Goal: Information Seeking & Learning: Understand process/instructions

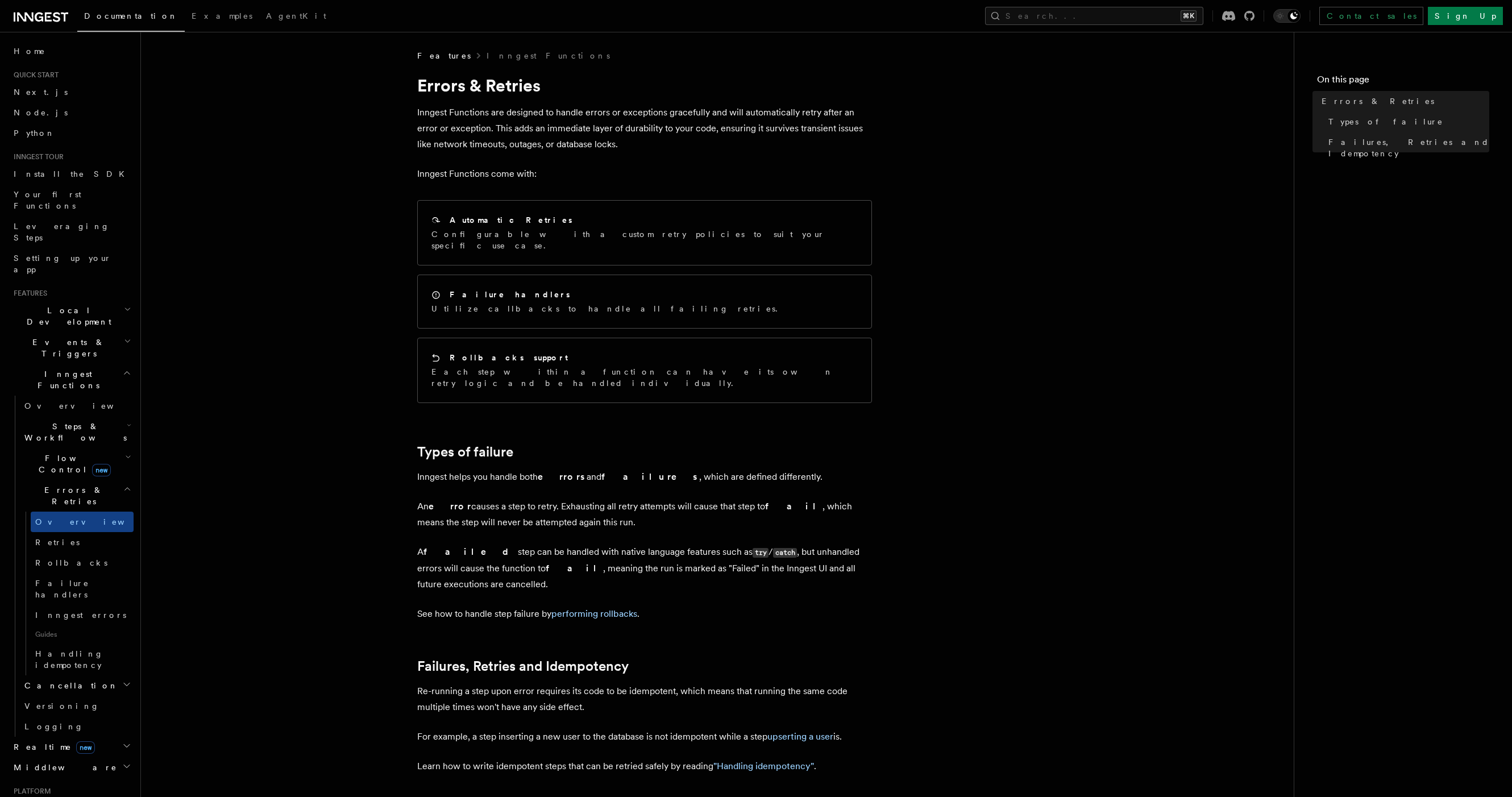
scroll to position [28, 0]
click at [102, 419] on h2 "Flow Control new" at bounding box center [77, 435] width 113 height 32
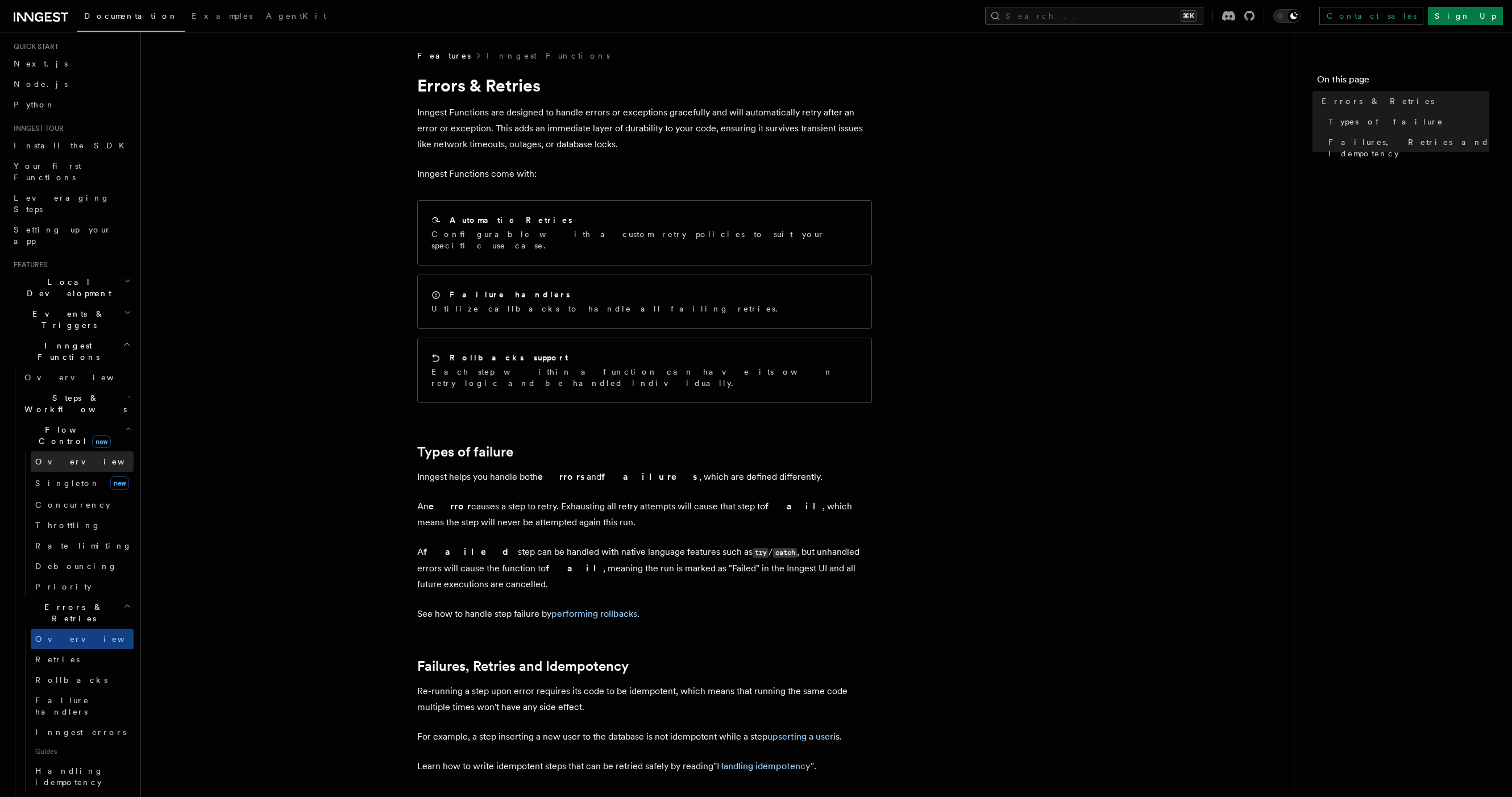
click at [104, 451] on link "Overview" at bounding box center [82, 461] width 103 height 21
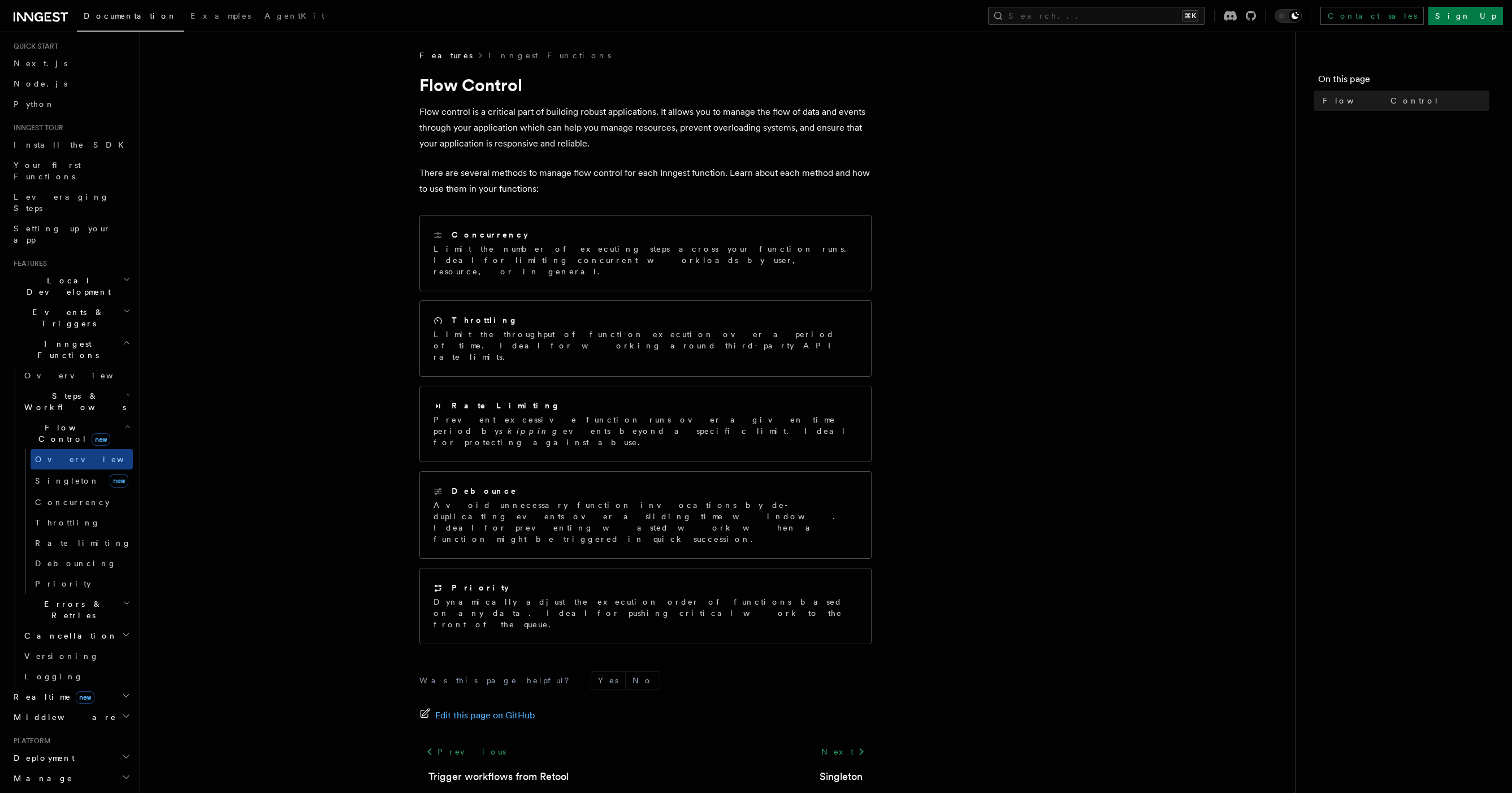
click at [111, 385] on h2 "Steps & Workflows" at bounding box center [76, 401] width 113 height 32
click at [97, 417] on link "Overview" at bounding box center [81, 427] width 103 height 21
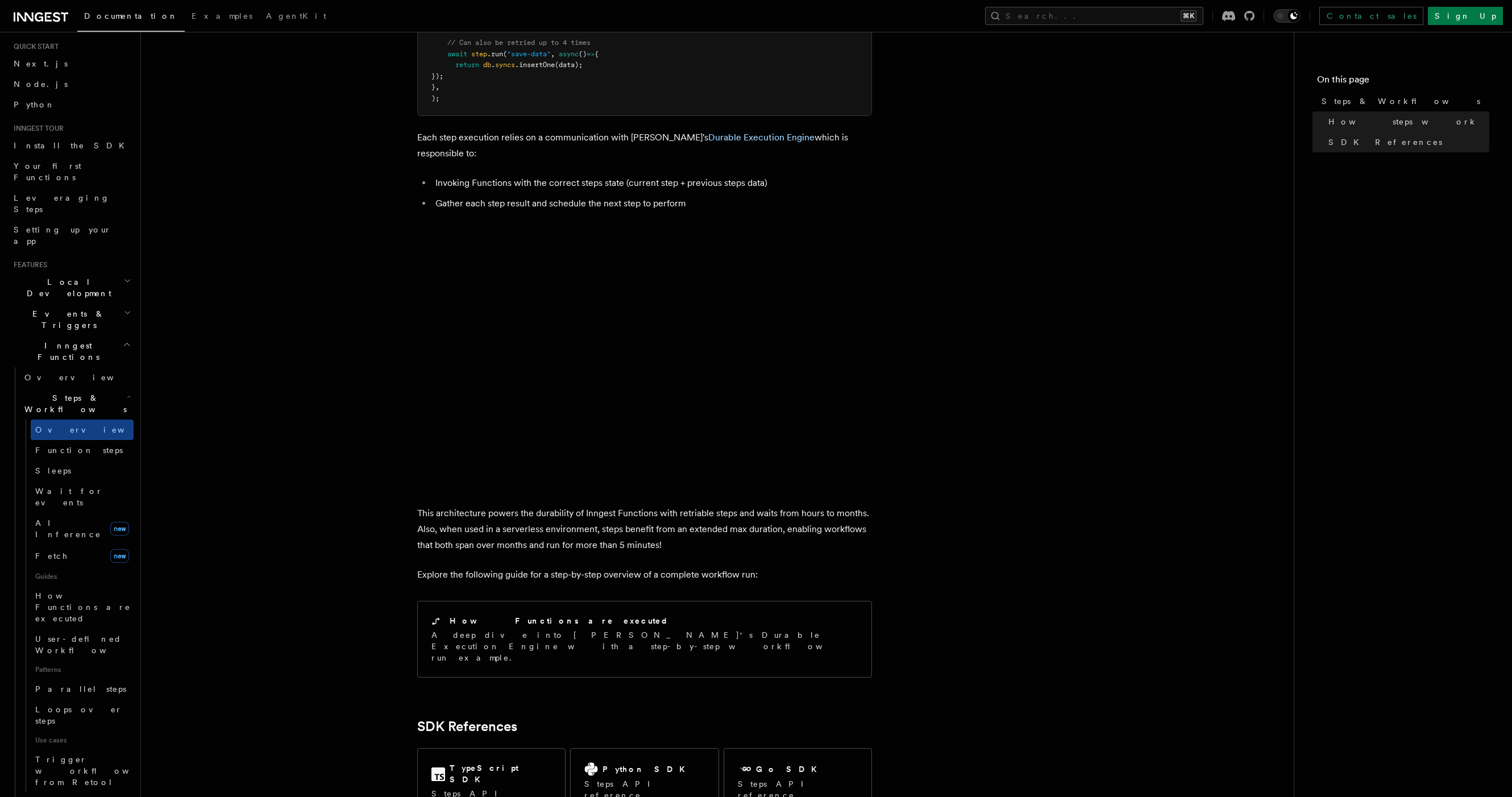
scroll to position [723, 0]
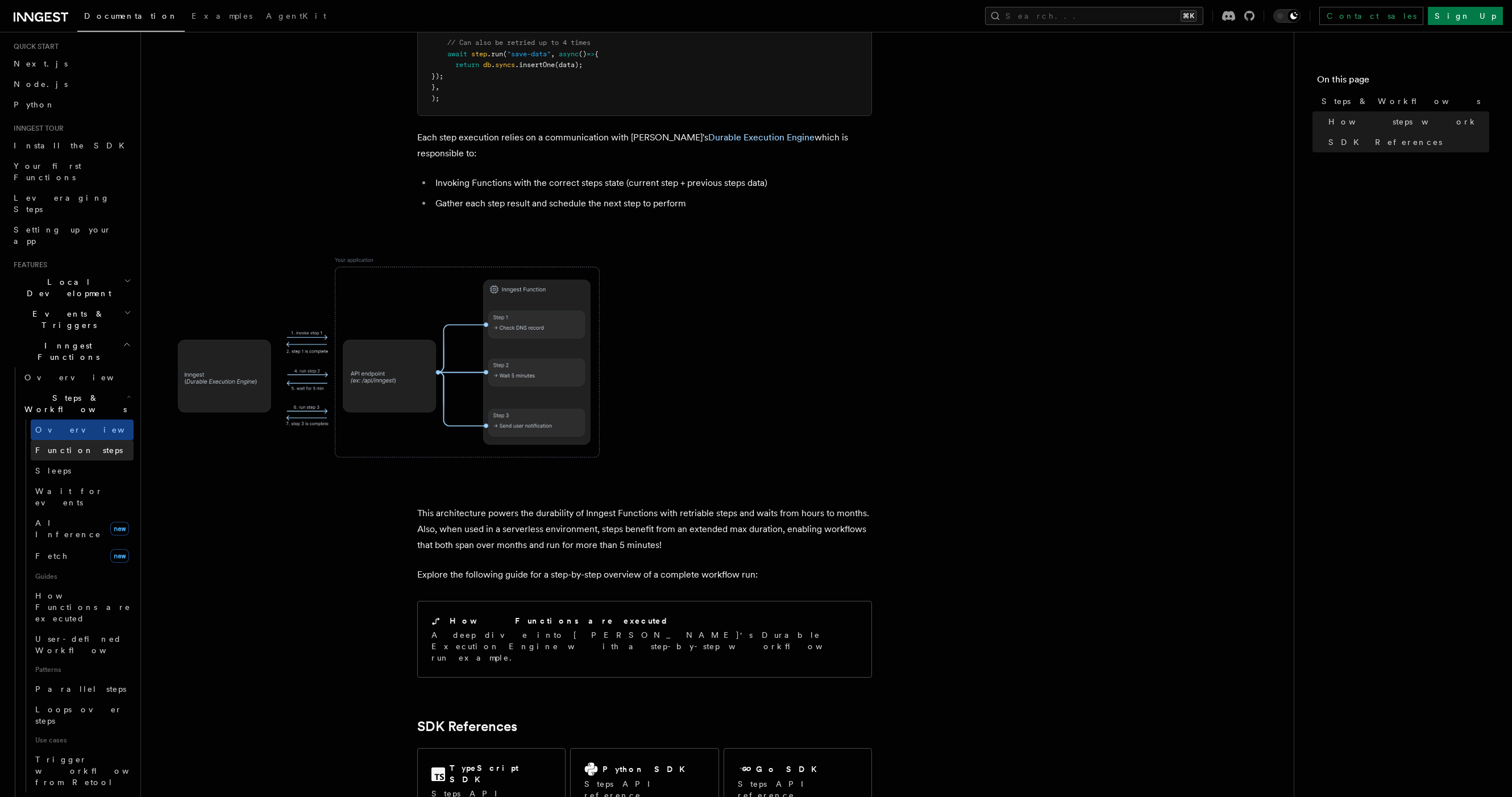
click at [97, 440] on link "Function steps" at bounding box center [82, 450] width 103 height 21
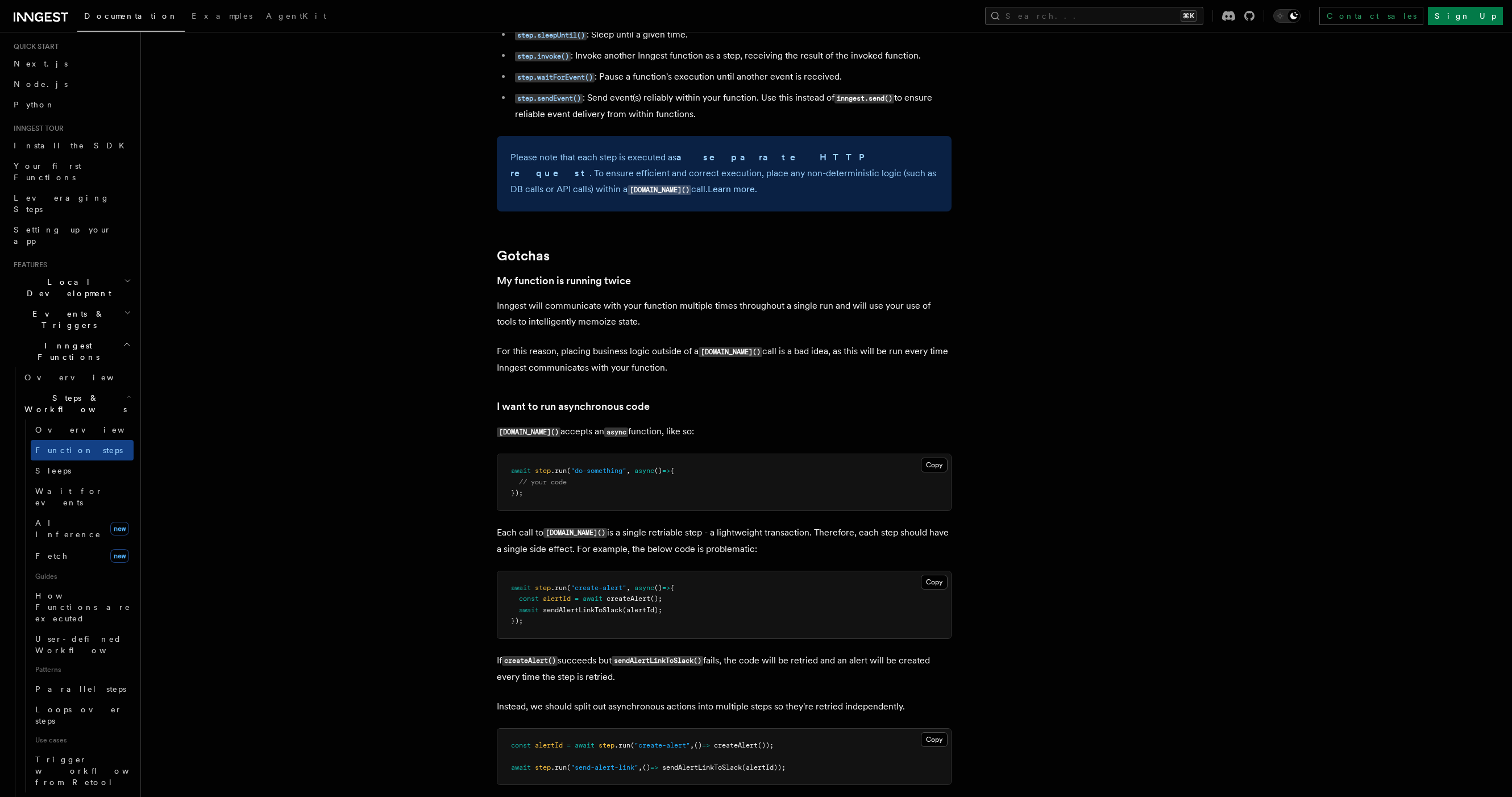
scroll to position [2170, 0]
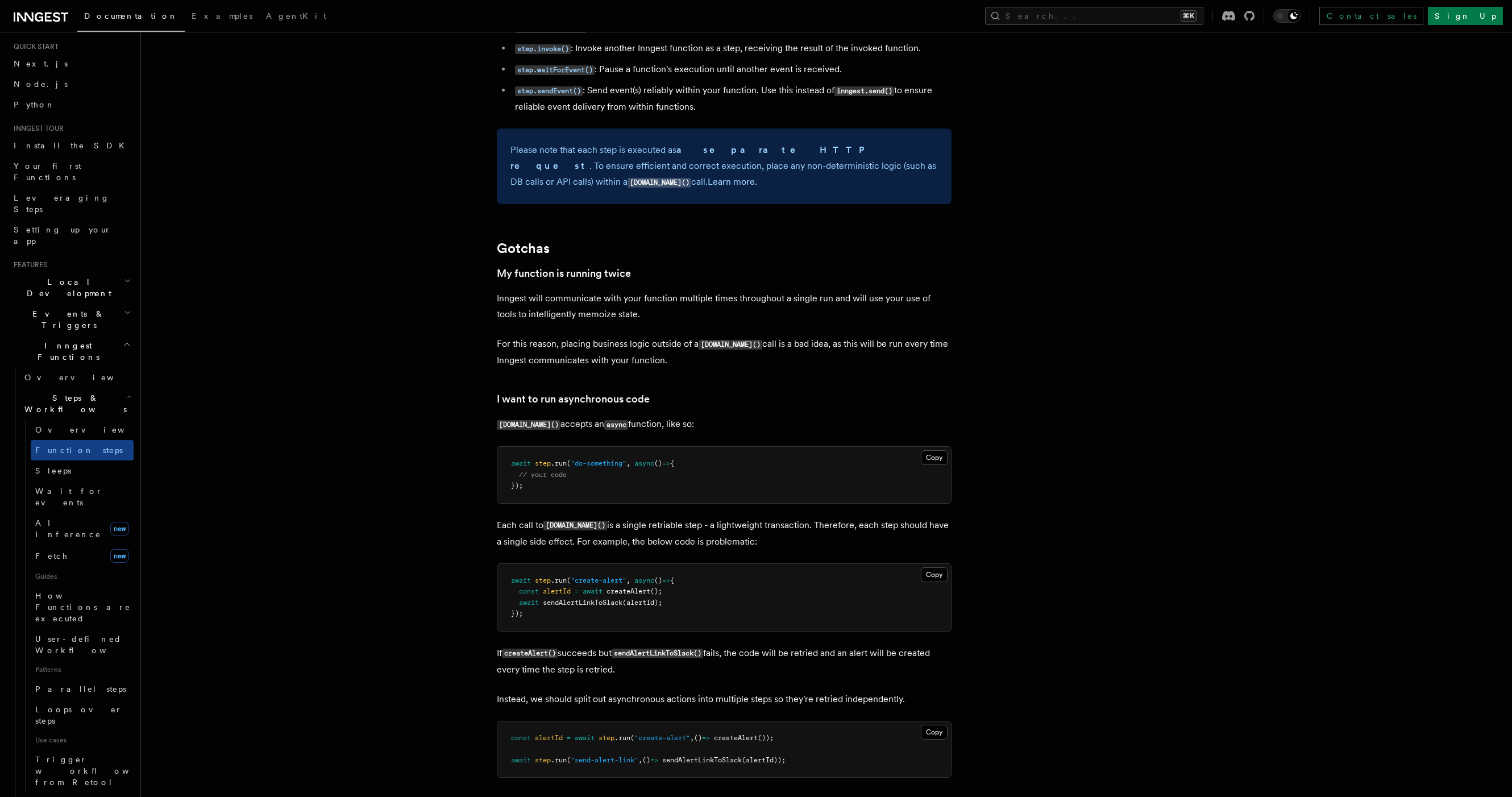
click at [646, 486] on pre "await step .run ( "do-something" , async () => { // your code });" at bounding box center [725, 475] width 454 height 56
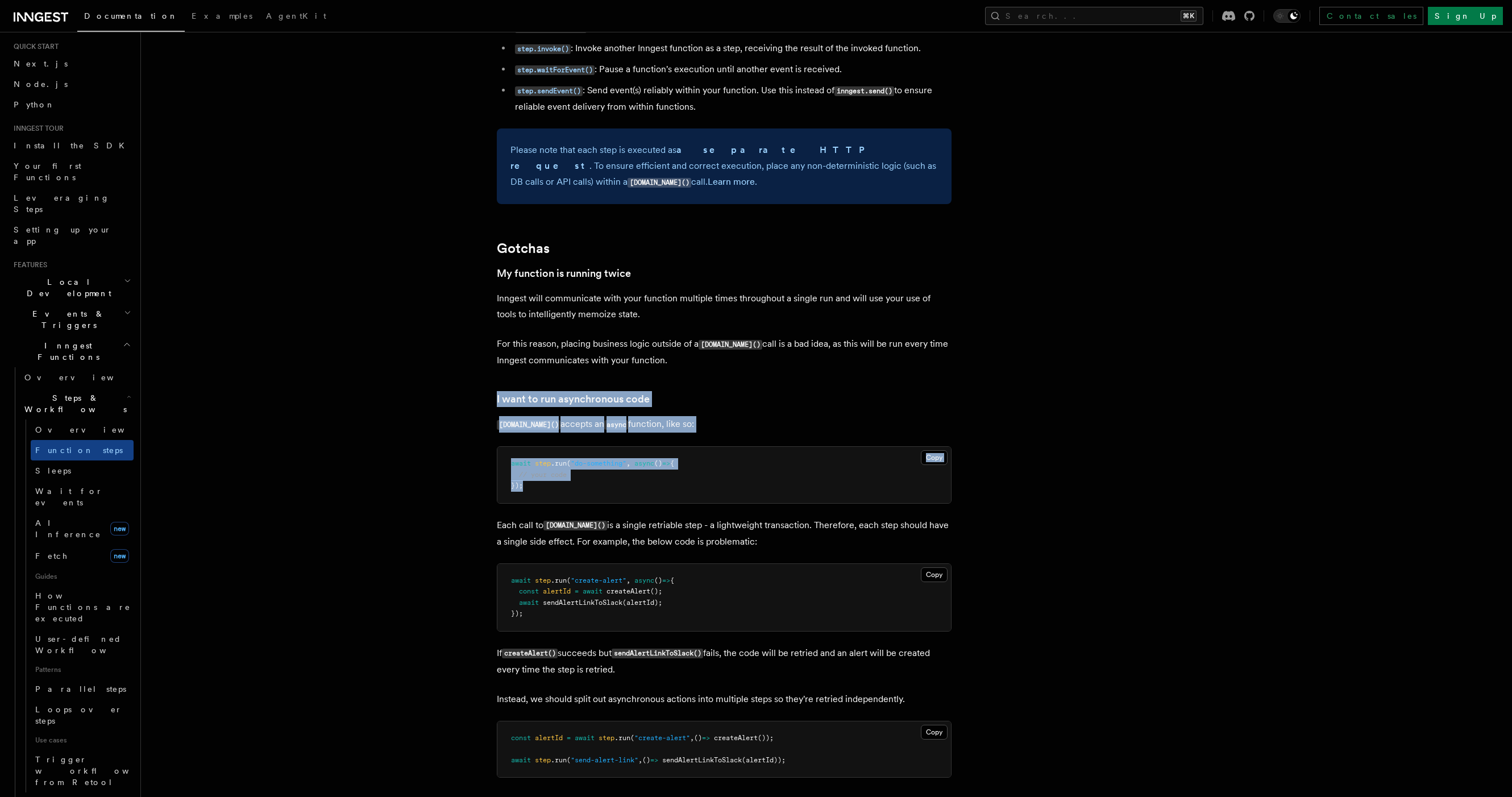
drag, startPoint x: 632, startPoint y: 490, endPoint x: 518, endPoint y: 397, distance: 147.1
click at [464, 374] on article "Features Inngest Functions Steps & Workflows Multi-Step Functions Use Inngest's…" at bounding box center [796, 35] width 1275 height 4309
click at [518, 397] on link "I want to run asynchronous code" at bounding box center [573, 398] width 153 height 16
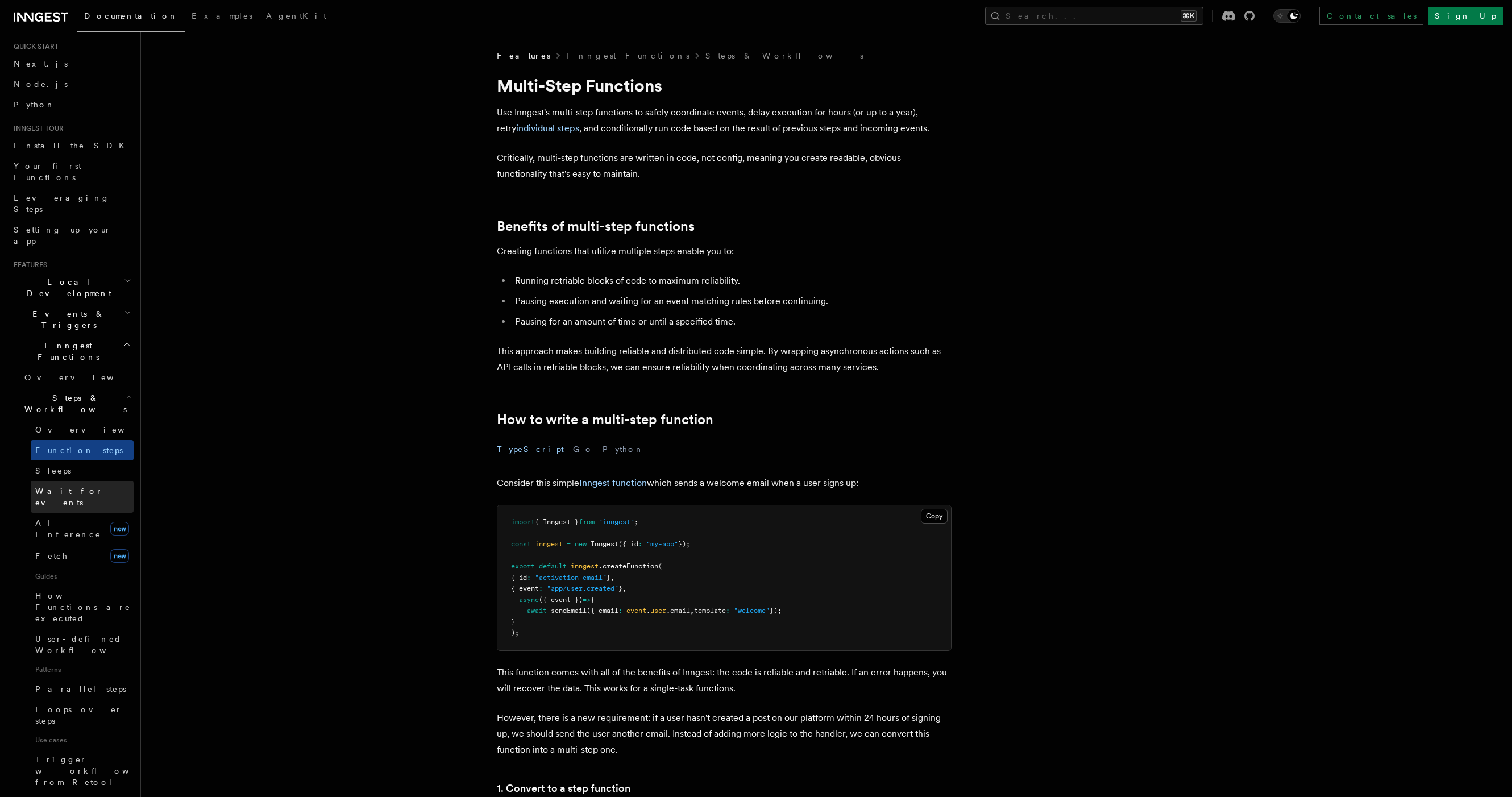
click at [107, 481] on link "Wait for events" at bounding box center [82, 497] width 103 height 32
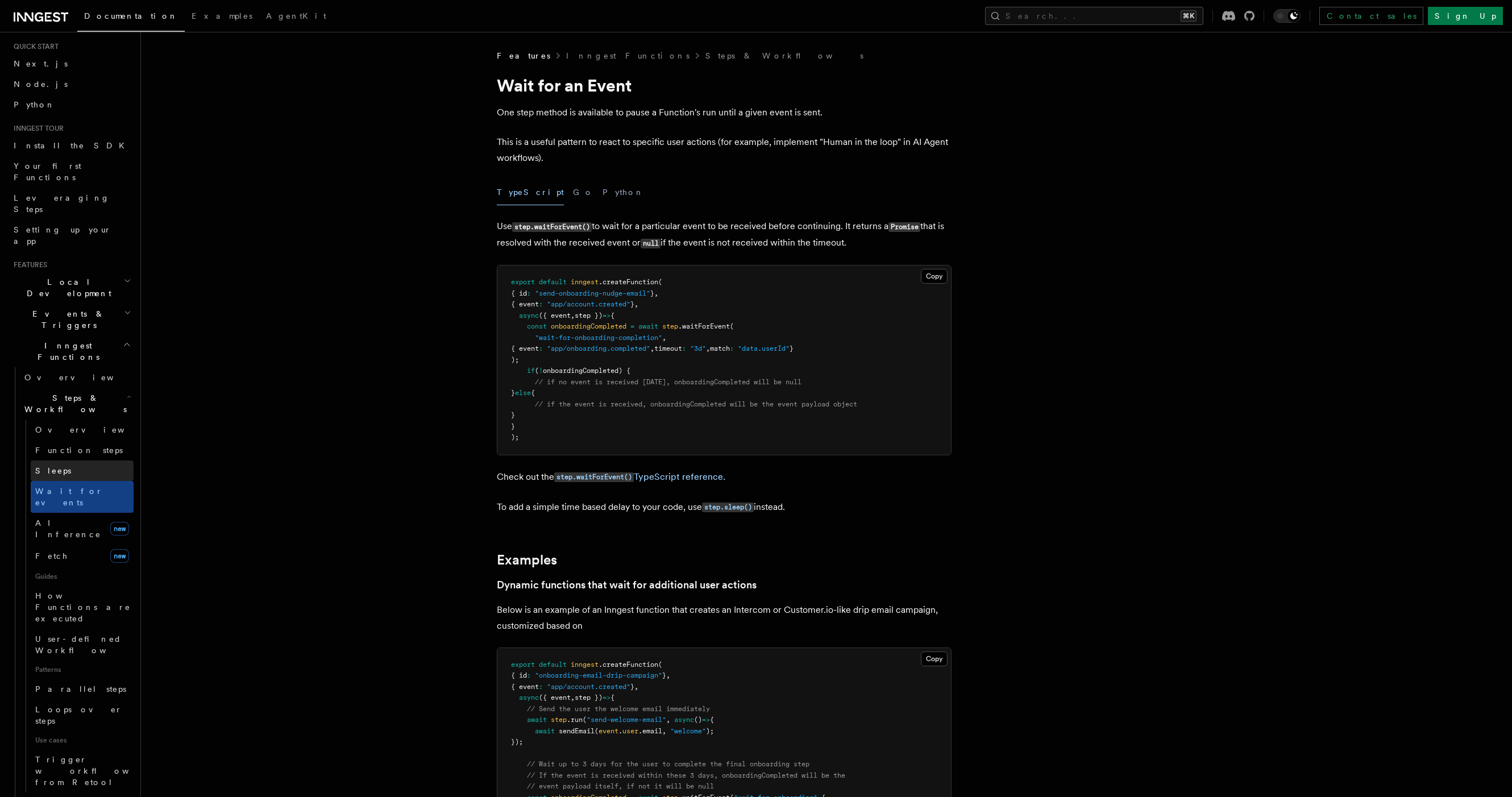
click at [116, 460] on link "Sleeps" at bounding box center [82, 470] width 103 height 21
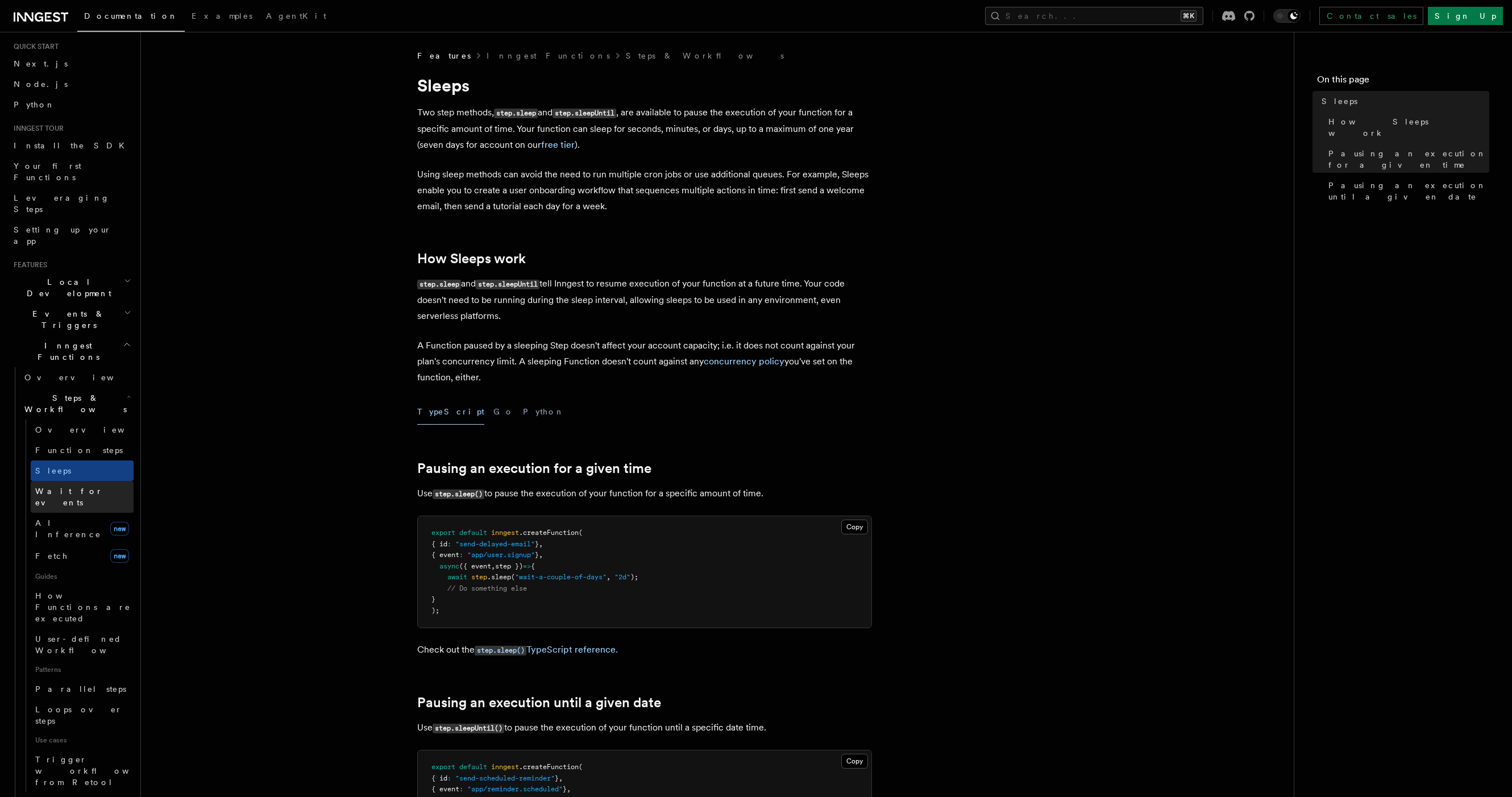
click at [116, 481] on link "Wait for events" at bounding box center [82, 497] width 103 height 32
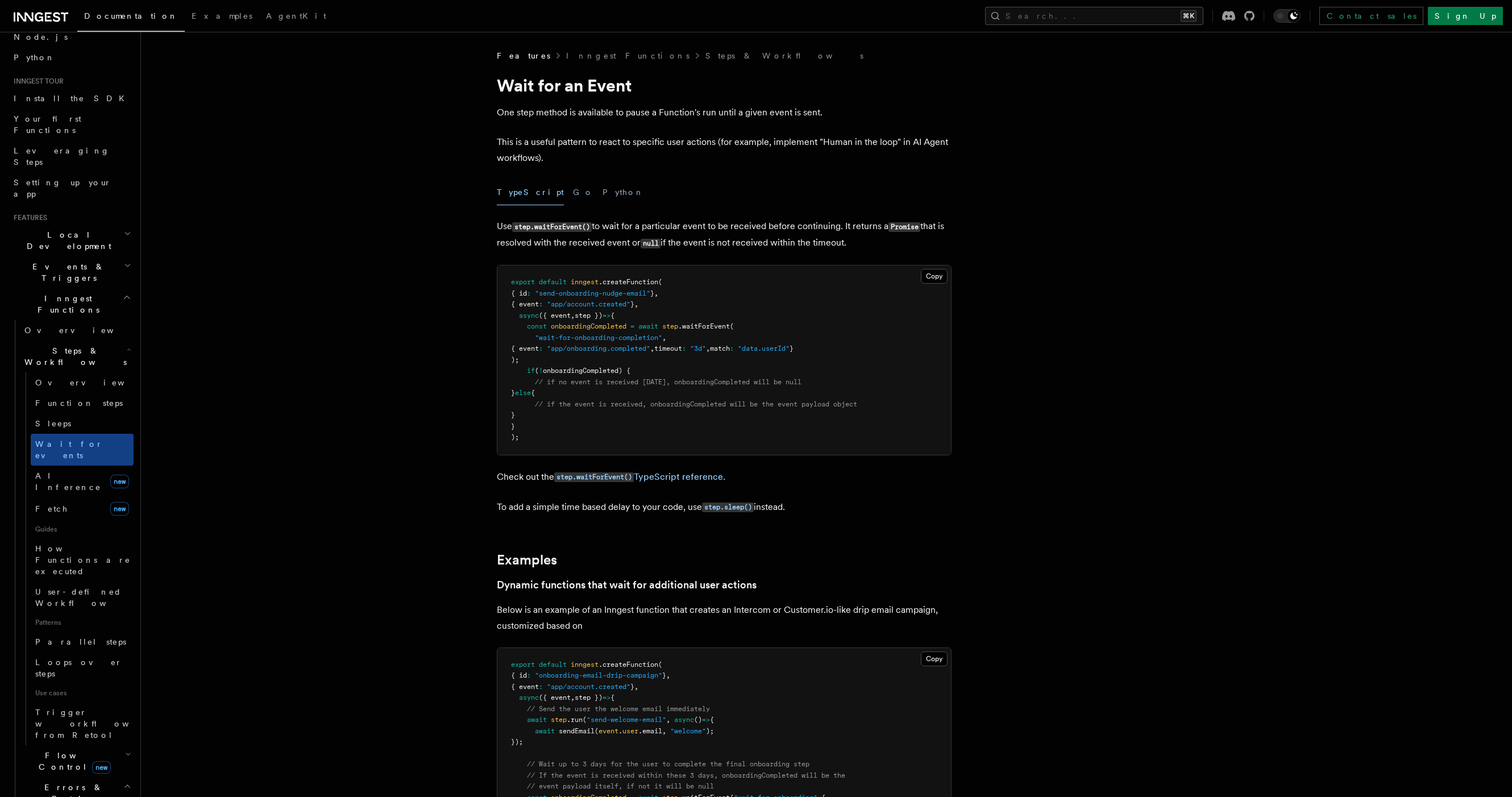
scroll to position [214, 0]
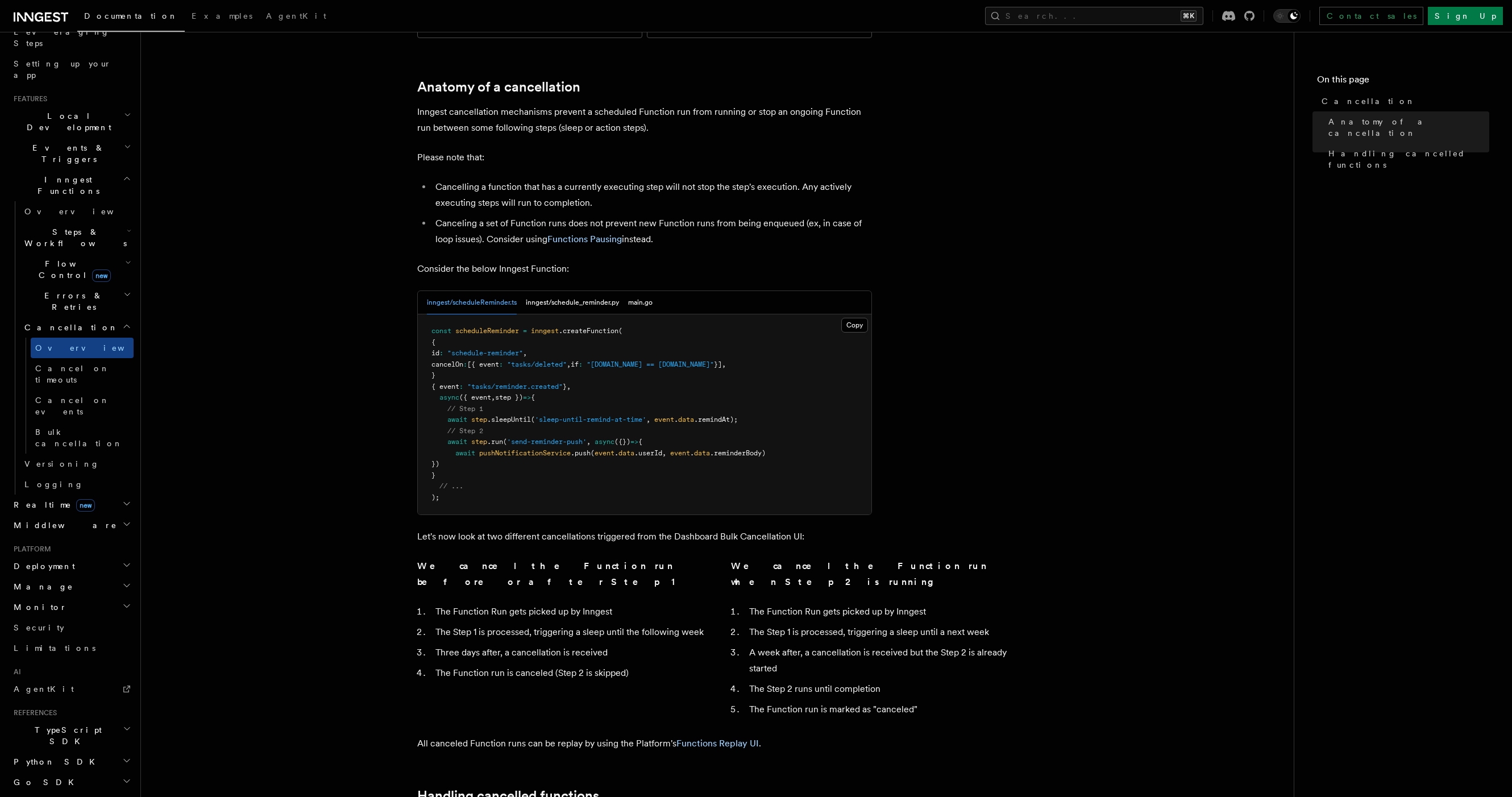
scroll to position [369, 0]
click at [578, 292] on button "inngest/schedule_reminder.py" at bounding box center [572, 304] width 93 height 24
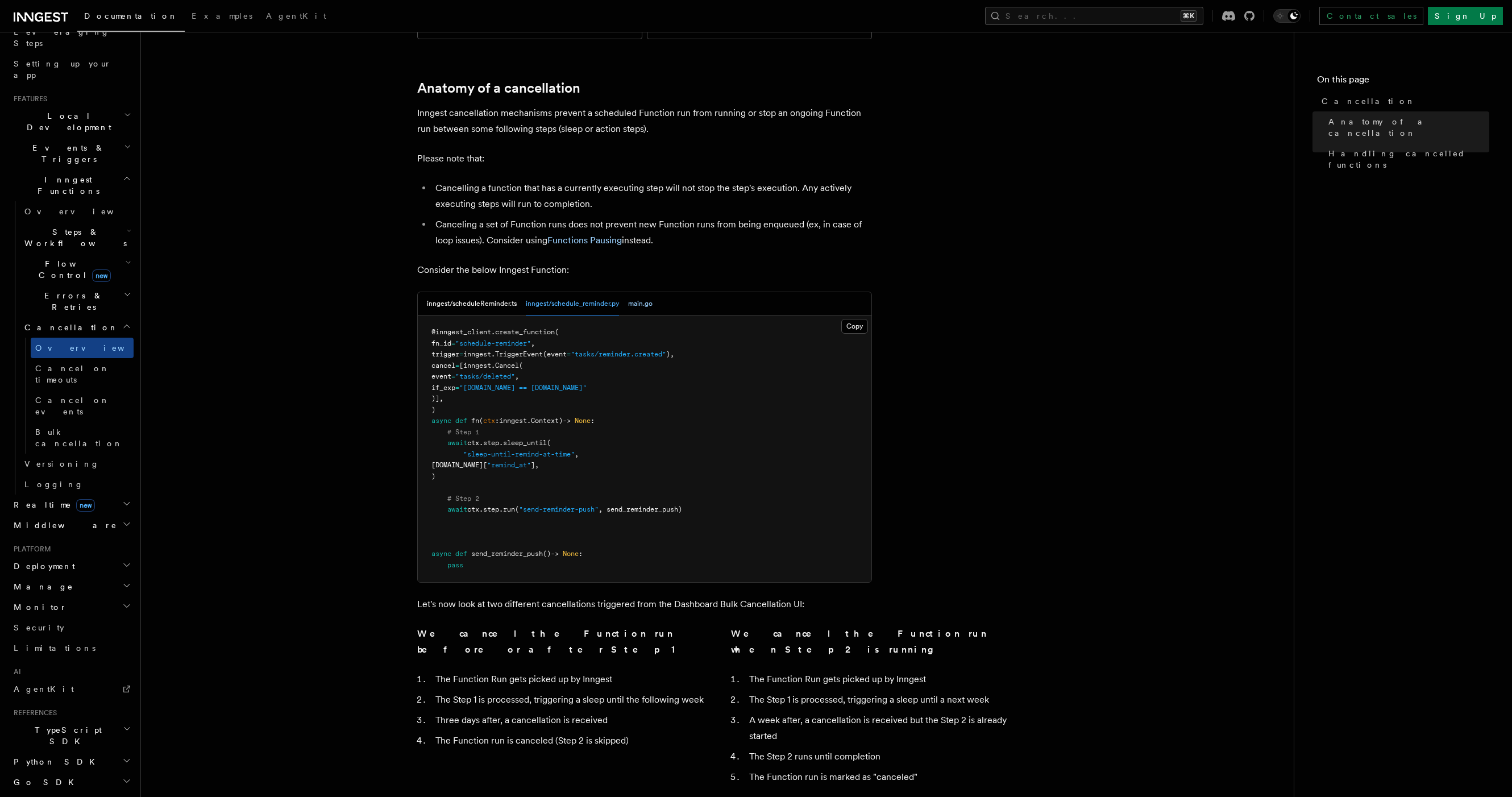
drag, startPoint x: 655, startPoint y: 240, endPoint x: 649, endPoint y: 241, distance: 6.1
click at [654, 292] on div "inngest/scheduleReminder.ts inngest/schedule_reminder.py main.go" at bounding box center [645, 304] width 454 height 24
click at [619, 292] on div "inngest/scheduleReminder.ts inngest/schedule_reminder.py main.go" at bounding box center [540, 304] width 226 height 24
drag, startPoint x: 681, startPoint y: 240, endPoint x: 668, endPoint y: 240, distance: 13.0
click at [675, 292] on div "inngest/scheduleReminder.ts inngest/schedule_reminder.py main.go" at bounding box center [645, 304] width 454 height 24
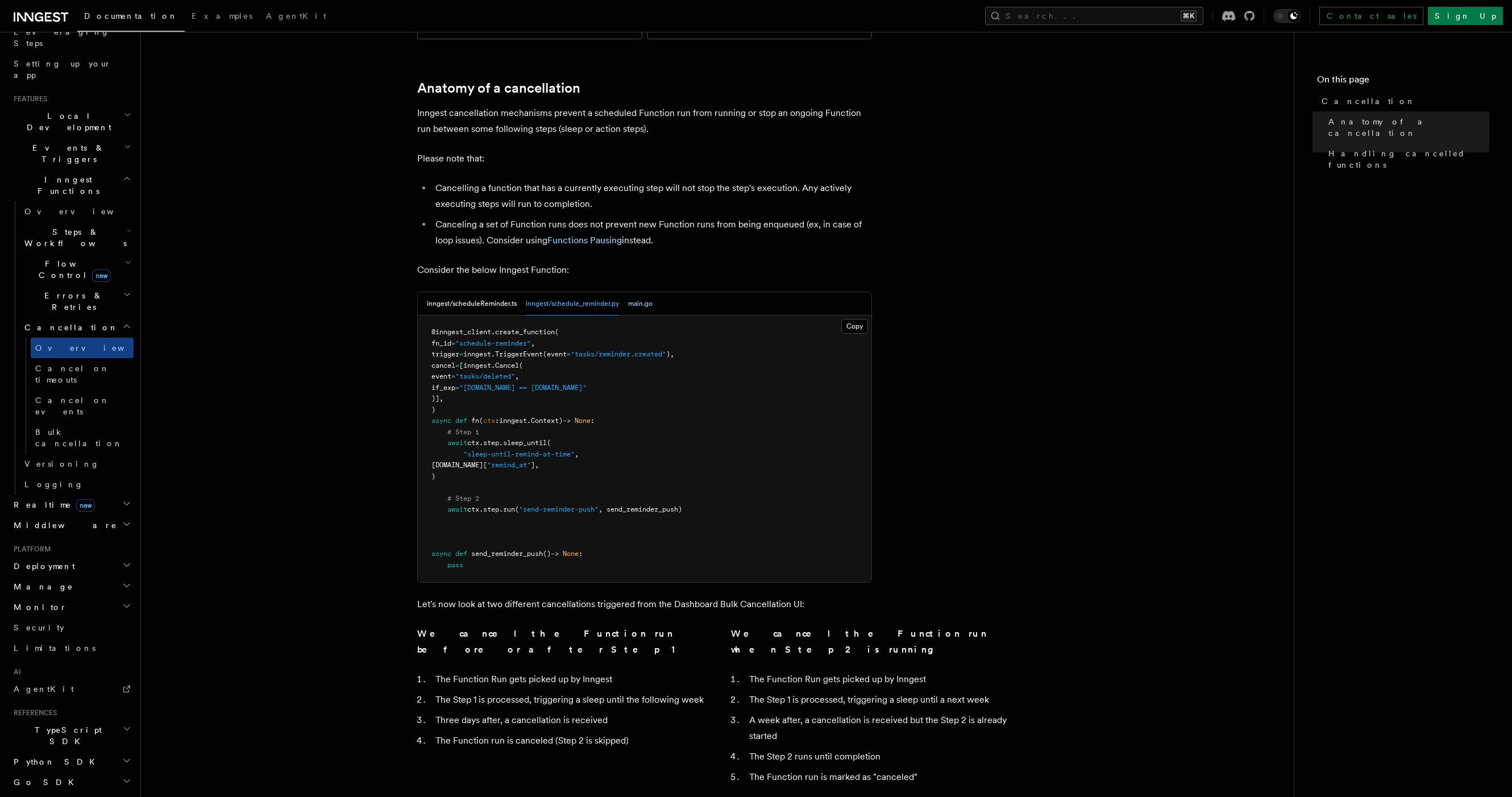
click at [648, 292] on button "main.go" at bounding box center [640, 304] width 24 height 24
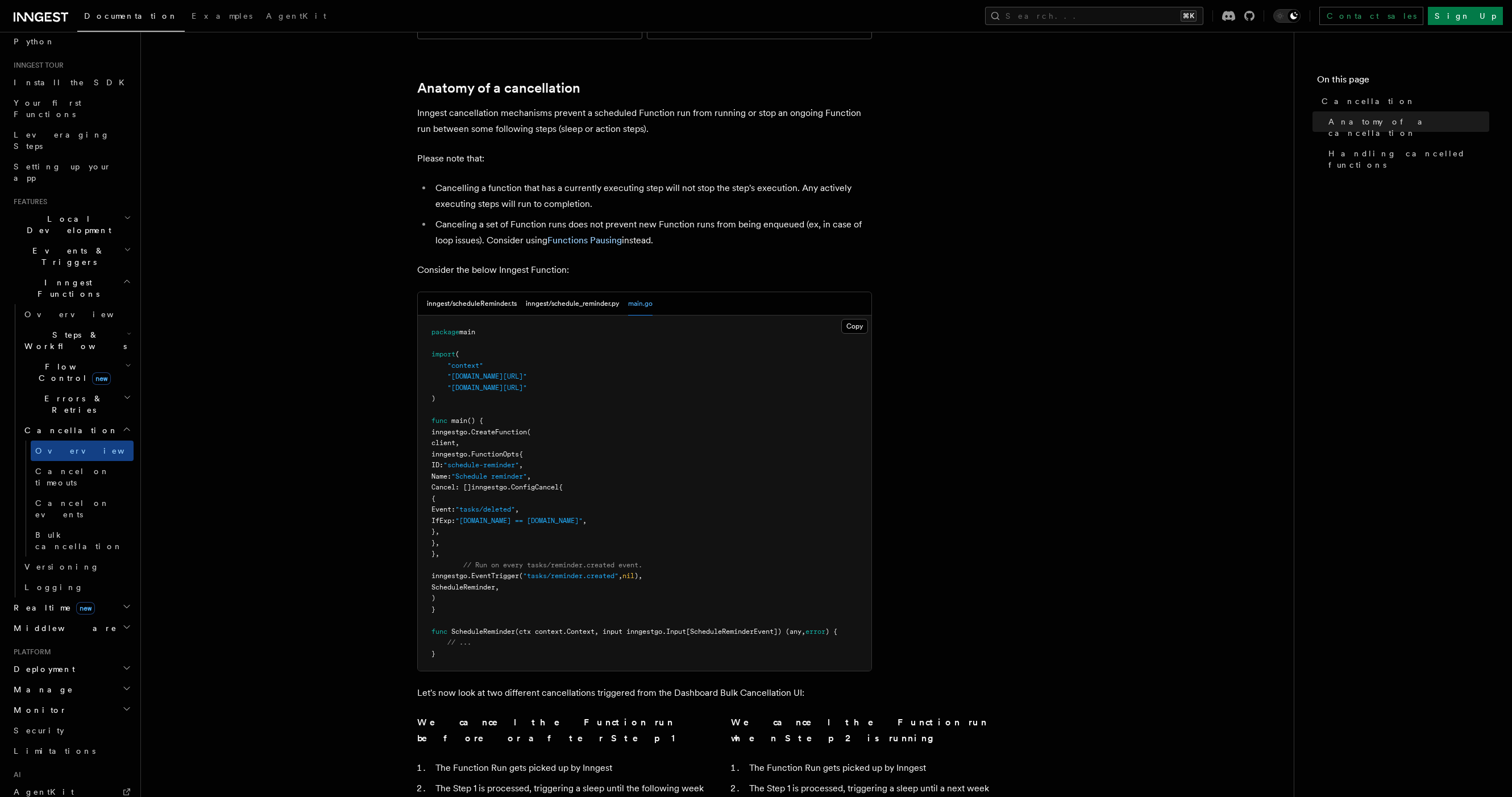
scroll to position [0, 0]
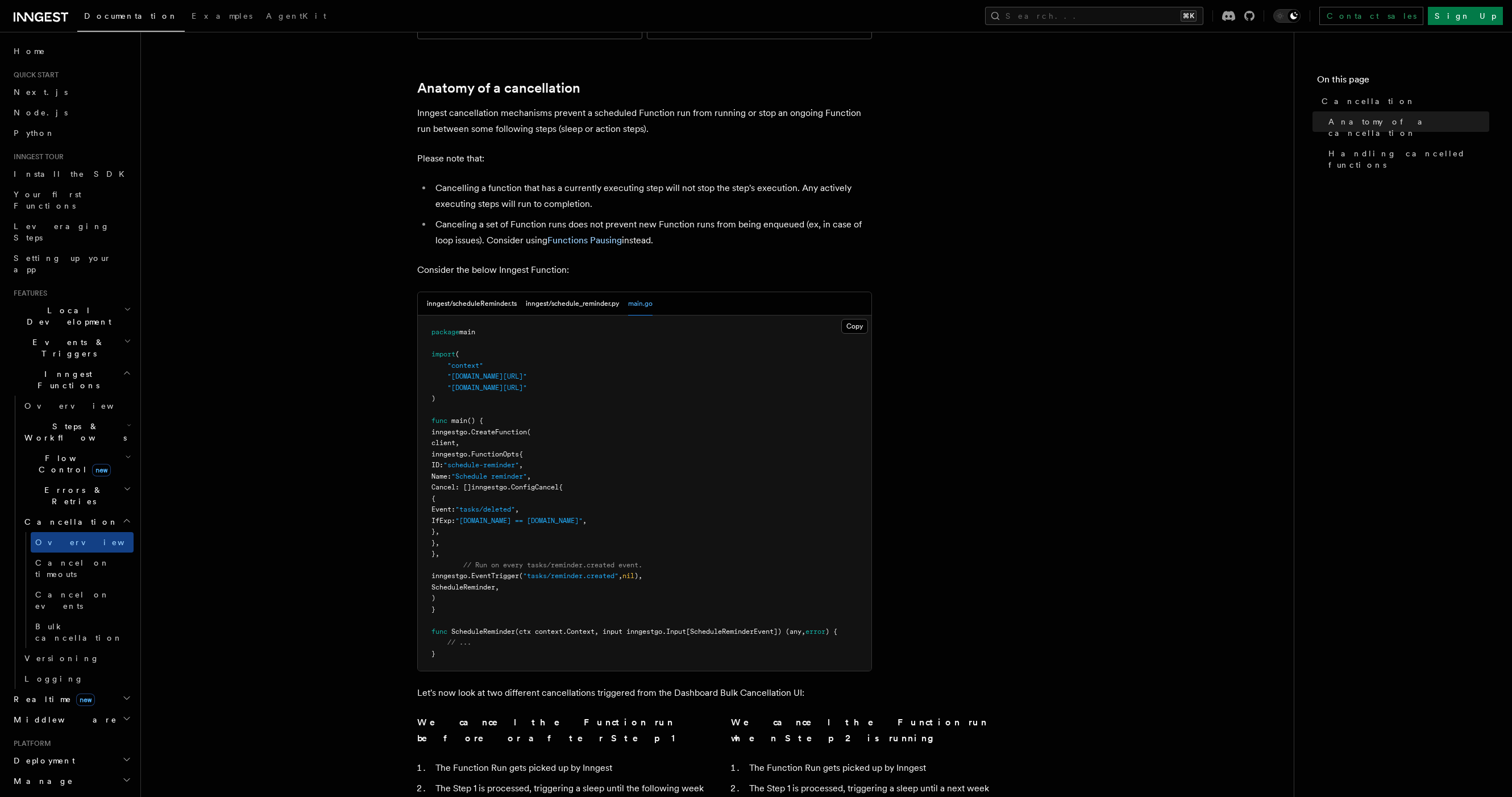
click at [109, 332] on h2 "Events & Triggers" at bounding box center [71, 348] width 125 height 32
click at [90, 300] on h2 "Local Development" at bounding box center [71, 316] width 125 height 32
click at [92, 371] on link "Inngest Dev Server" at bounding box center [77, 387] width 113 height 32
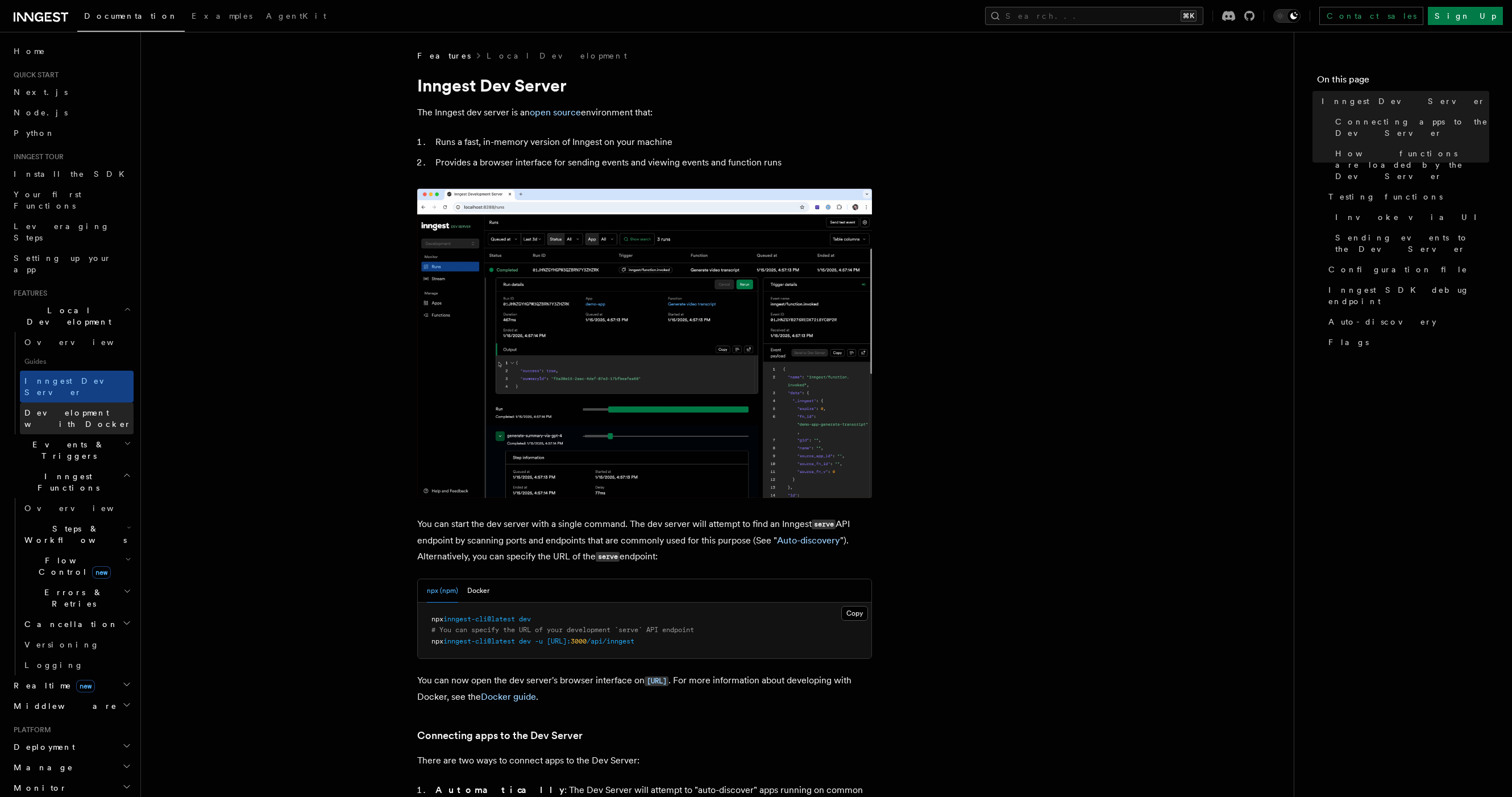
click at [94, 403] on link "Development with Docker" at bounding box center [77, 419] width 113 height 32
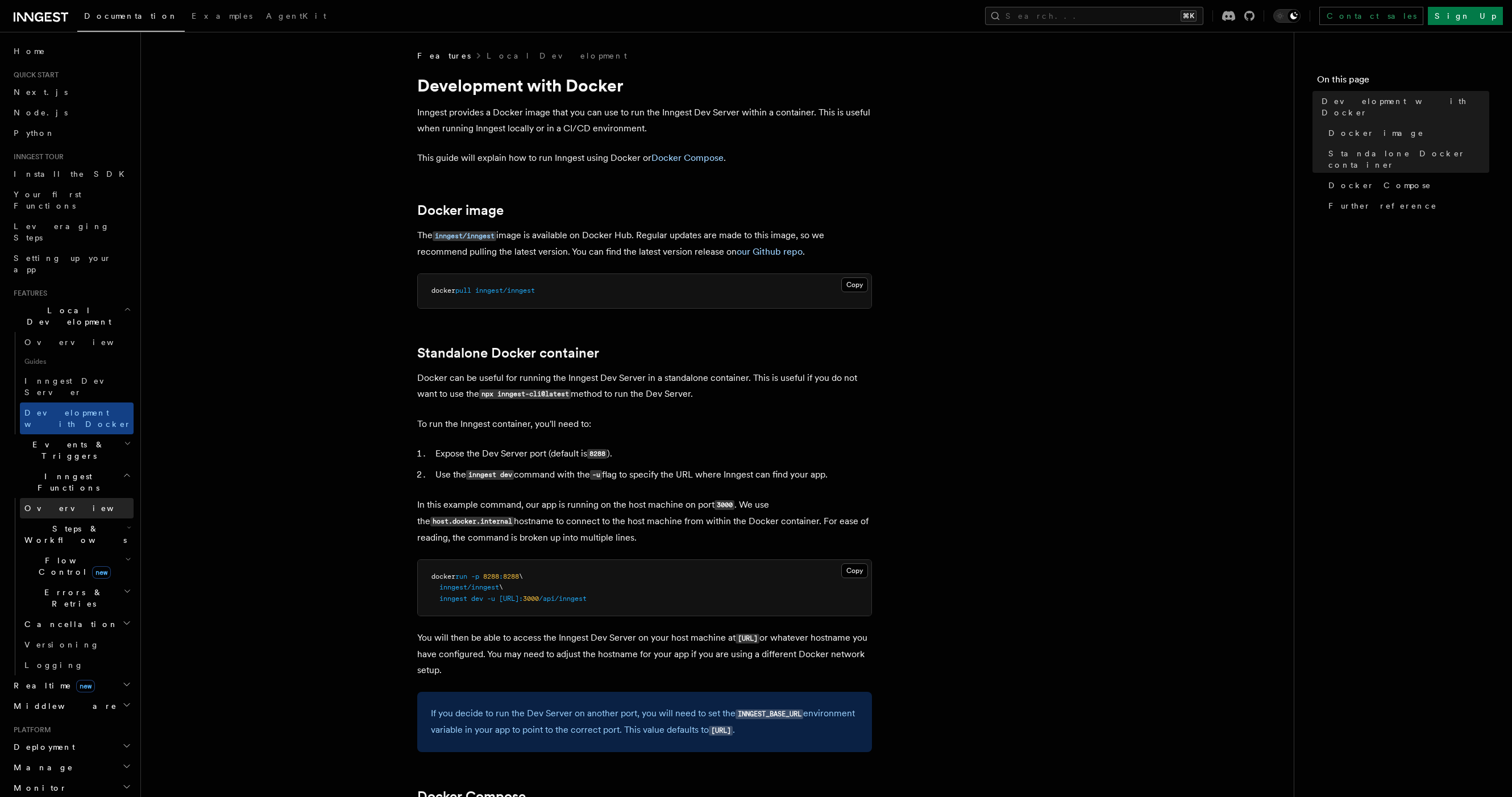
click at [111, 498] on link "Overview" at bounding box center [77, 509] width 113 height 21
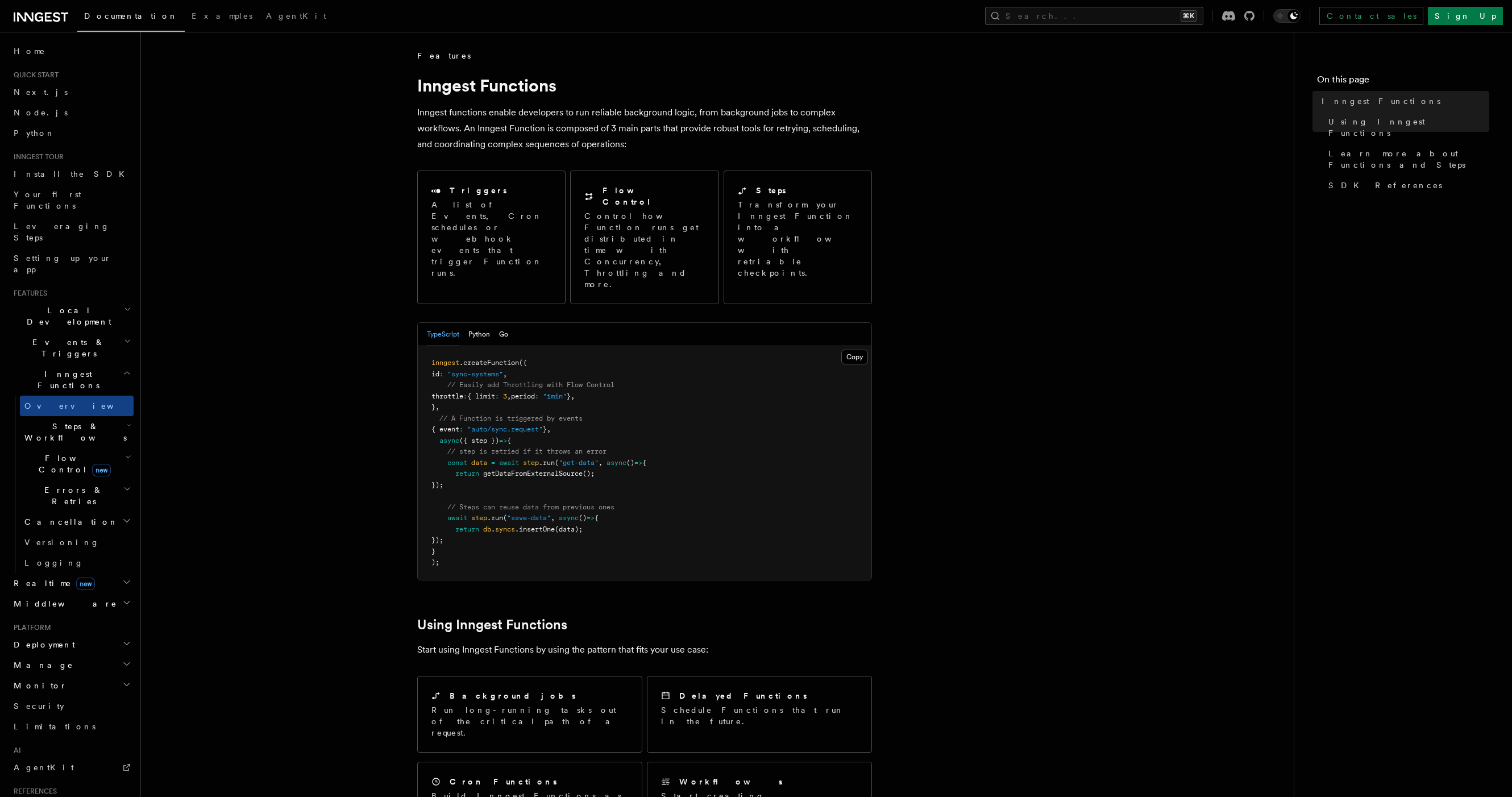
click at [127, 421] on icon "button" at bounding box center [129, 425] width 5 height 9
click at [94, 448] on link "Overview" at bounding box center [82, 458] width 103 height 21
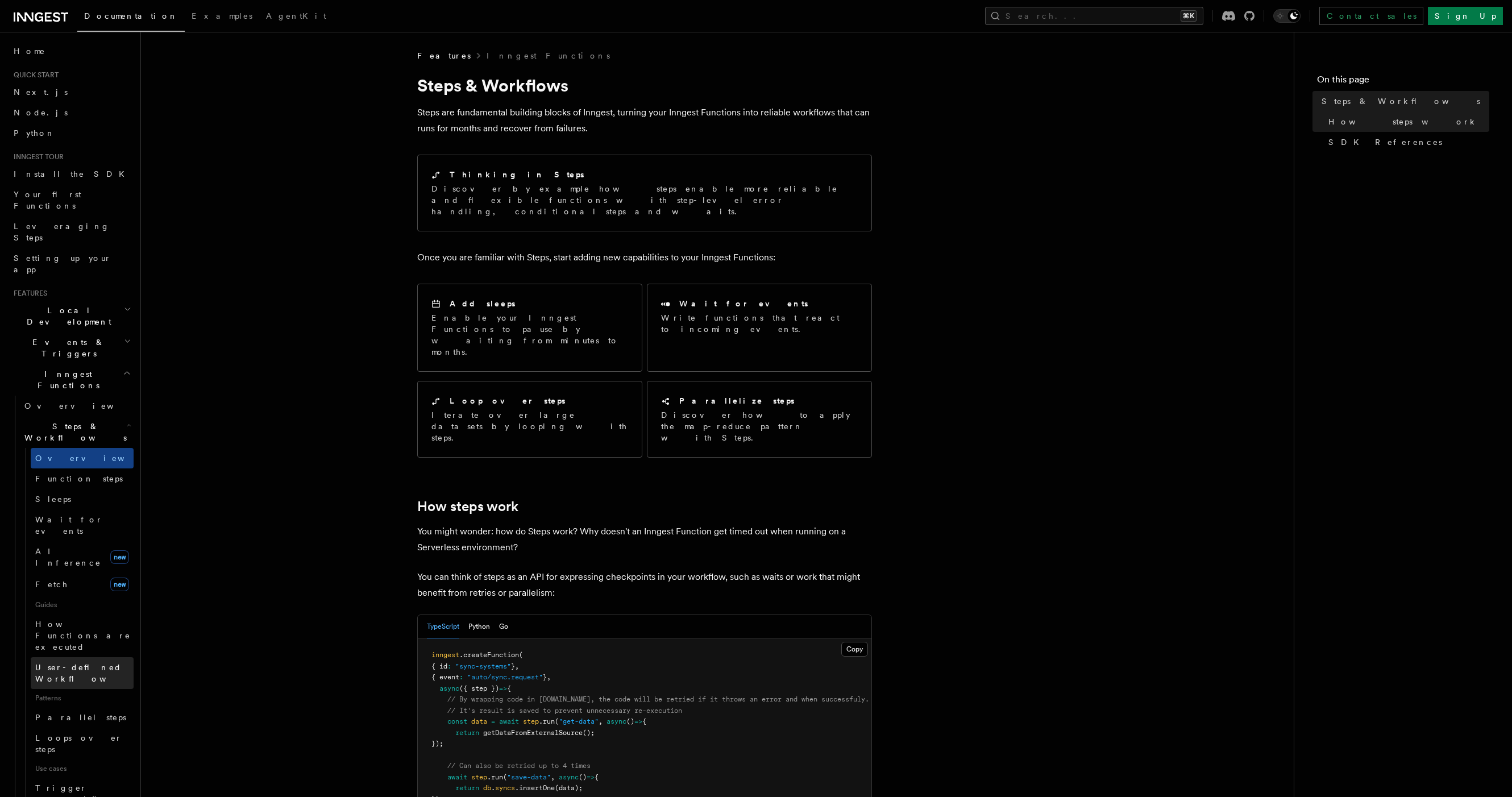
click at [75, 657] on link "User-defined Workflows" at bounding box center [82, 673] width 103 height 32
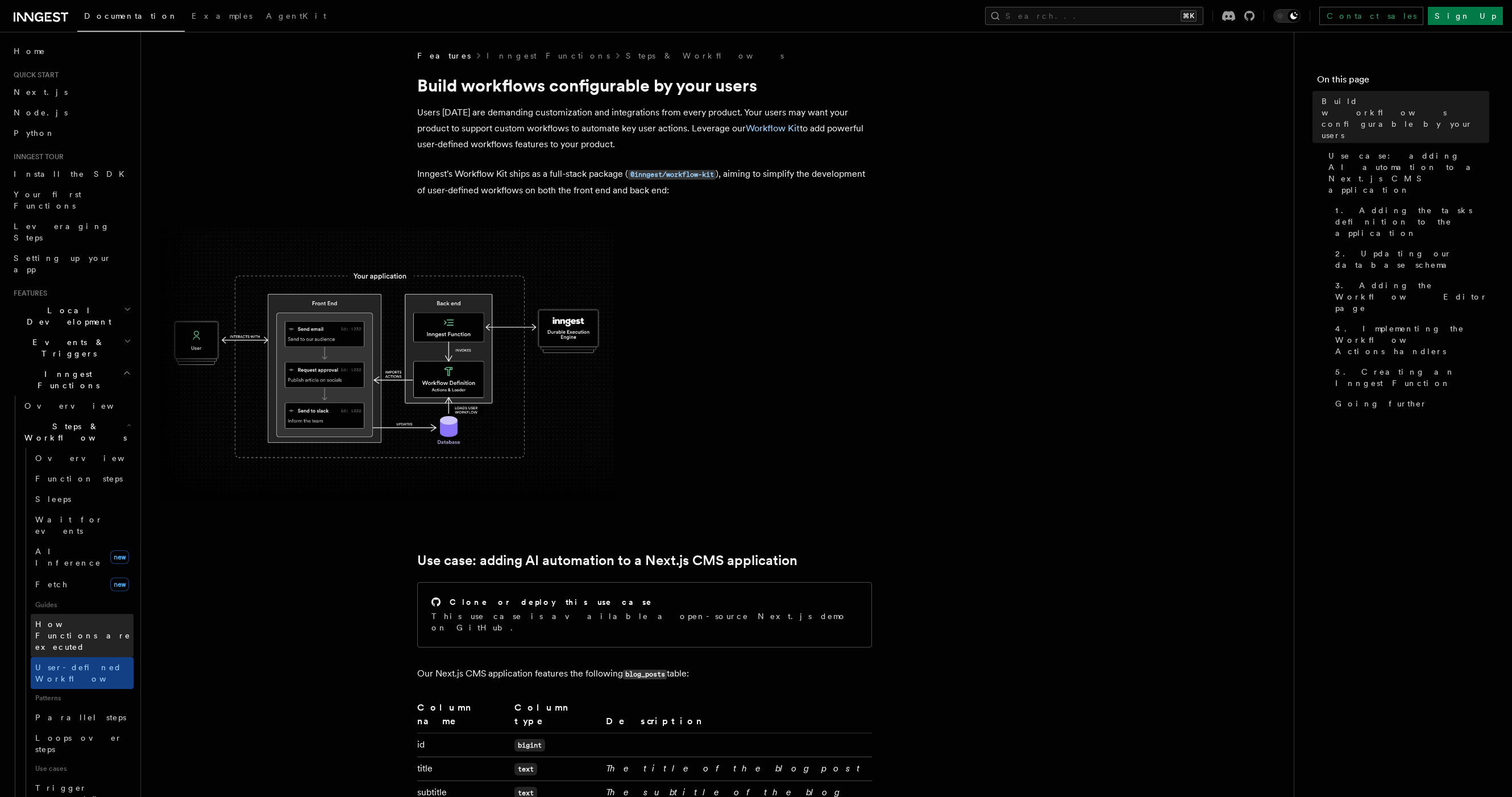
click at [80, 619] on span "How Functions are executed" at bounding box center [84, 635] width 98 height 34
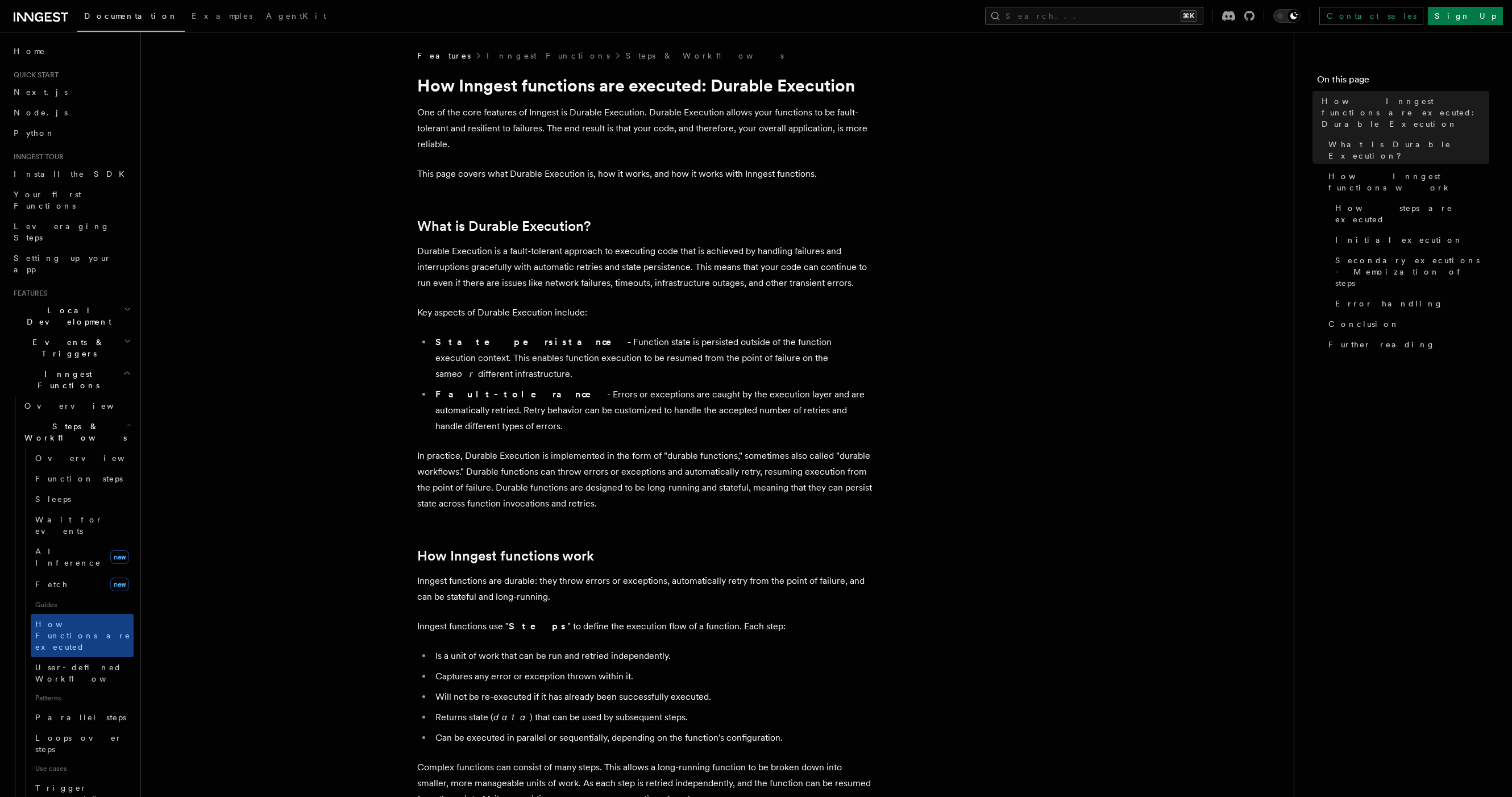
scroll to position [2, 0]
click at [77, 448] on link "Overview" at bounding box center [82, 458] width 103 height 21
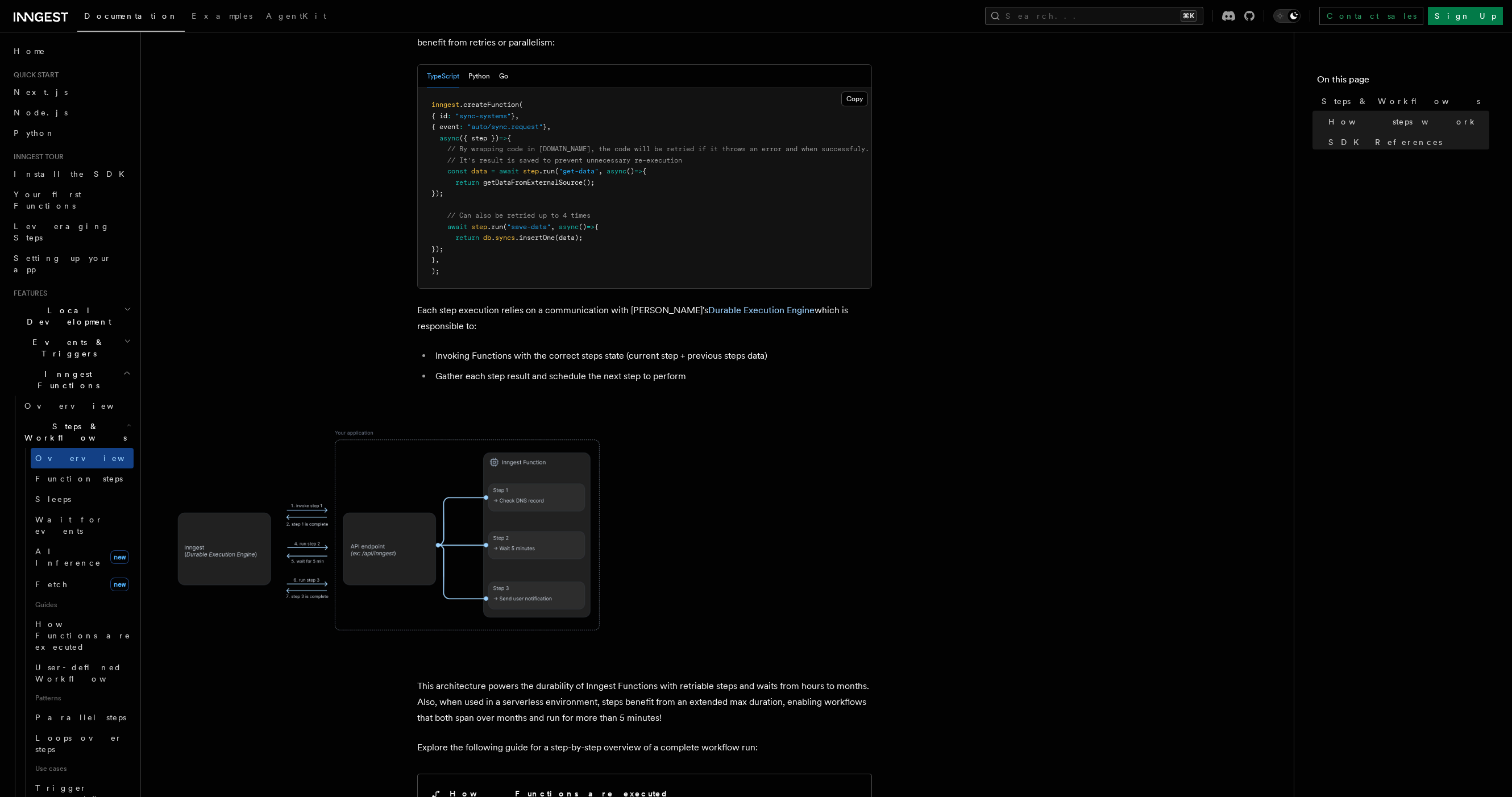
scroll to position [342, 0]
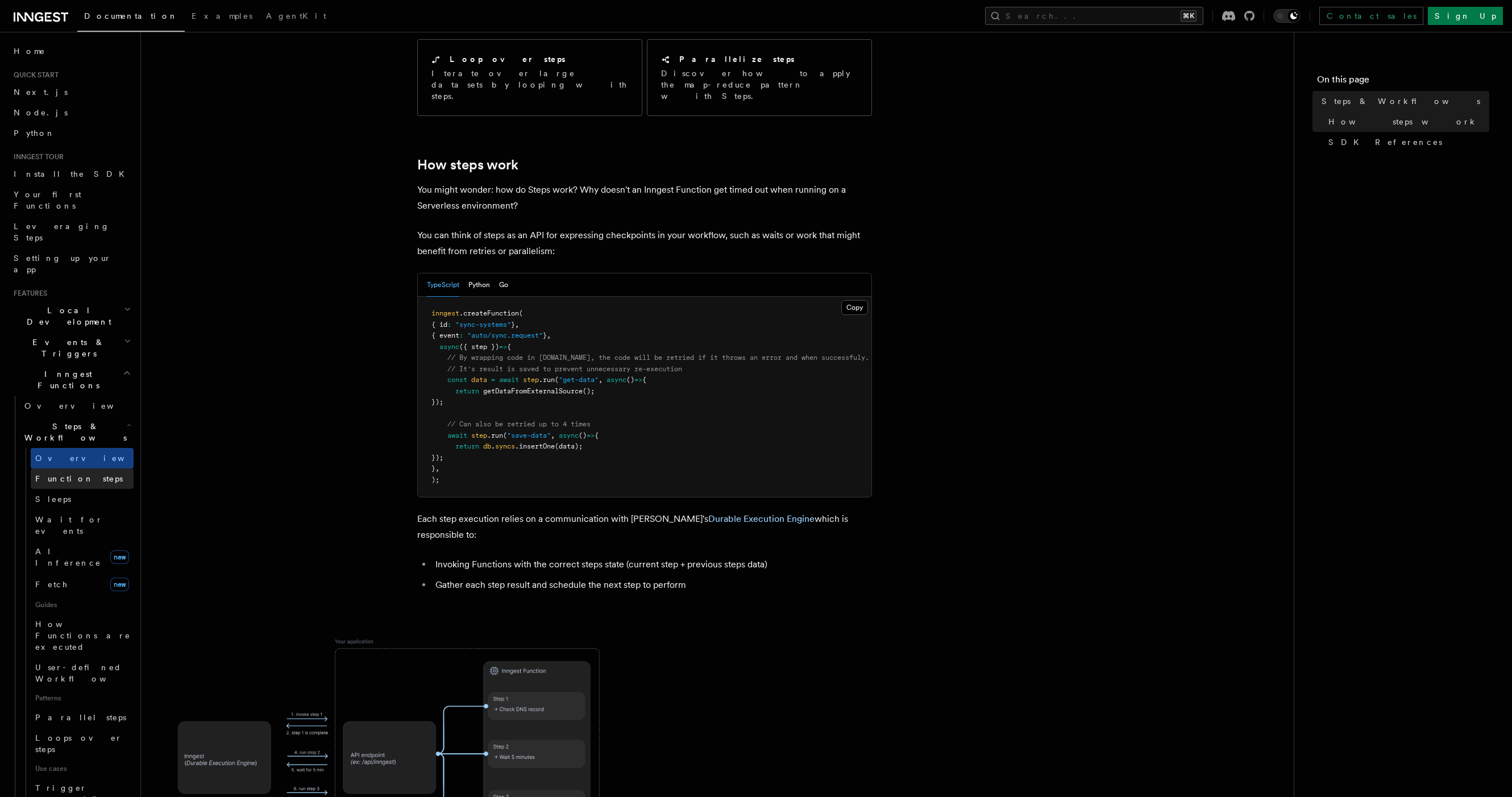
click at [91, 468] on link "Function steps" at bounding box center [82, 479] width 103 height 21
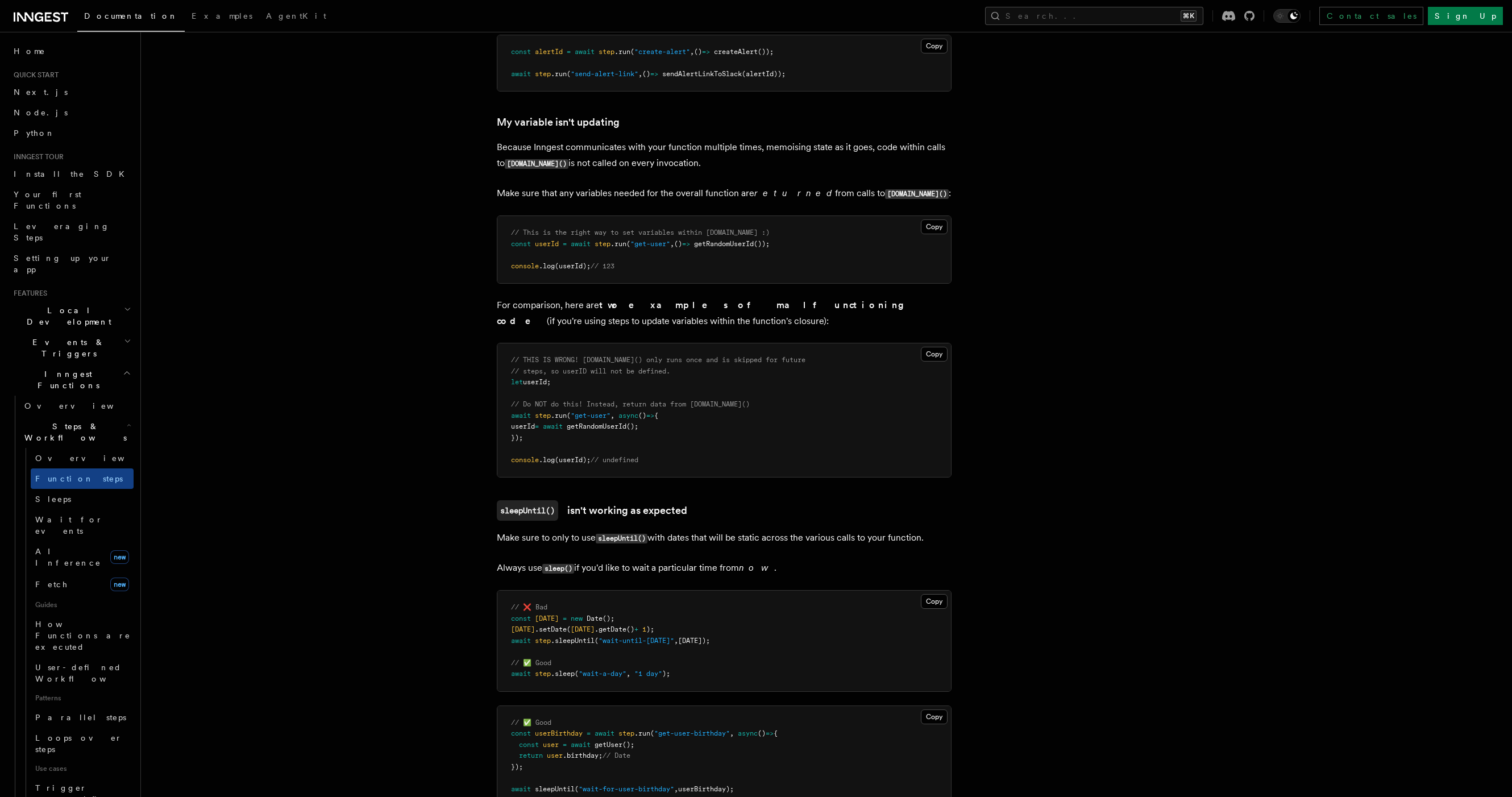
scroll to position [2885, 0]
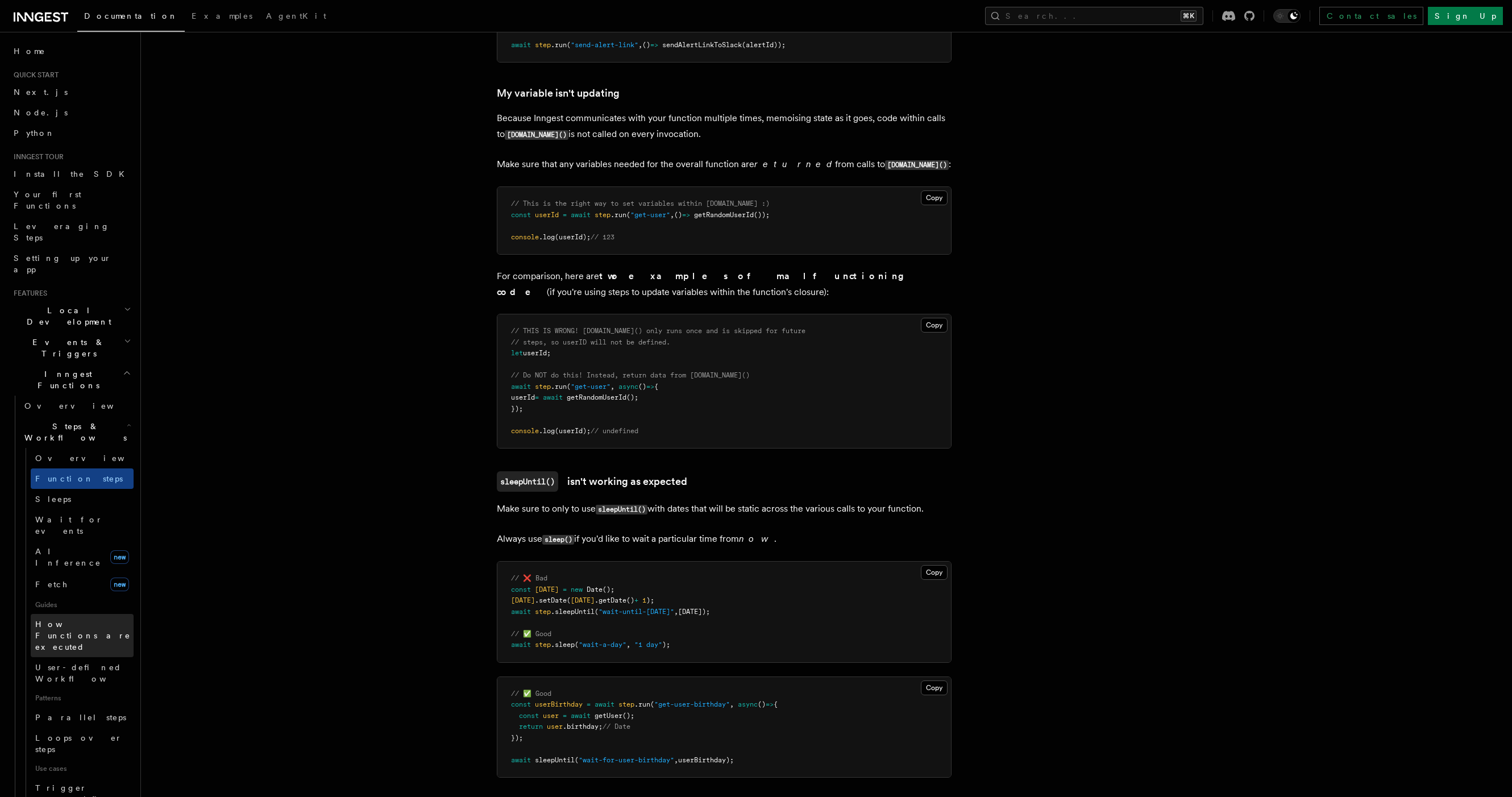
click at [98, 619] on span "How Functions are executed" at bounding box center [84, 635] width 98 height 34
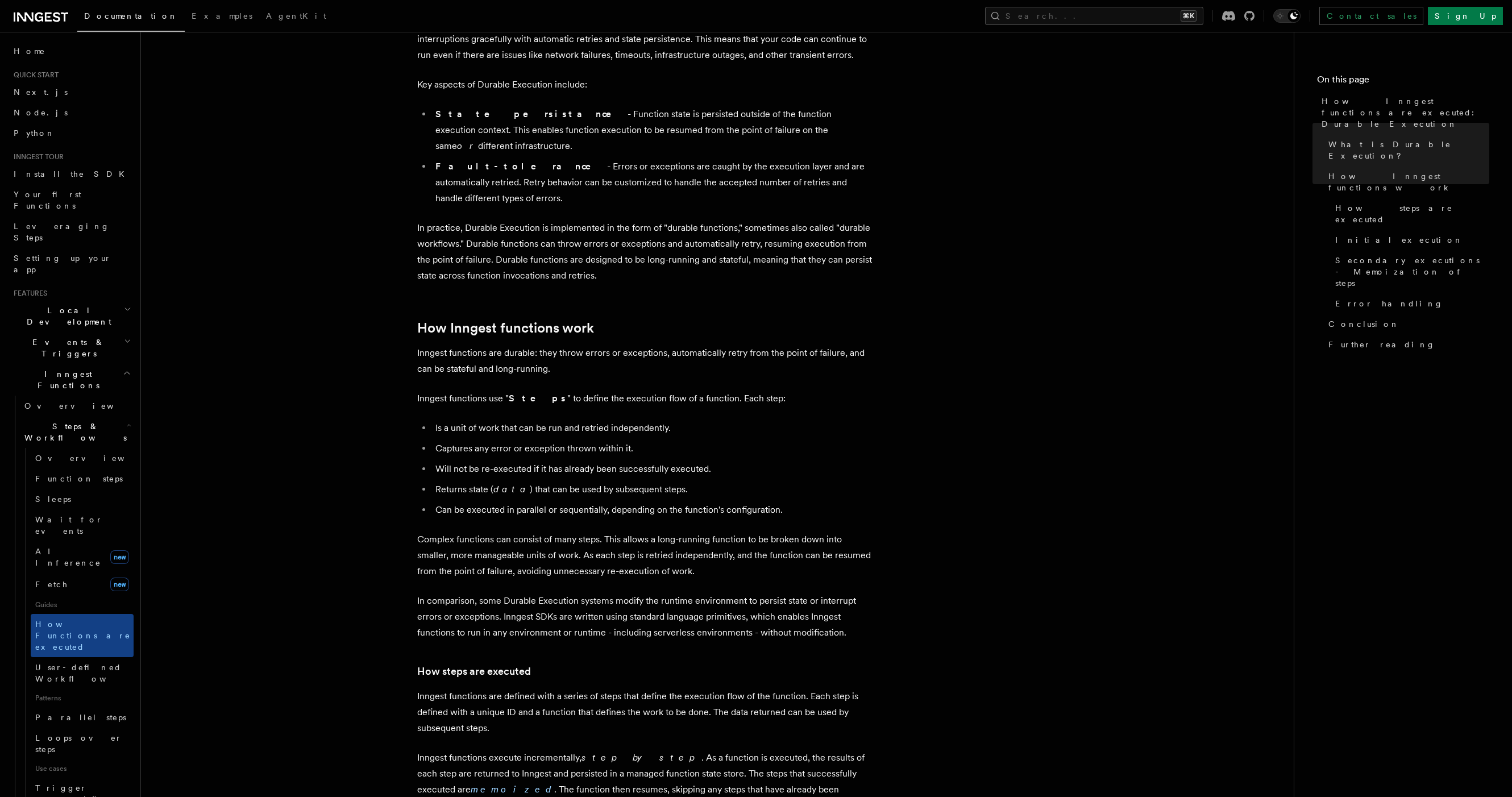
scroll to position [229, 0]
click at [673, 344] on p "Inngest functions are durable: they throw errors or exceptions, automatically r…" at bounding box center [644, 360] width 455 height 32
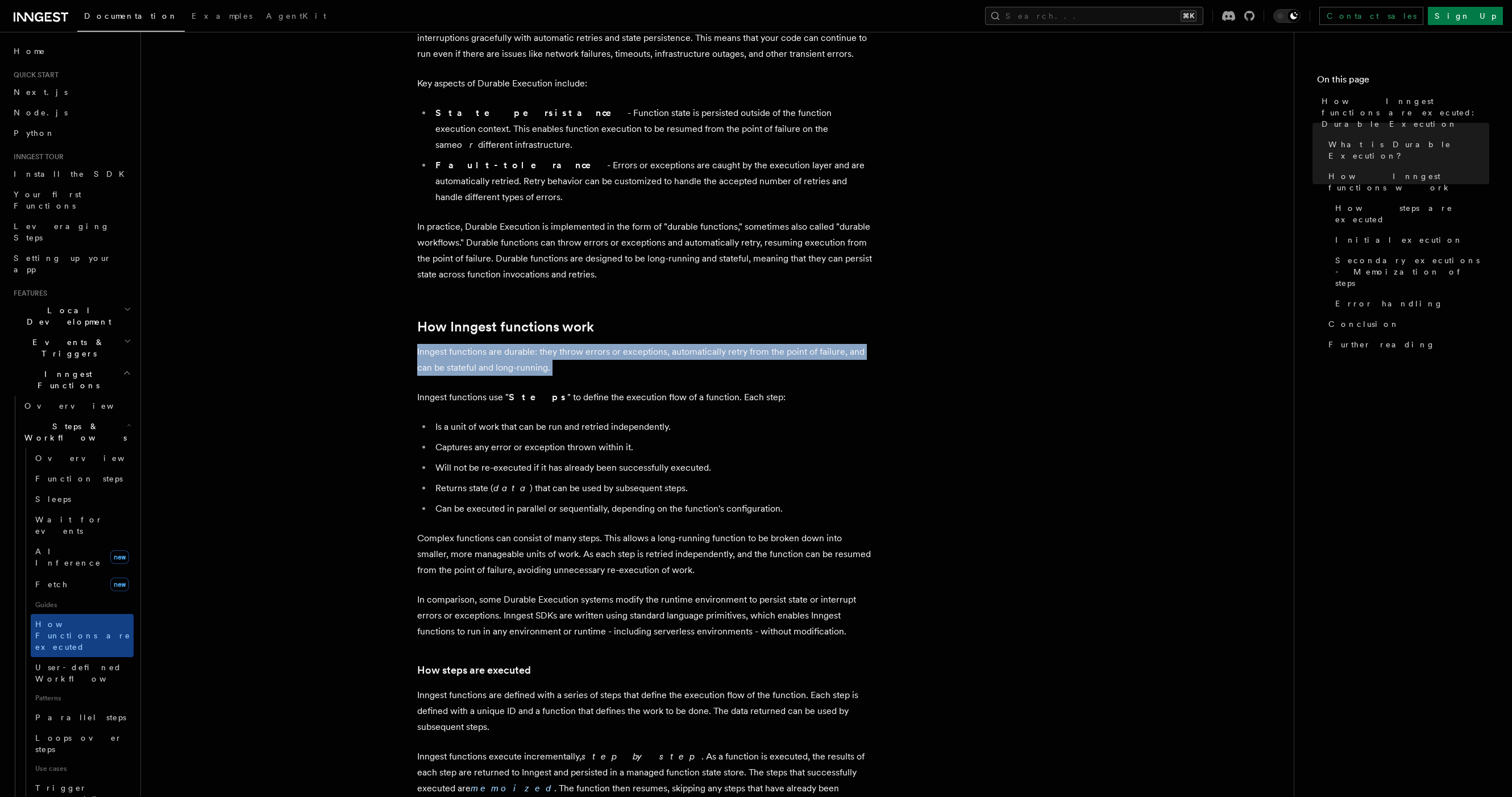
click at [674, 344] on p "Inngest functions are durable: they throw errors or exceptions, automatically r…" at bounding box center [644, 360] width 455 height 32
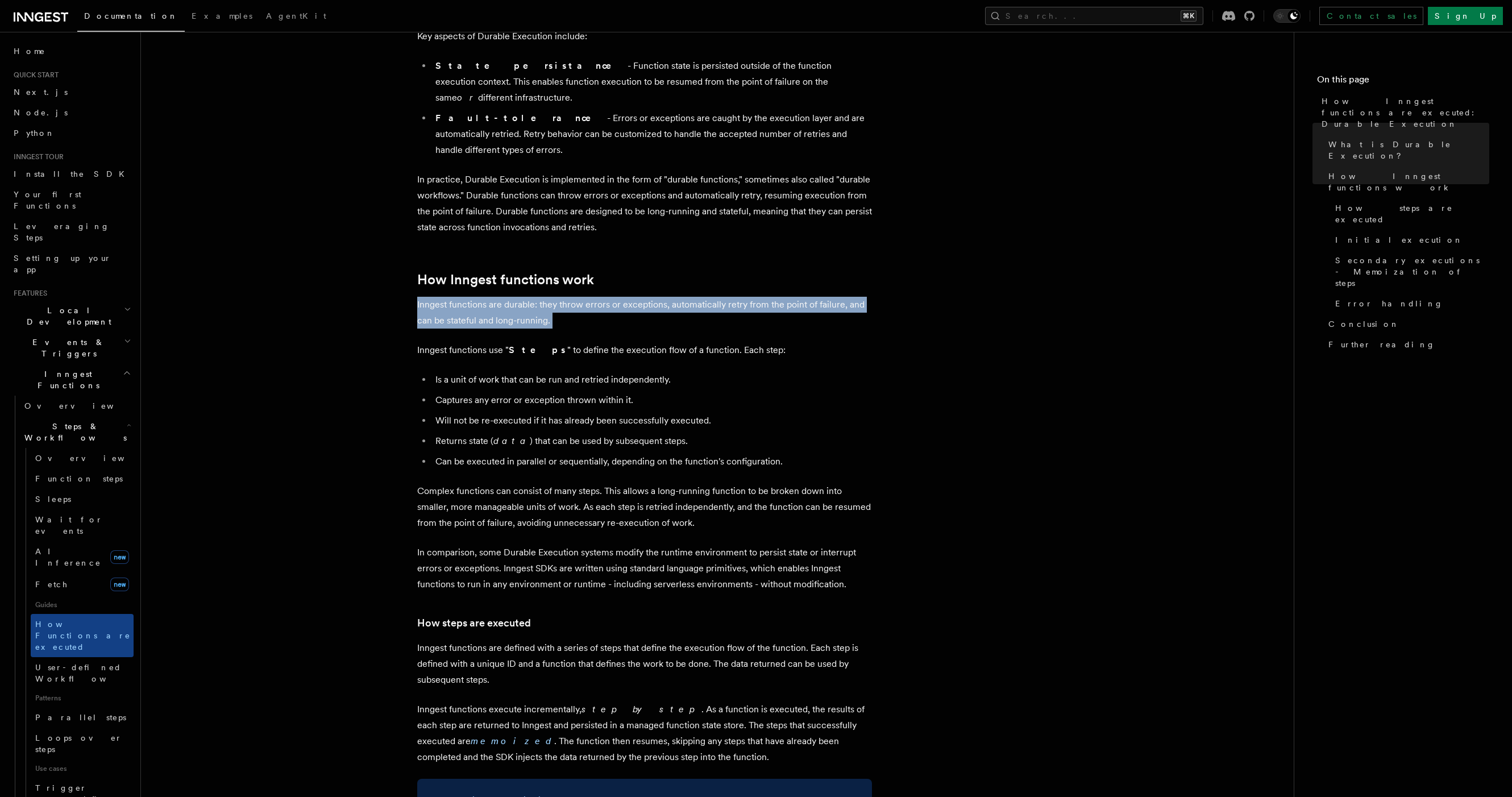
scroll to position [280, 0]
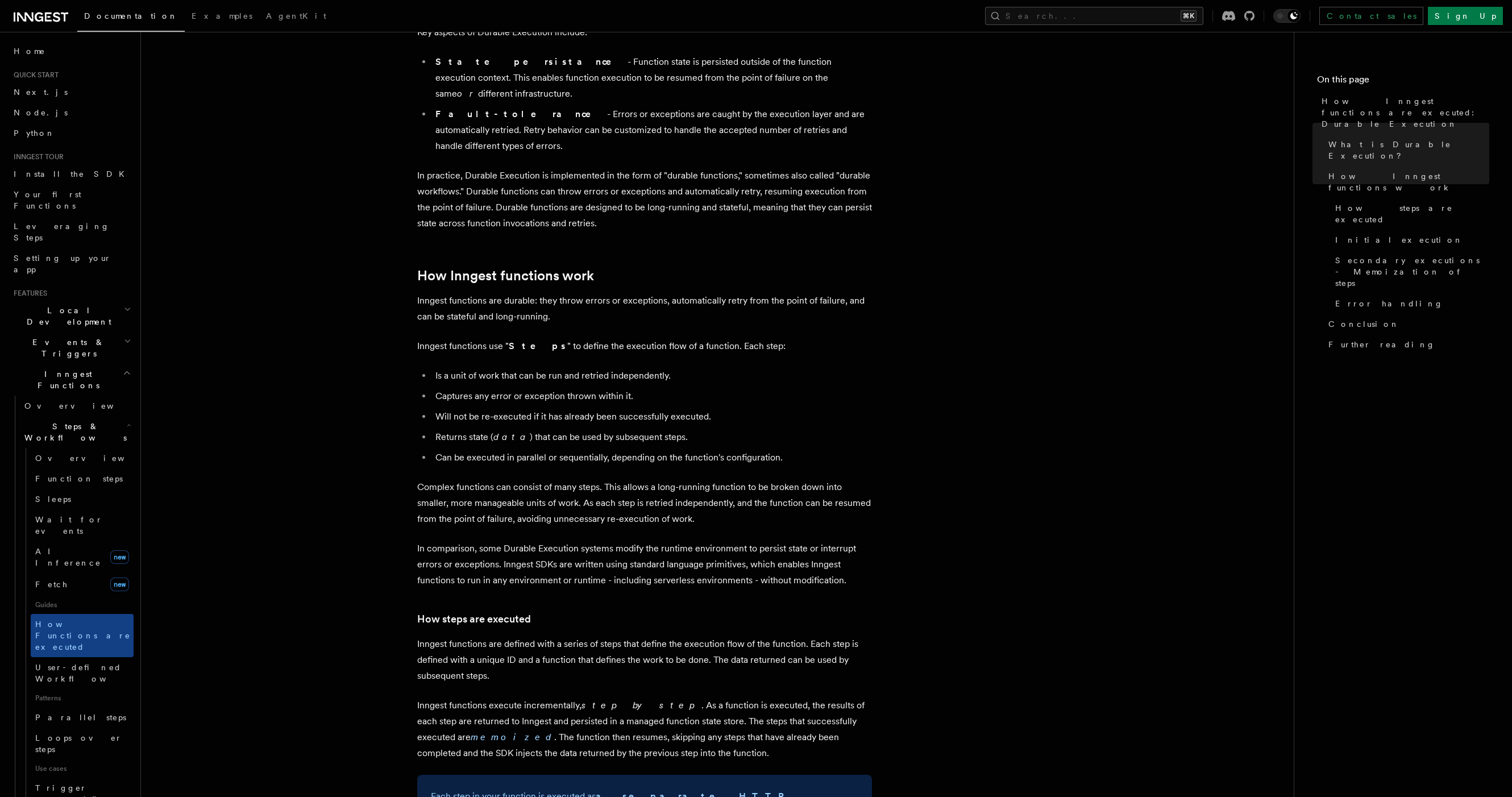
click at [695, 338] on p "Inngest functions use " Steps " to define the execution flow of a function. Eac…" at bounding box center [644, 346] width 455 height 16
drag, startPoint x: 701, startPoint y: 313, endPoint x: 769, endPoint y: 387, distance: 100.5
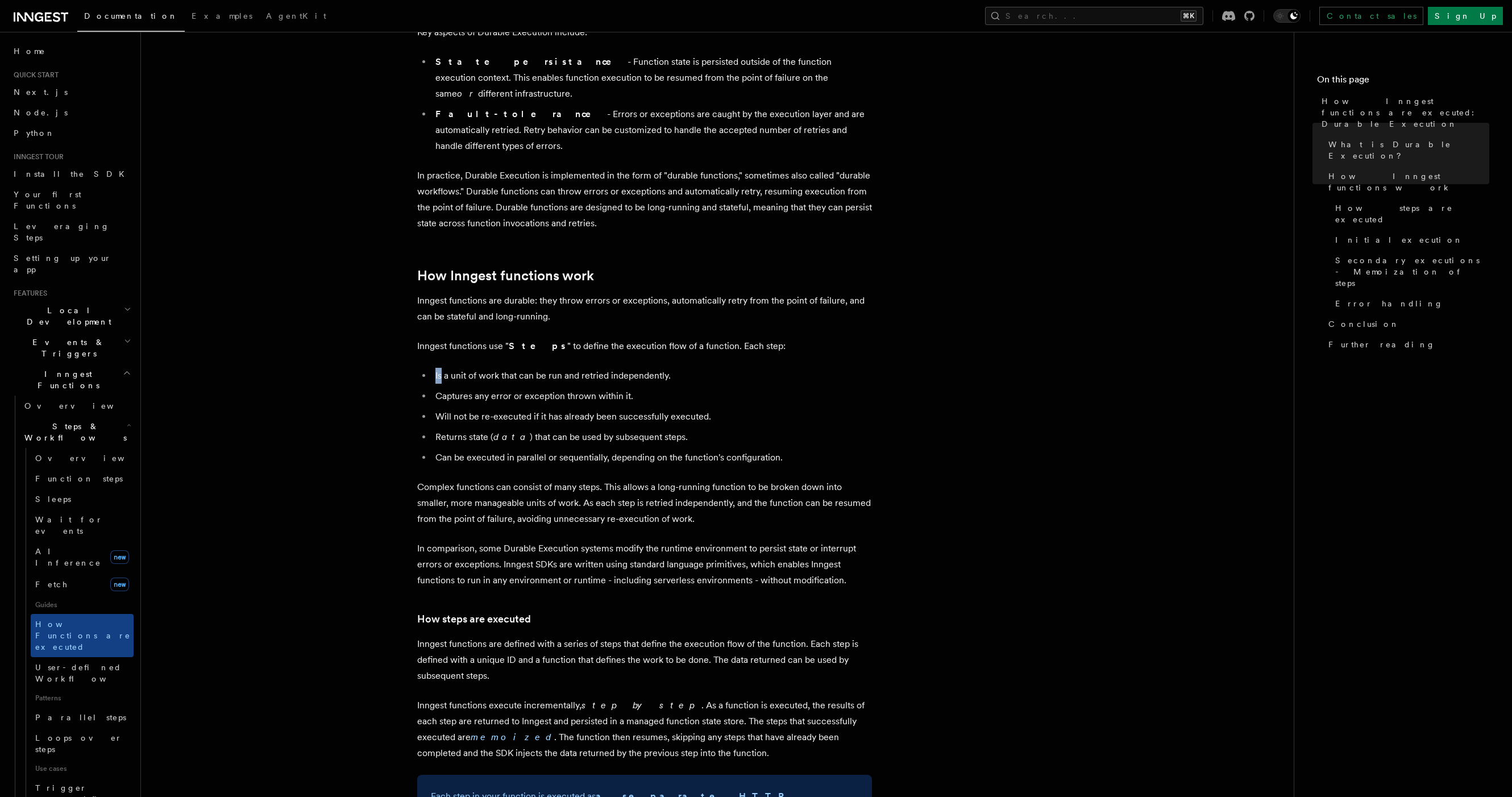
drag, startPoint x: 655, startPoint y: 330, endPoint x: 669, endPoint y: 347, distance: 22.0
click at [670, 367] on li "Is a unit of work that can be run and retried independently." at bounding box center [652, 375] width 440 height 16
click at [672, 367] on li "Is a unit of work that can be run and retried independently." at bounding box center [652, 375] width 440 height 16
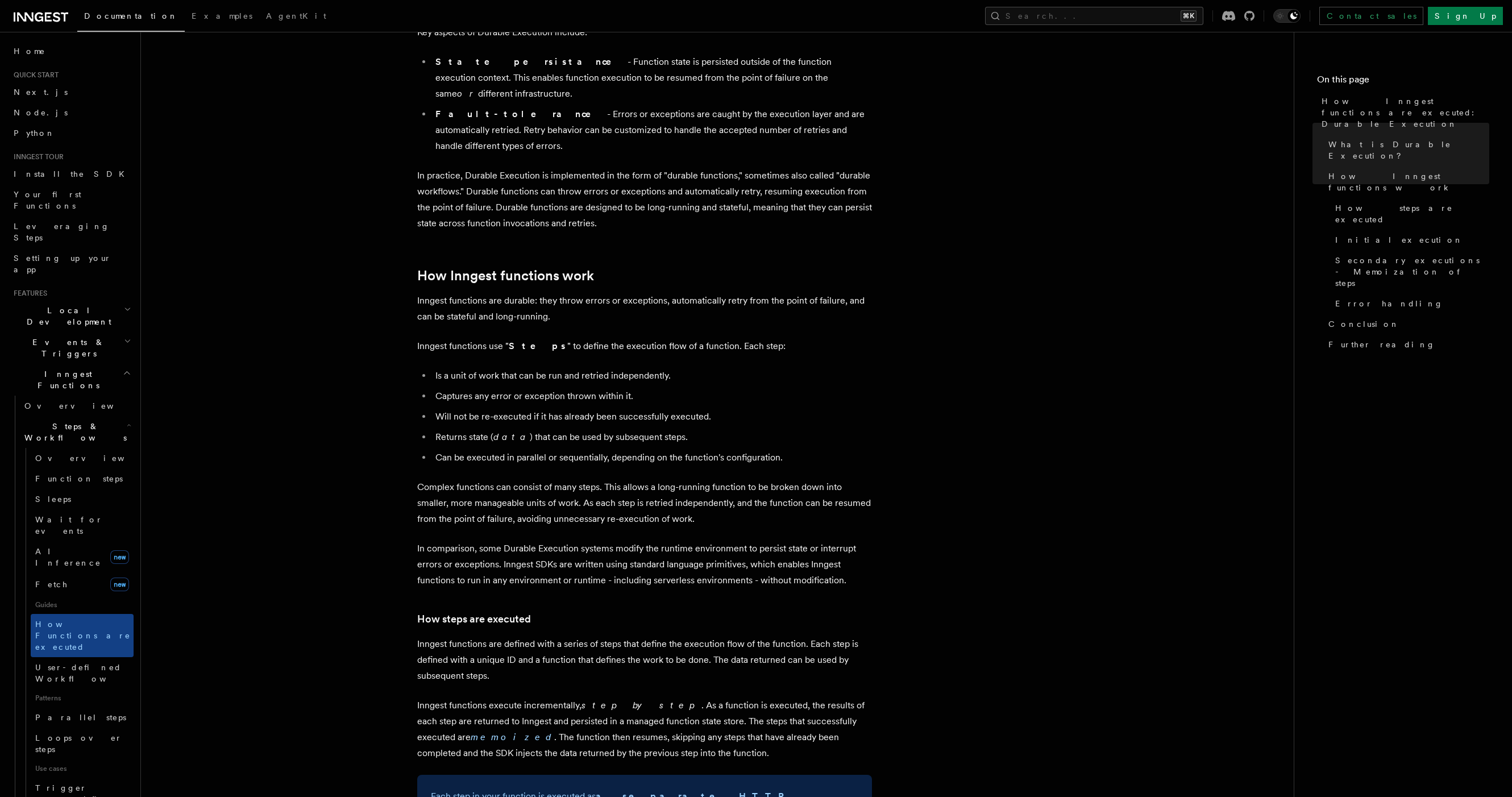
click at [671, 367] on li "Is a unit of work that can be run and retried independently." at bounding box center [652, 375] width 440 height 16
click at [664, 388] on li "Captures any error or exception thrown within it." at bounding box center [652, 396] width 440 height 16
click at [664, 388] on li "Captures any error or exception thrown within it." at bounding box center [652, 396] width 440 height 16
drag, startPoint x: 664, startPoint y: 367, endPoint x: 677, endPoint y: 385, distance: 22.2
click at [666, 388] on li "Captures any error or exception thrown within it." at bounding box center [652, 396] width 440 height 16
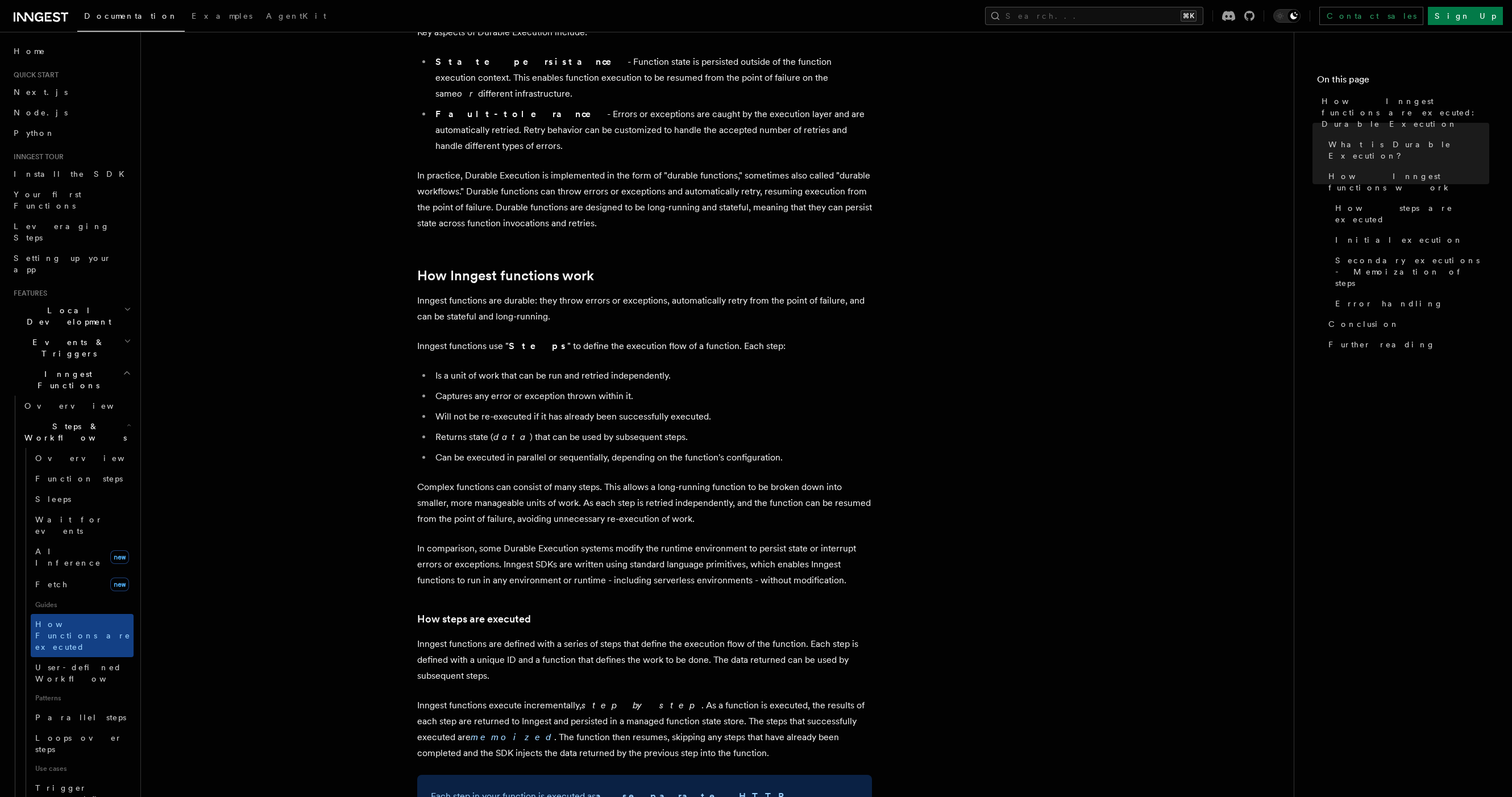
click at [680, 409] on li "Will not be re-executed if it has already been successfully executed." at bounding box center [652, 416] width 440 height 16
click at [707, 450] on li "Can be executed in parallel or sequentially, depending on the function's config…" at bounding box center [652, 457] width 440 height 16
drag, startPoint x: 705, startPoint y: 416, endPoint x: 699, endPoint y: 419, distance: 6.7
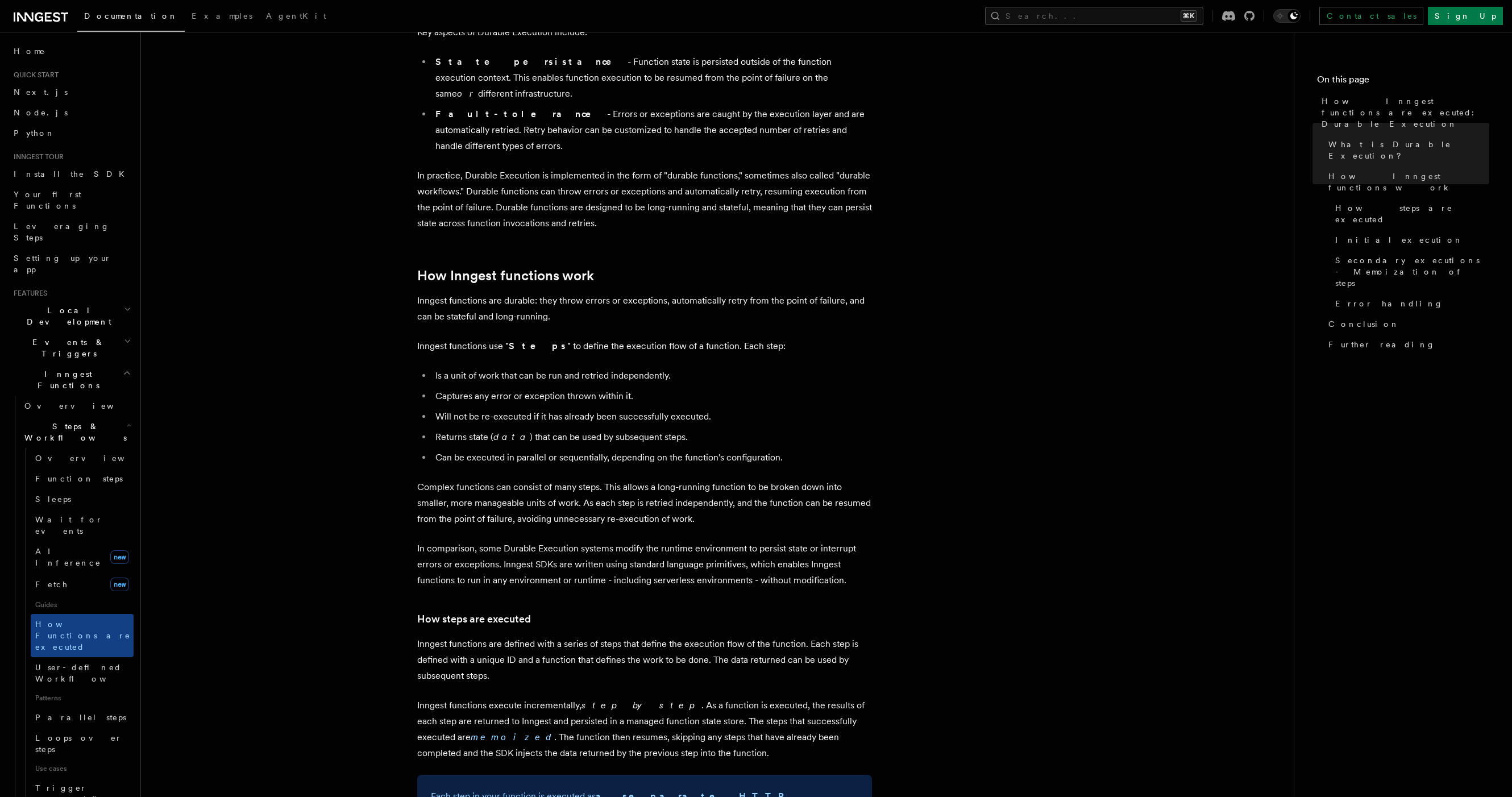
click at [705, 416] on ul "Is a unit of work that can be run and retried independently. Captures any error…" at bounding box center [644, 416] width 455 height 98
click at [700, 450] on li "Can be executed in parallel or sequentially, depending on the function's config…" at bounding box center [652, 457] width 440 height 16
click at [697, 450] on li "Can be executed in parallel or sequentially, depending on the function's config…" at bounding box center [652, 457] width 440 height 16
click at [664, 450] on li "Can be executed in parallel or sequentially, depending on the function's config…" at bounding box center [652, 457] width 440 height 16
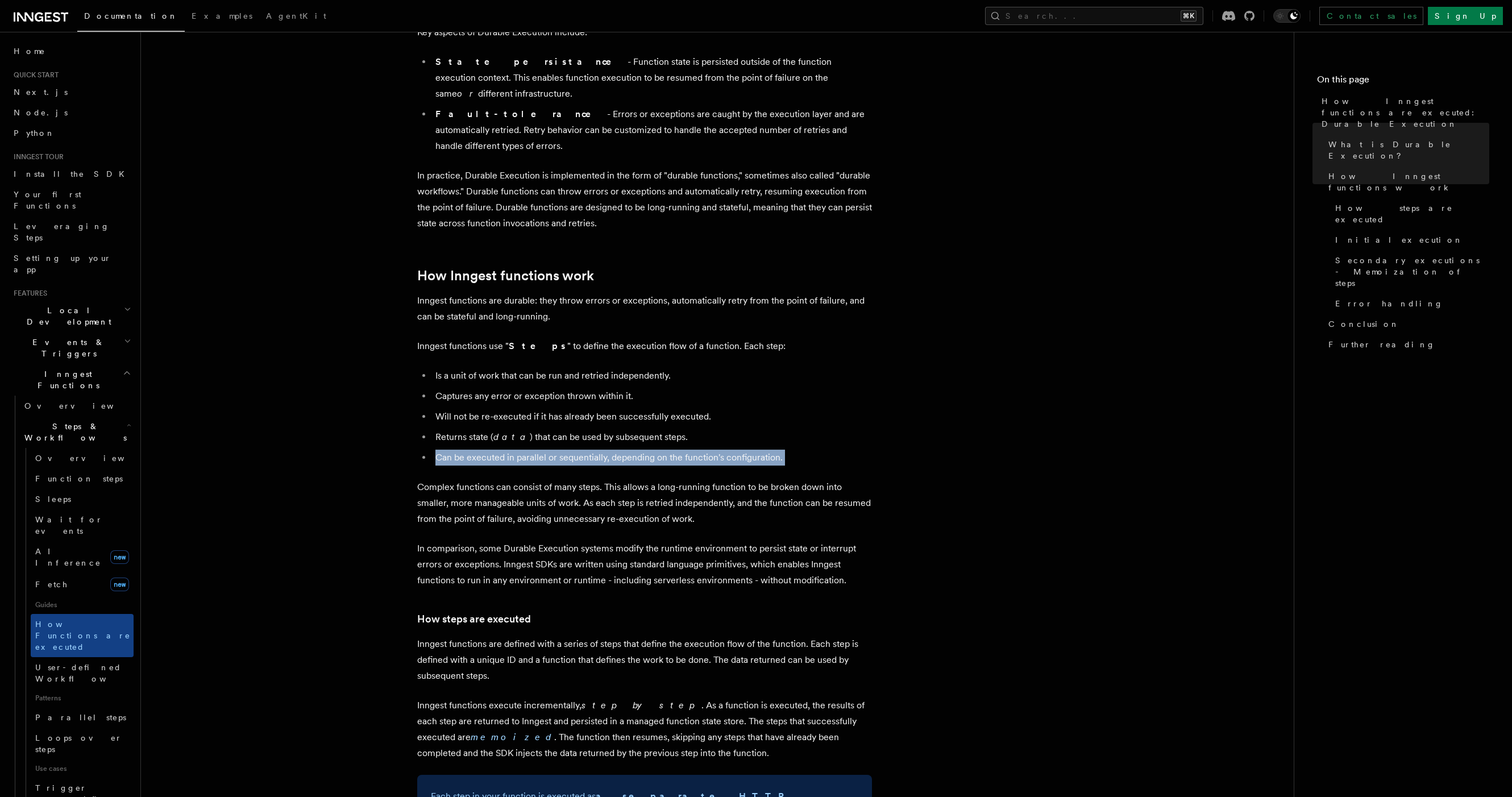
click at [664, 450] on li "Can be executed in parallel or sequentially, depending on the function's config…" at bounding box center [652, 457] width 440 height 16
click at [662, 429] on li "Returns state ( data ) that can be used by subsequent steps." at bounding box center [652, 437] width 440 height 16
click at [690, 415] on ul "Is a unit of work that can be run and retried independently. Captures any error…" at bounding box center [644, 416] width 455 height 98
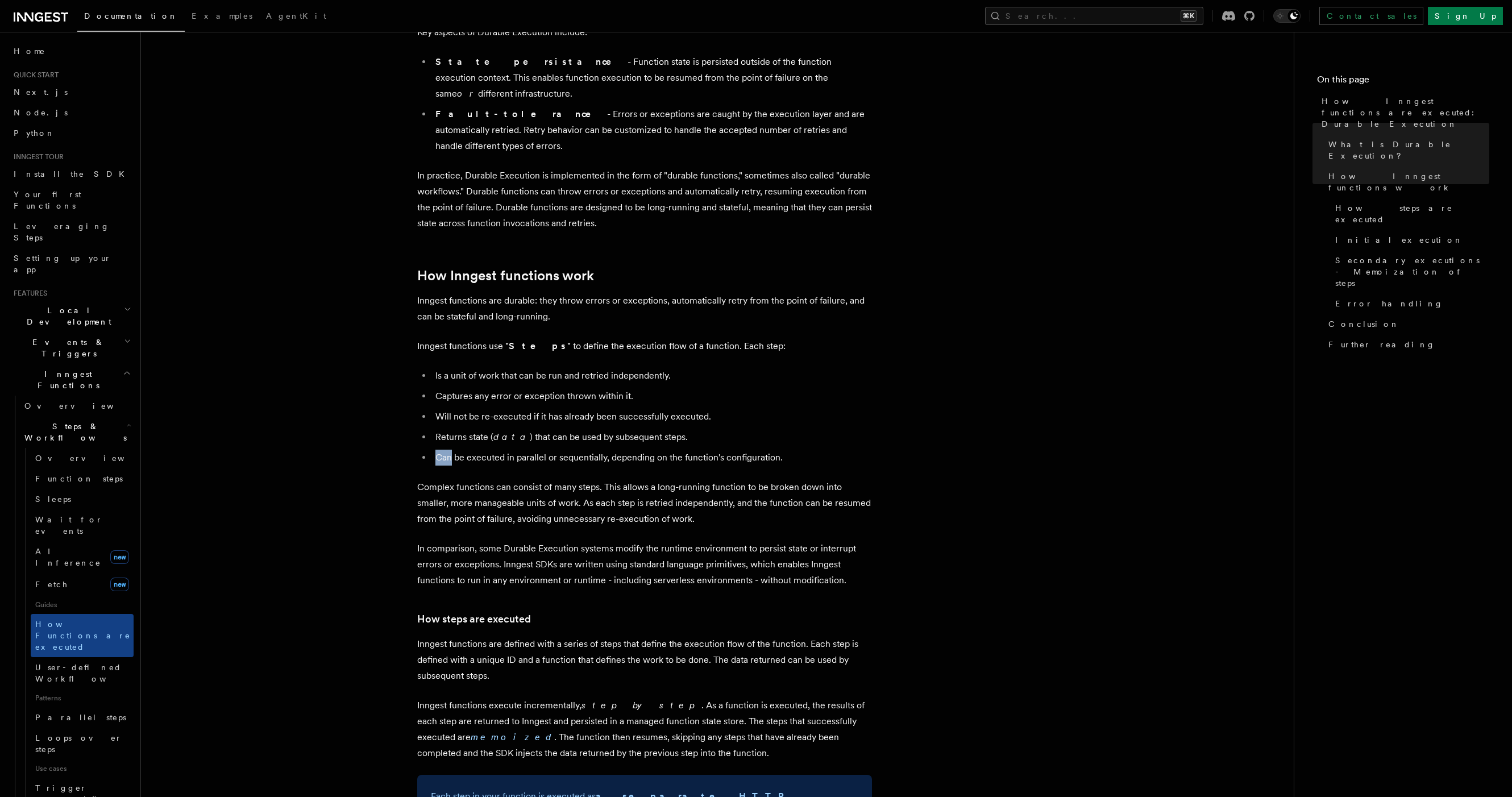
click at [690, 415] on ul "Is a unit of work that can be run and retried independently. Captures any error…" at bounding box center [644, 416] width 455 height 98
drag, startPoint x: 690, startPoint y: 415, endPoint x: 691, endPoint y: 423, distance: 8.1
click at [690, 416] on ul "Is a unit of work that can be run and retried independently. Captures any error…" at bounding box center [644, 416] width 455 height 98
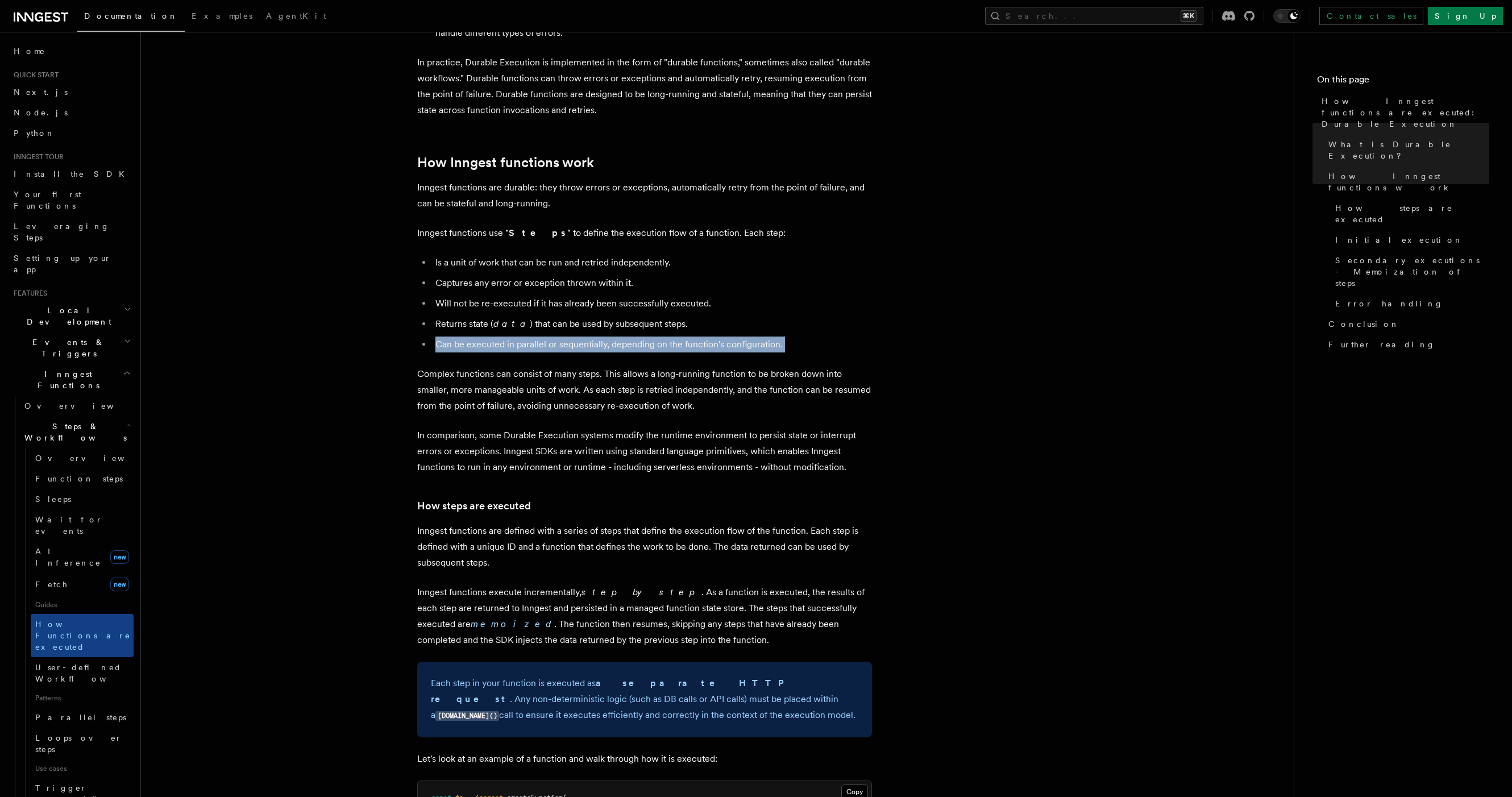
scroll to position [425, 0]
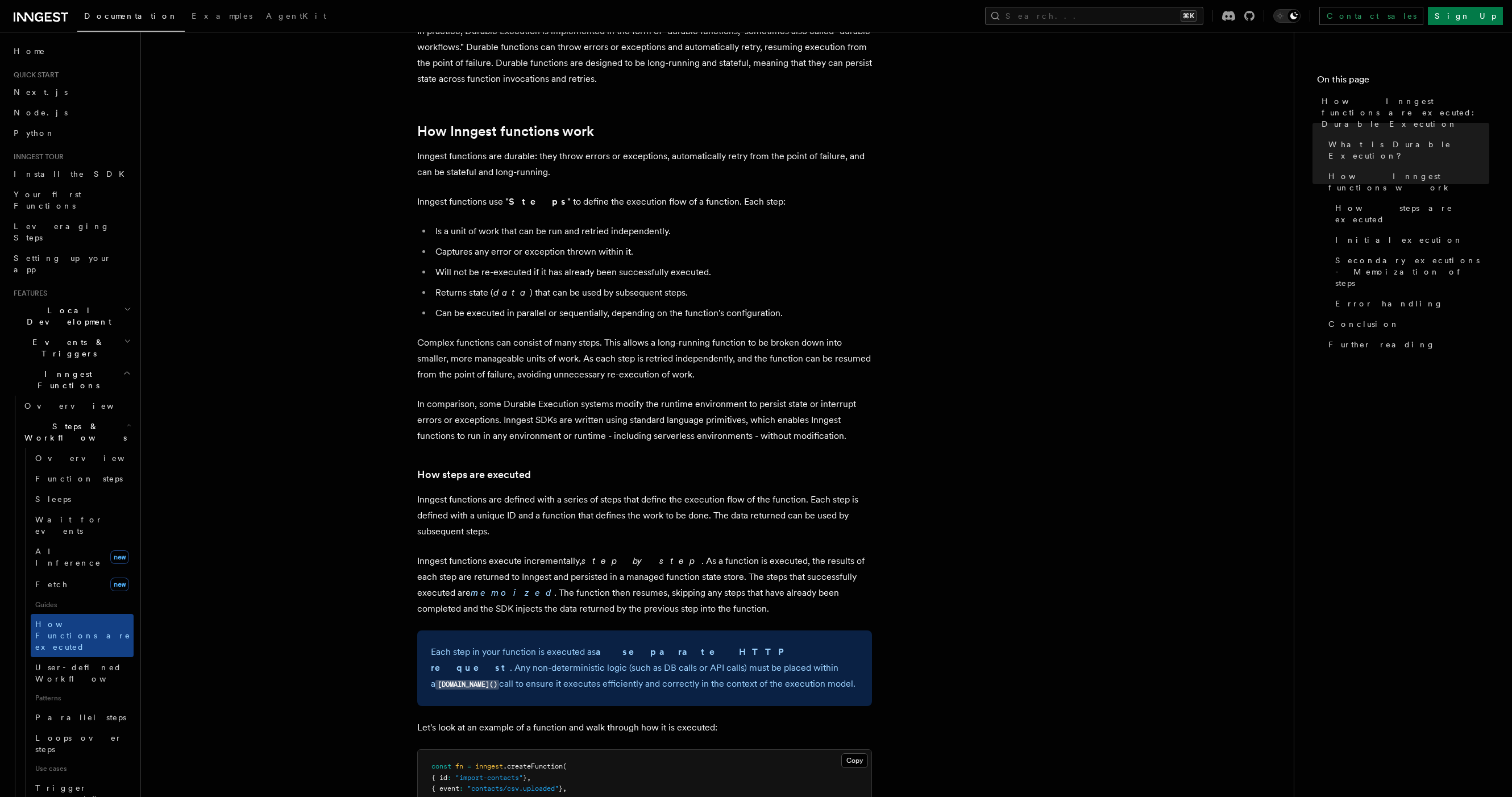
click at [502, 405] on p "In comparison, some Durable Execution systems modify the runtime environment to…" at bounding box center [644, 420] width 455 height 48
click at [501, 405] on p "In comparison, some Durable Execution systems modify the runtime environment to…" at bounding box center [644, 420] width 455 height 48
click at [513, 409] on p "In comparison, some Durable Execution systems modify the runtime environment to…" at bounding box center [644, 420] width 455 height 48
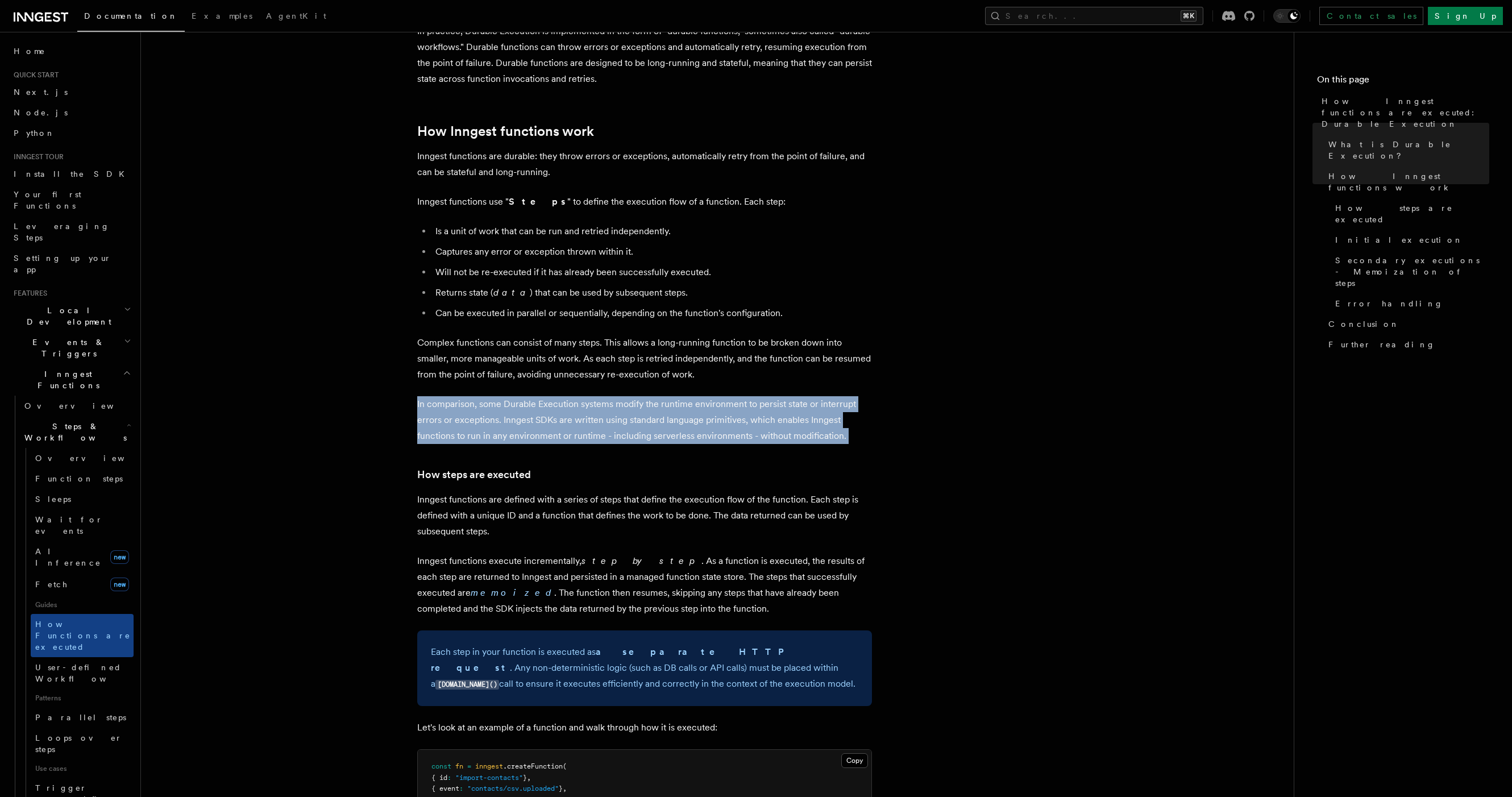
click at [513, 409] on p "In comparison, some Durable Execution systems modify the runtime environment to…" at bounding box center [644, 420] width 455 height 48
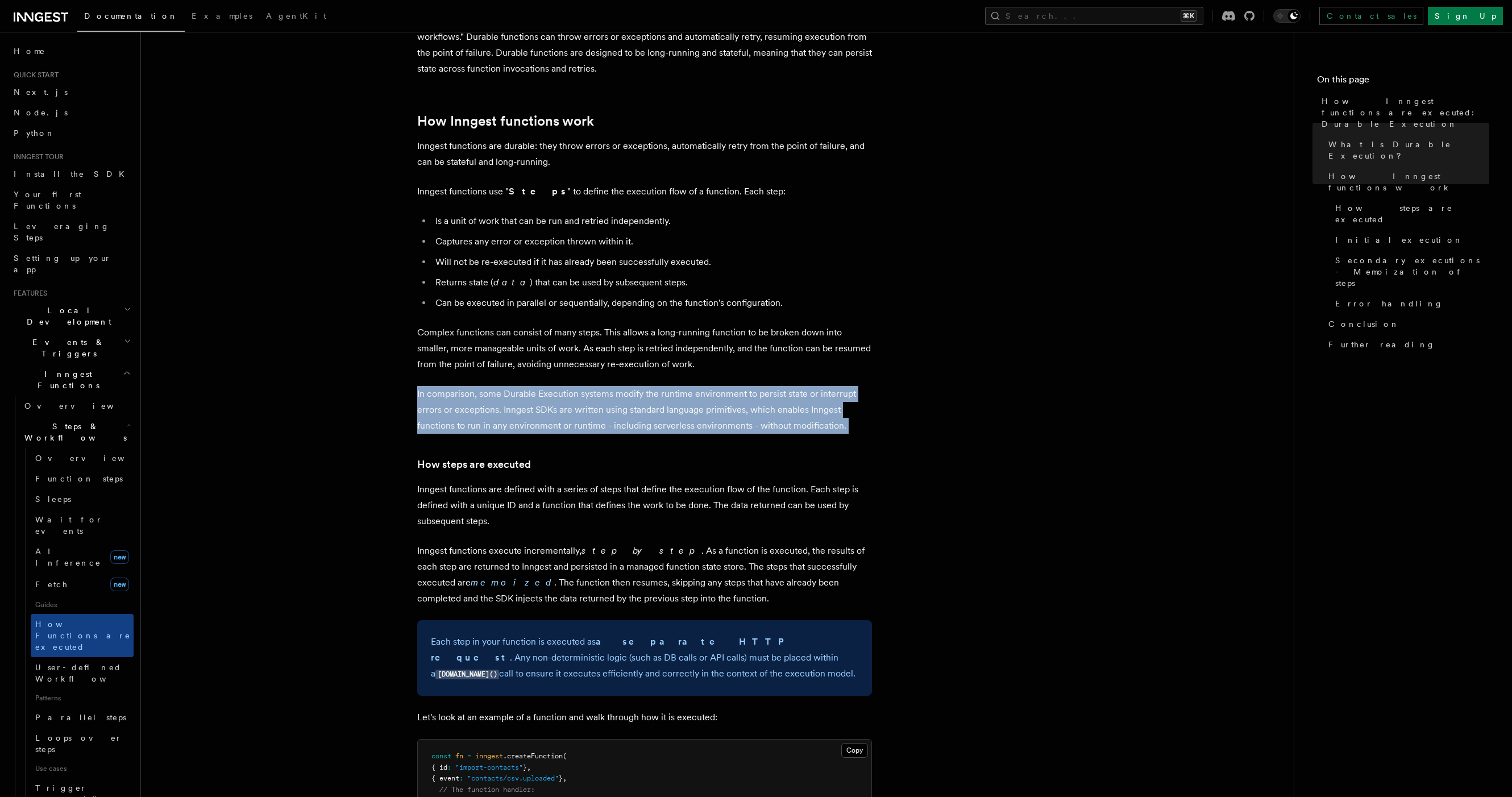
scroll to position [435, 0]
click at [530, 456] on h3 "How steps are executed" at bounding box center [644, 464] width 455 height 16
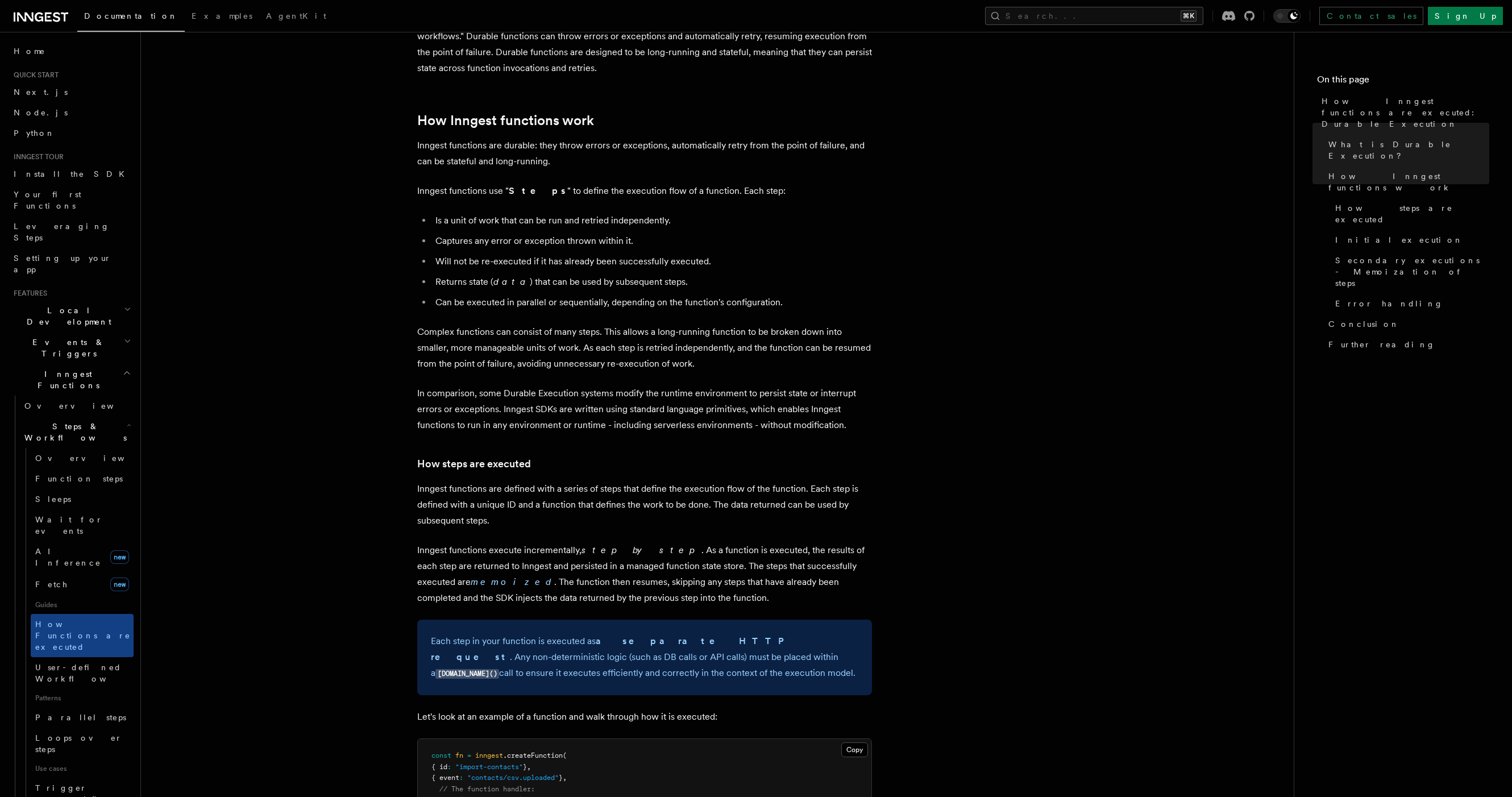
click at [530, 456] on h3 "How steps are executed" at bounding box center [644, 464] width 455 height 16
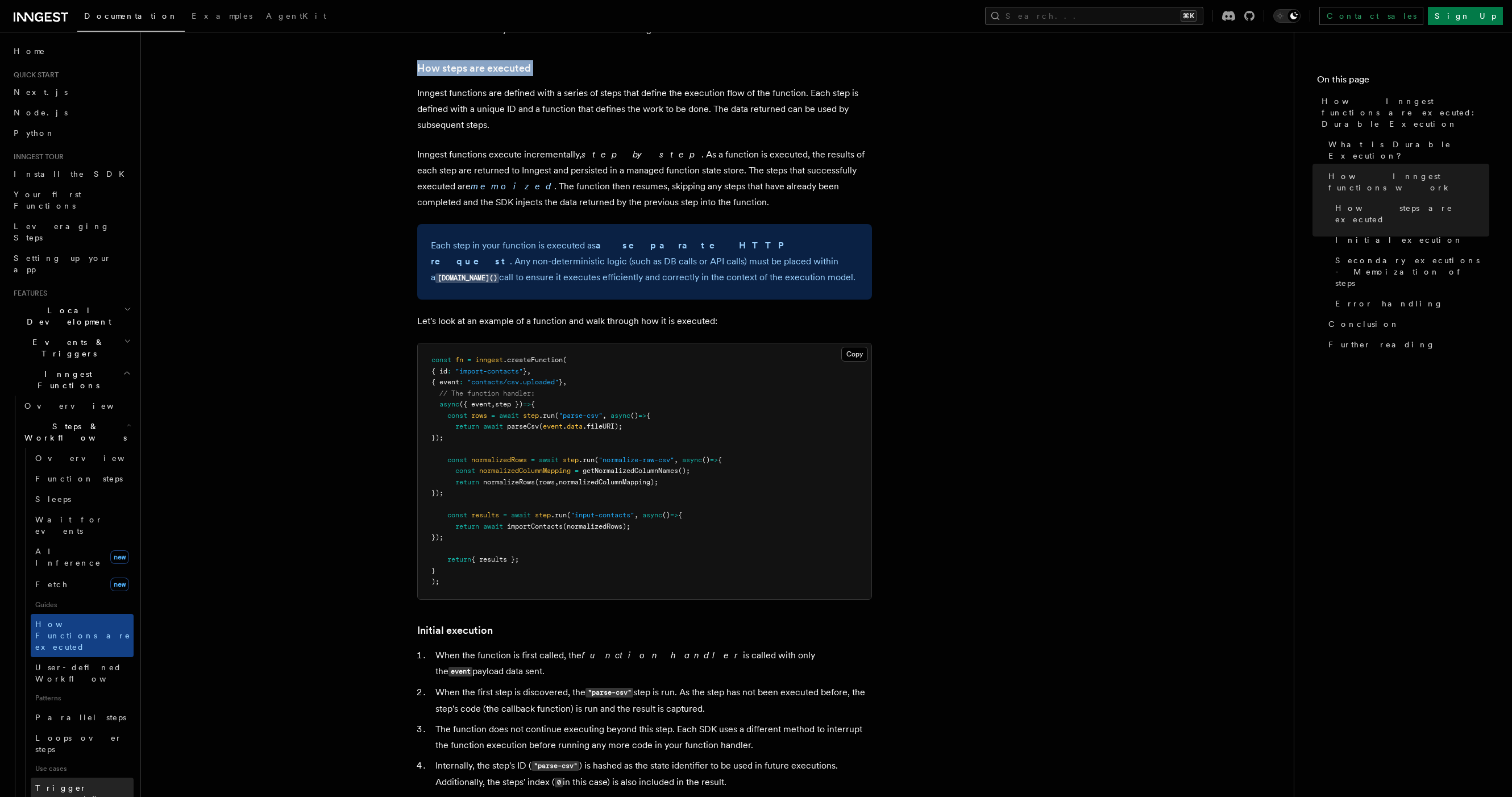
scroll to position [43, 0]
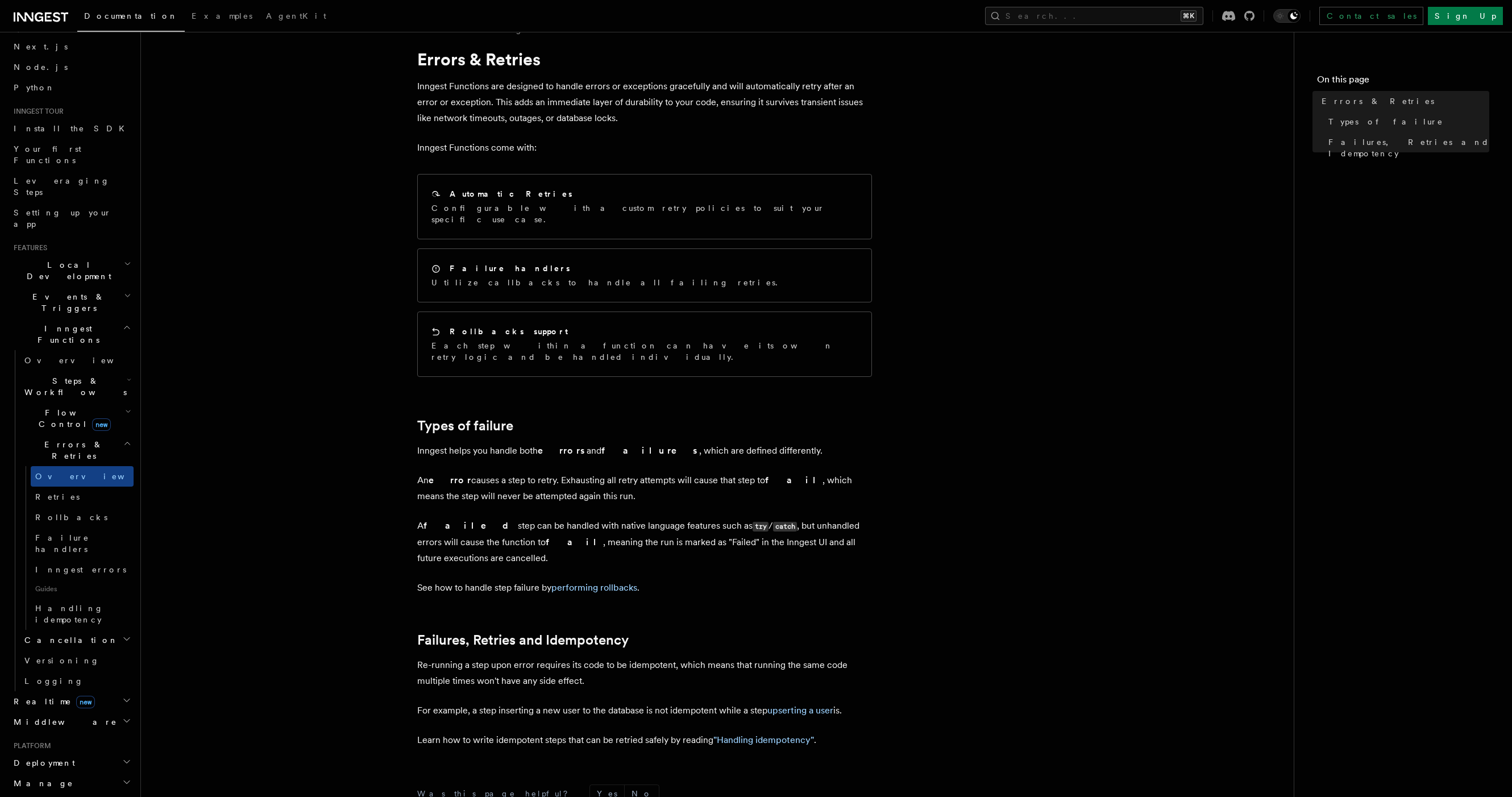
scroll to position [180, 0]
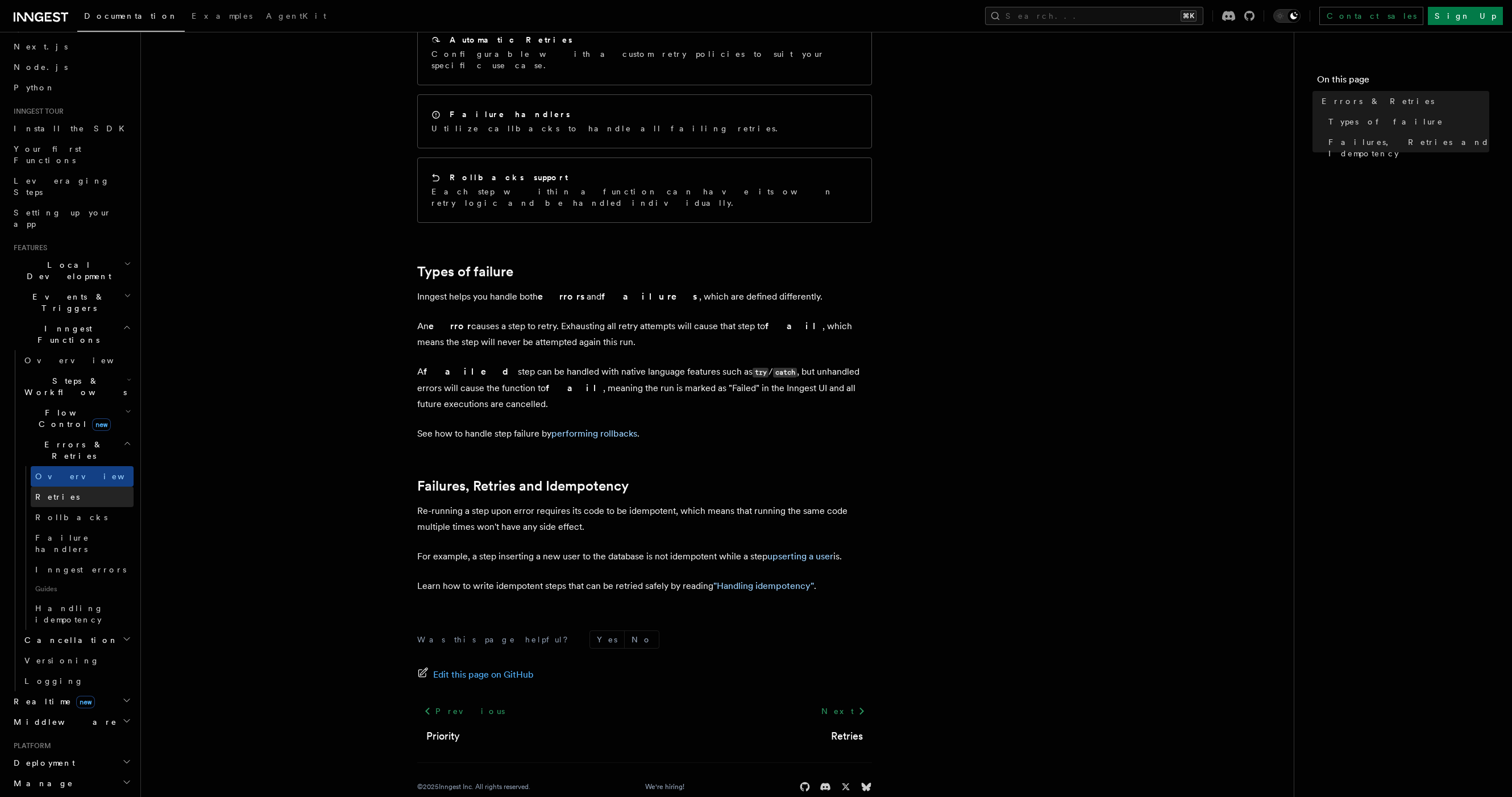
click at [100, 486] on link "Retries" at bounding box center [82, 497] width 103 height 21
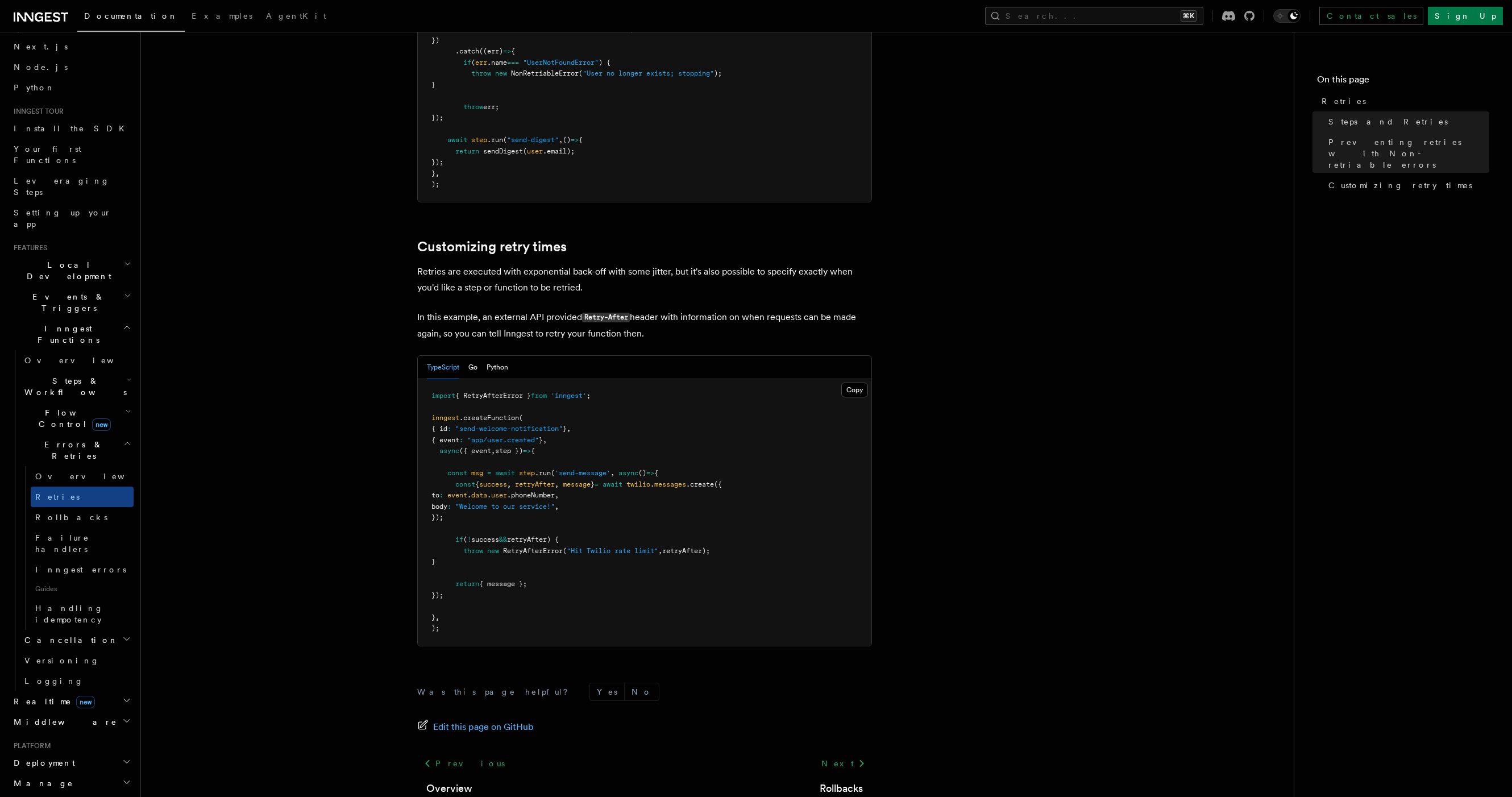
scroll to position [1361, 0]
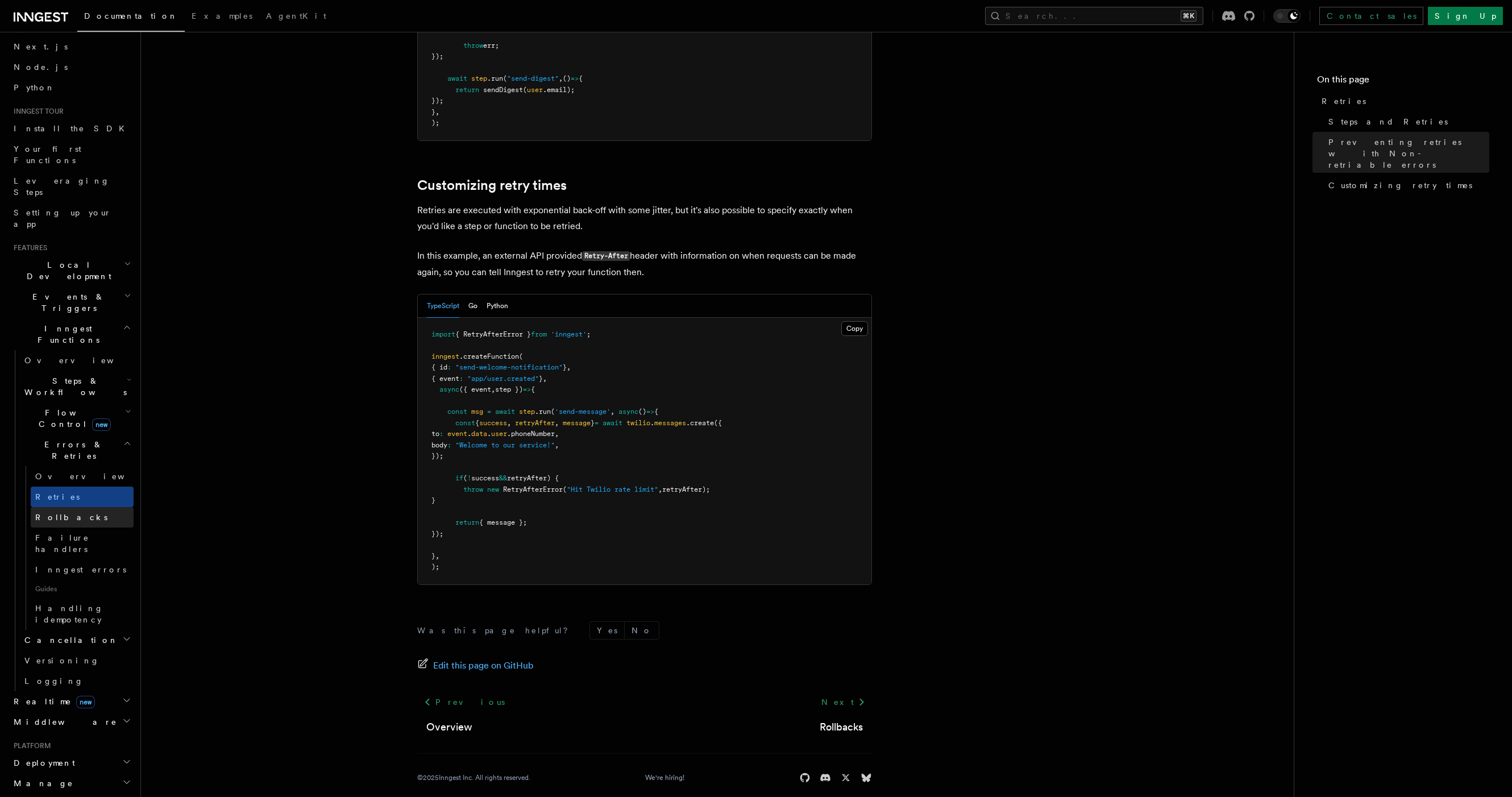
click at [89, 507] on link "Rollbacks" at bounding box center [82, 517] width 103 height 21
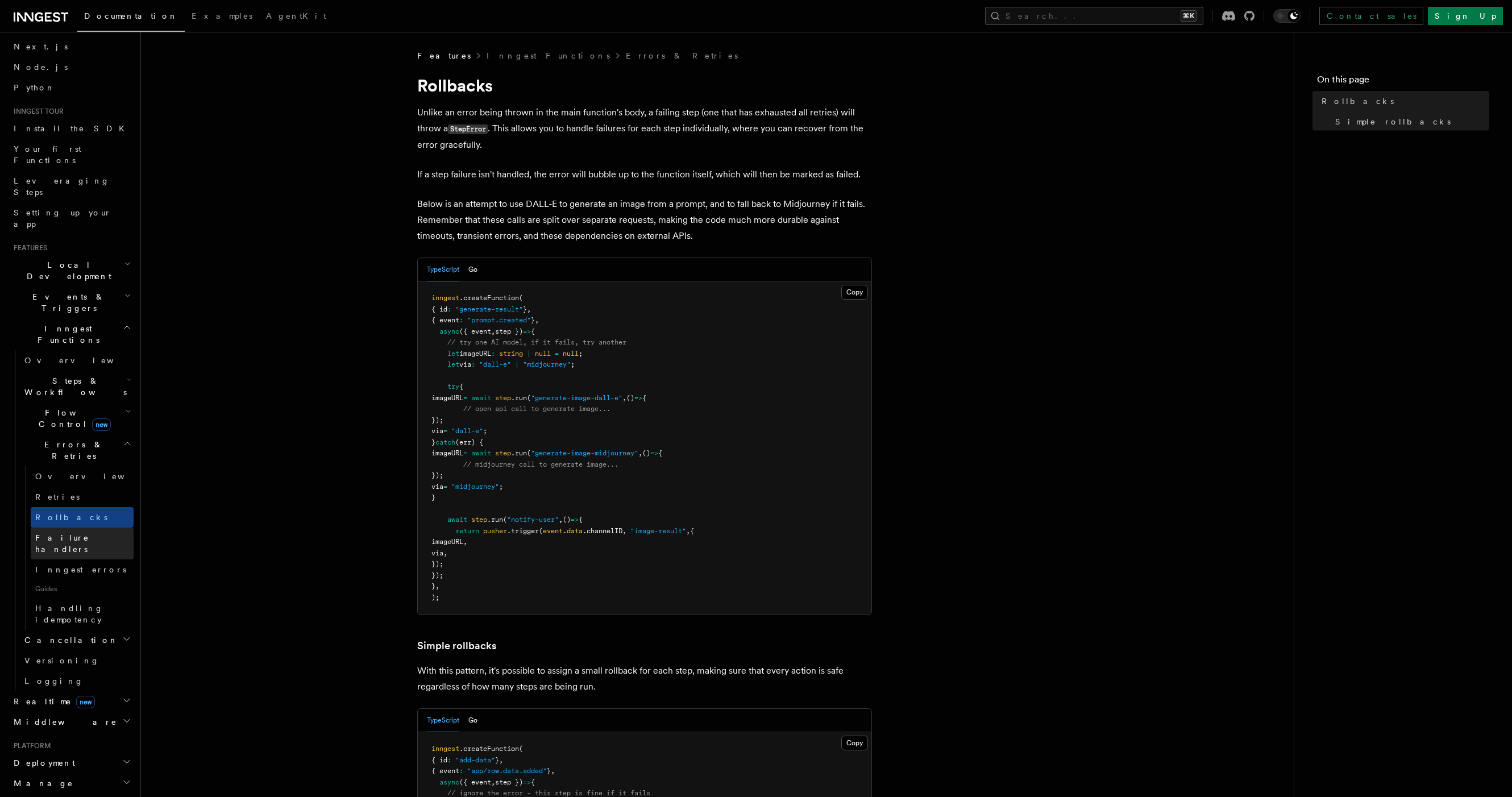
click at [89, 533] on span "Failure handlers" at bounding box center [62, 544] width 54 height 21
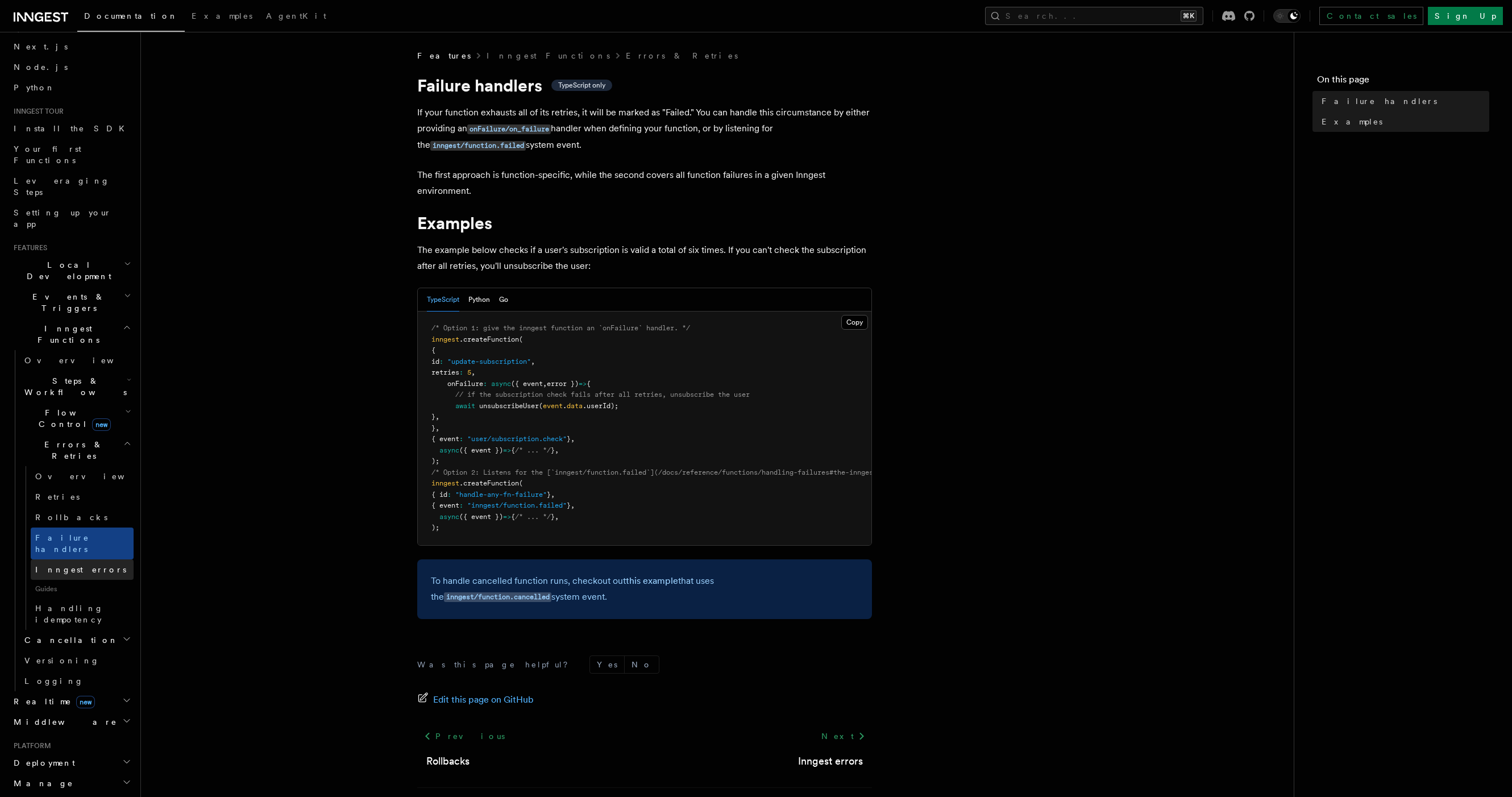
click at [86, 559] on link "Inngest errors" at bounding box center [82, 569] width 103 height 21
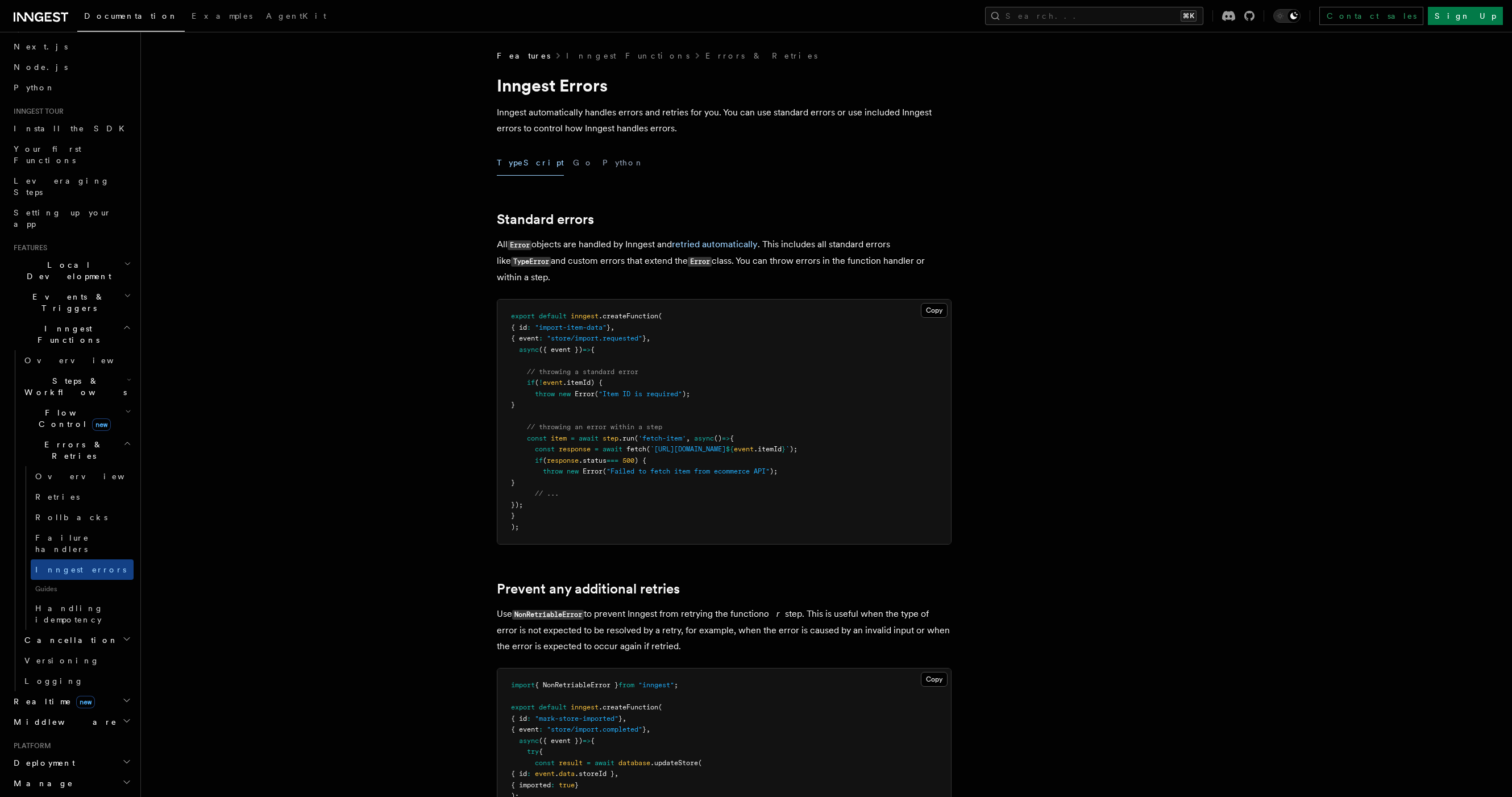
click at [89, 580] on span "Guides" at bounding box center [82, 589] width 103 height 18
click at [91, 603] on span "Handling idempotency" at bounding box center [69, 614] width 69 height 21
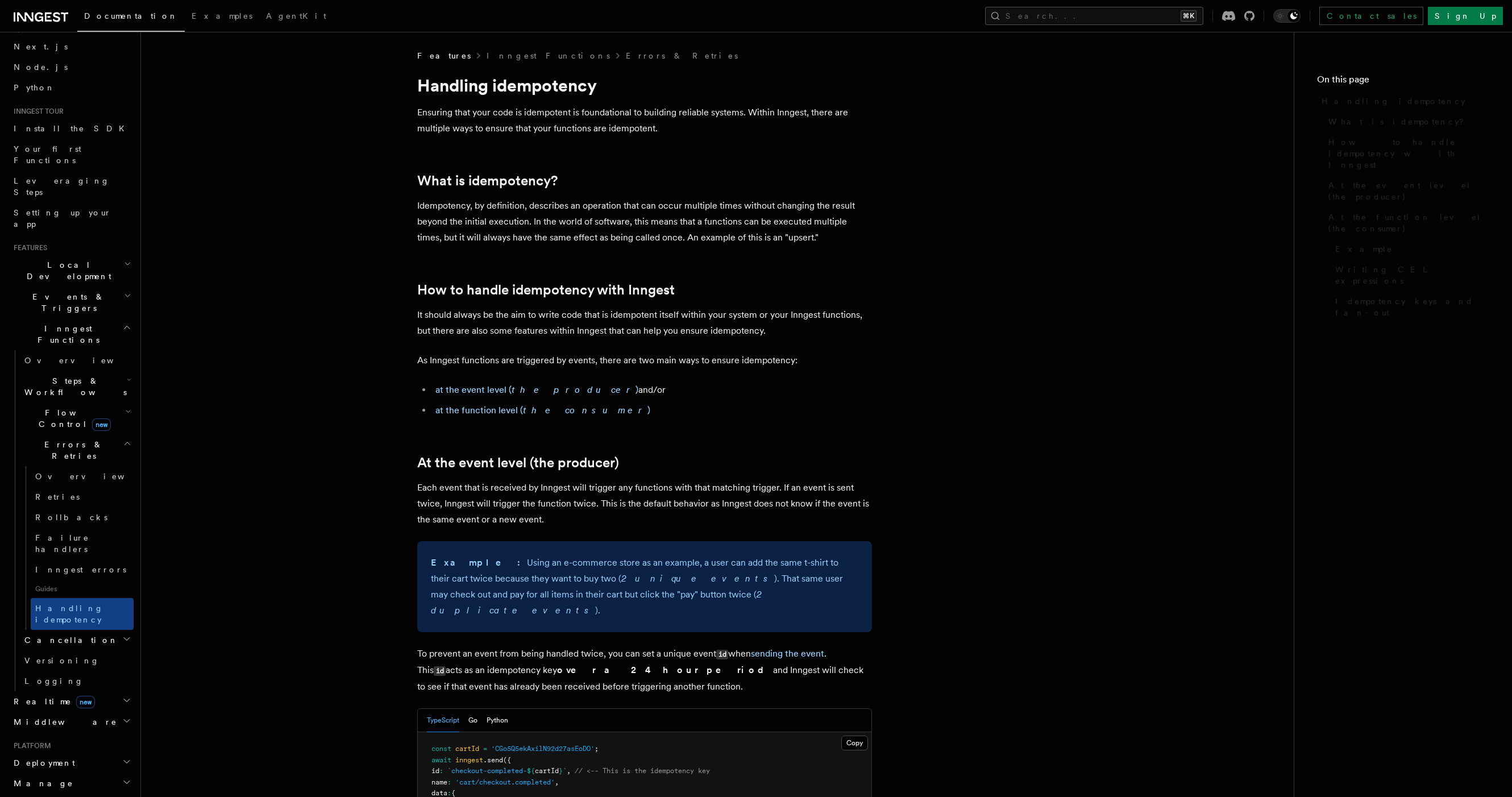
click at [89, 630] on h2 "Cancellation" at bounding box center [77, 640] width 113 height 21
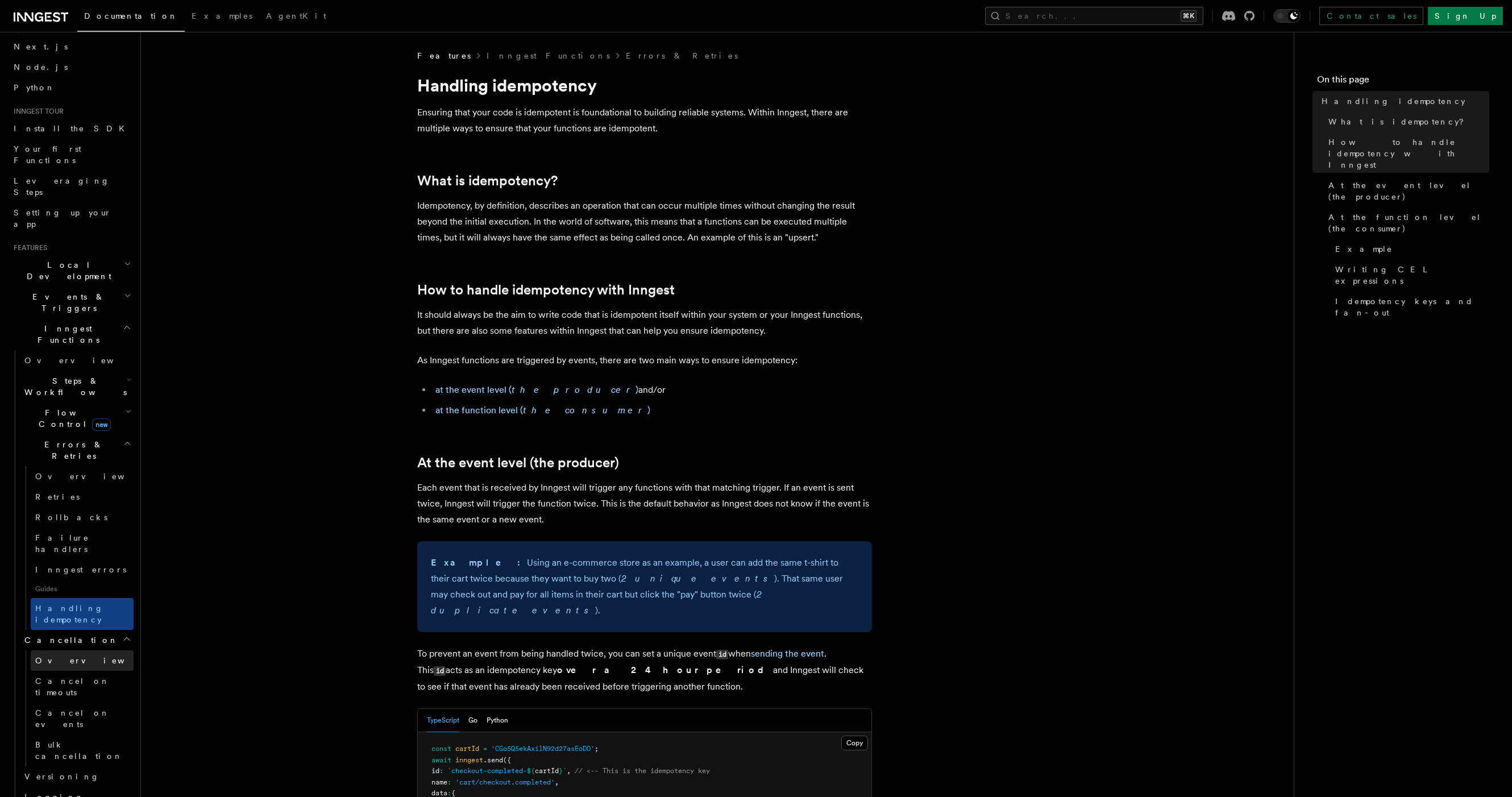
click at [86, 650] on link "Overview" at bounding box center [82, 661] width 103 height 21
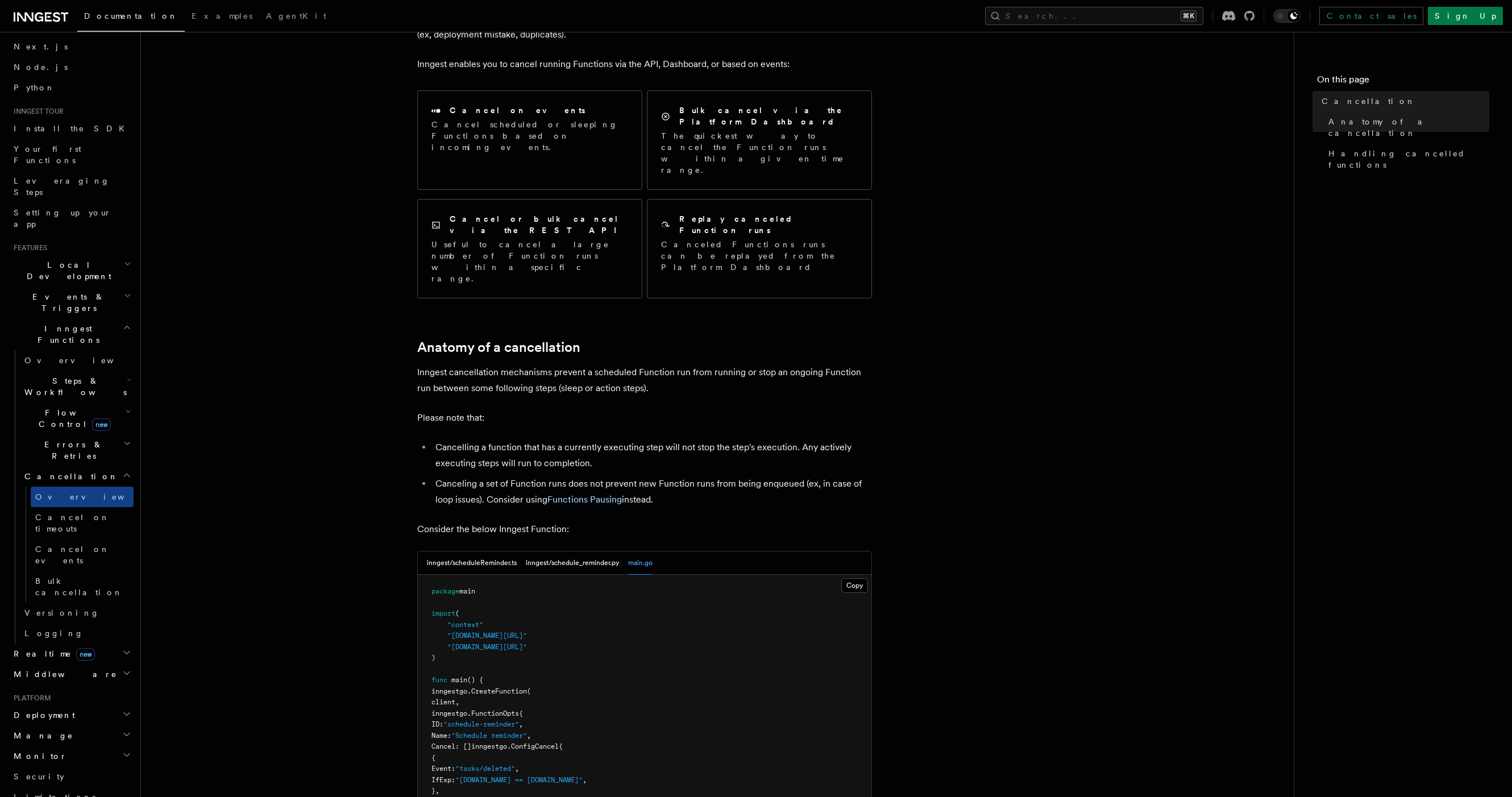
scroll to position [138, 0]
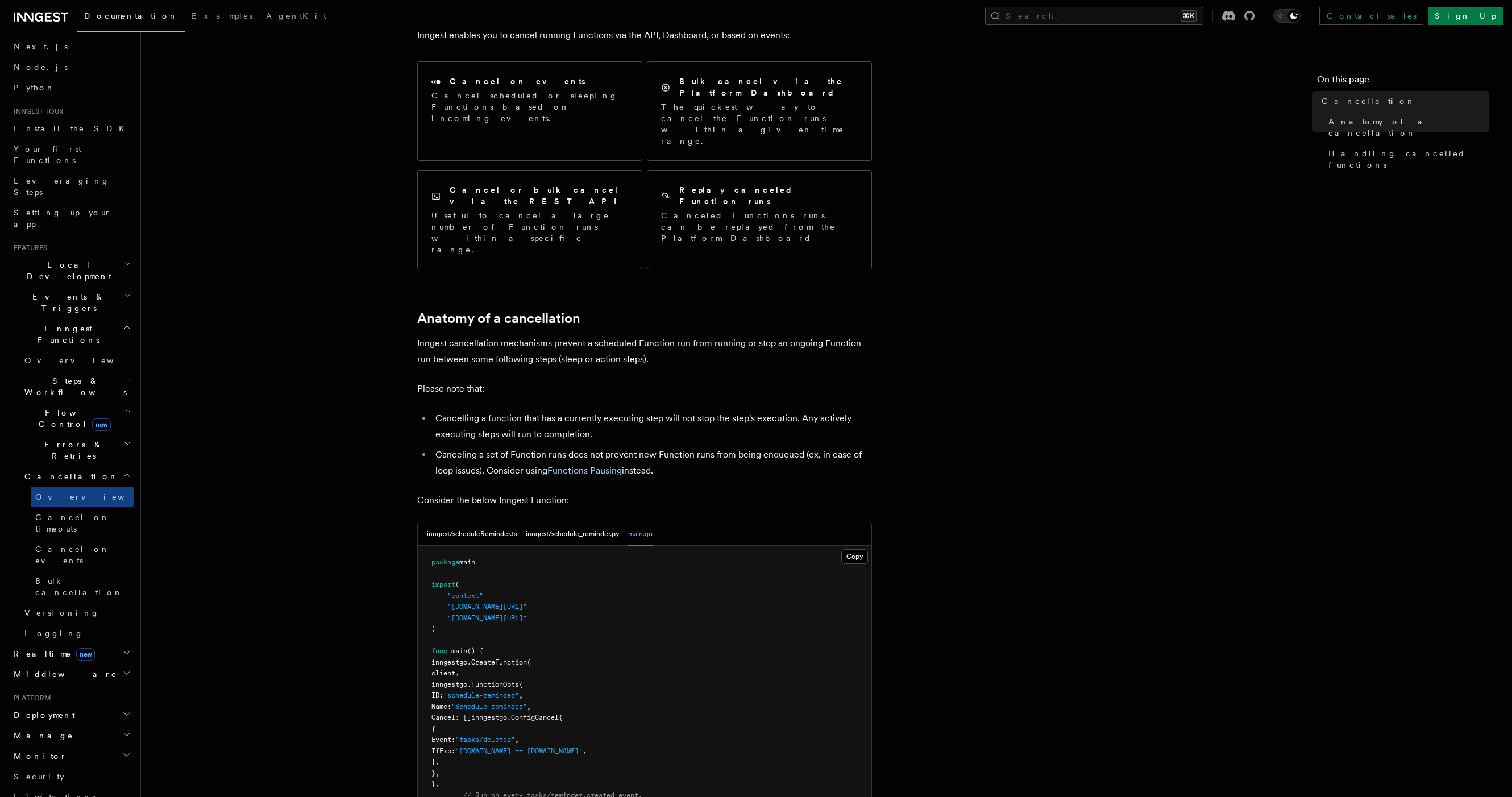
click at [522, 410] on li "Cancelling a function that has a currently executing step will not stop the ste…" at bounding box center [652, 426] width 440 height 32
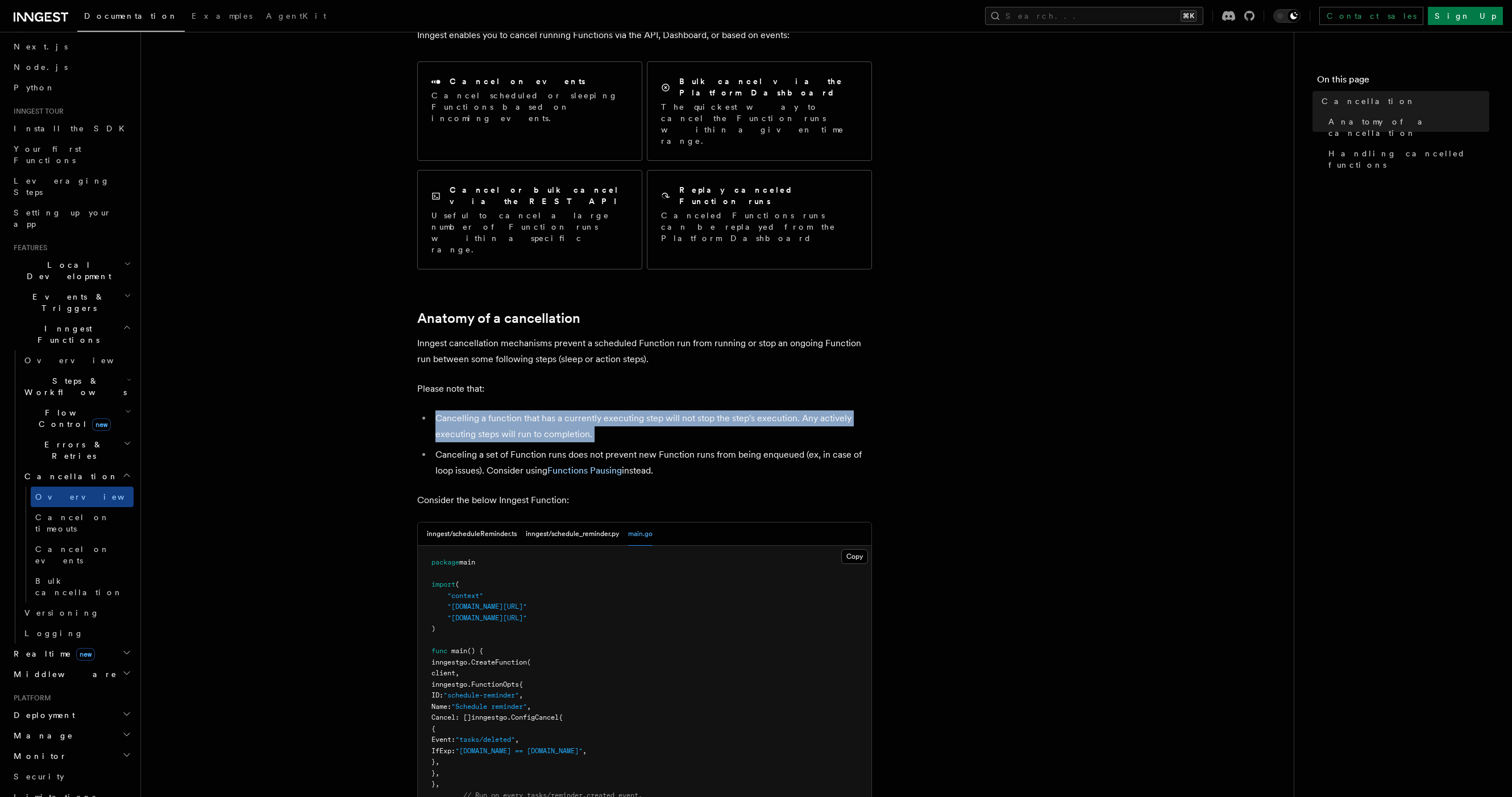
click at [522, 410] on li "Cancelling a function that has a currently executing step will not stop the ste…" at bounding box center [652, 426] width 440 height 32
click at [469, 522] on button "inngest/scheduleReminder.ts" at bounding box center [472, 534] width 90 height 24
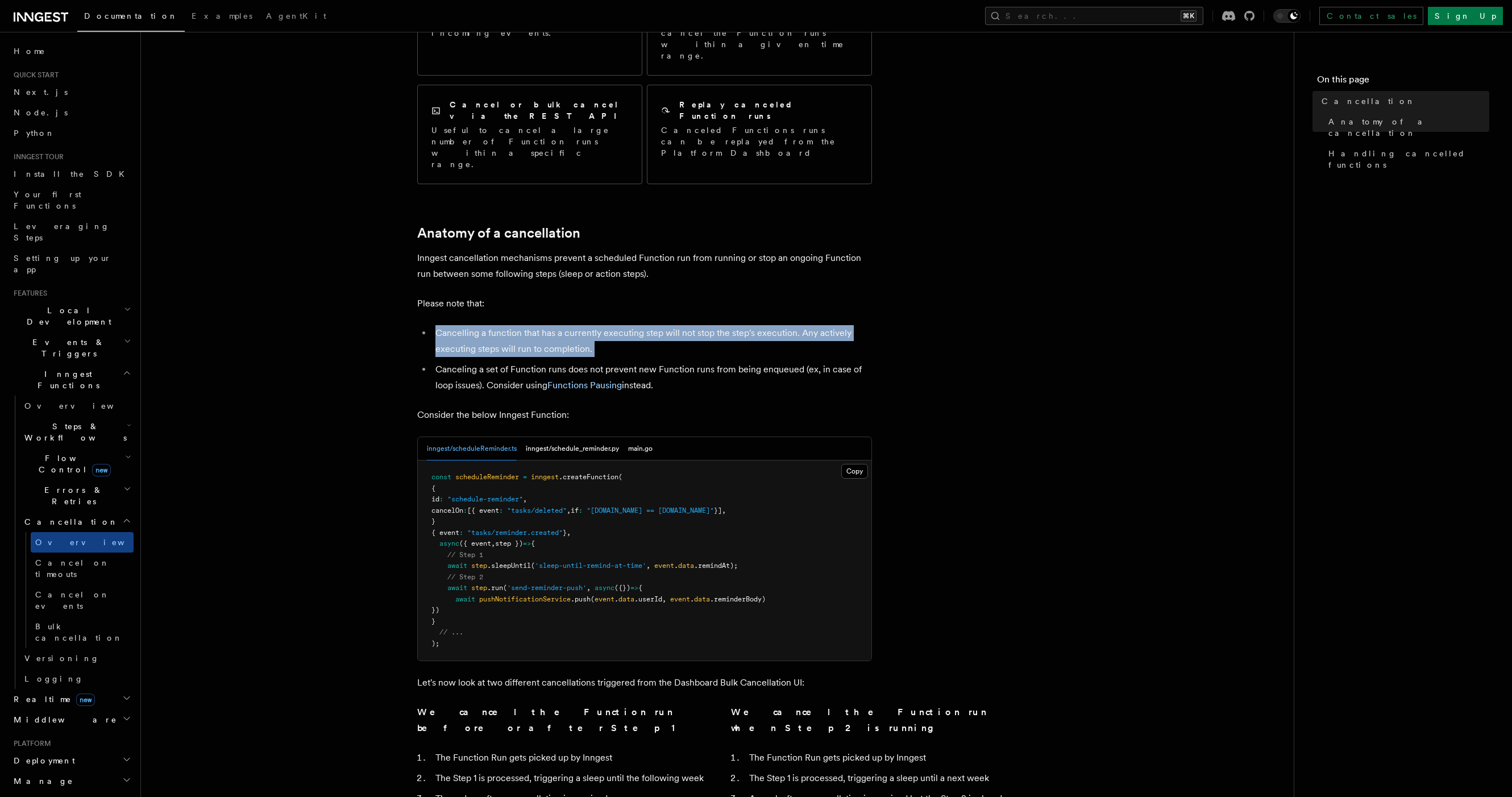
scroll to position [0, 0]
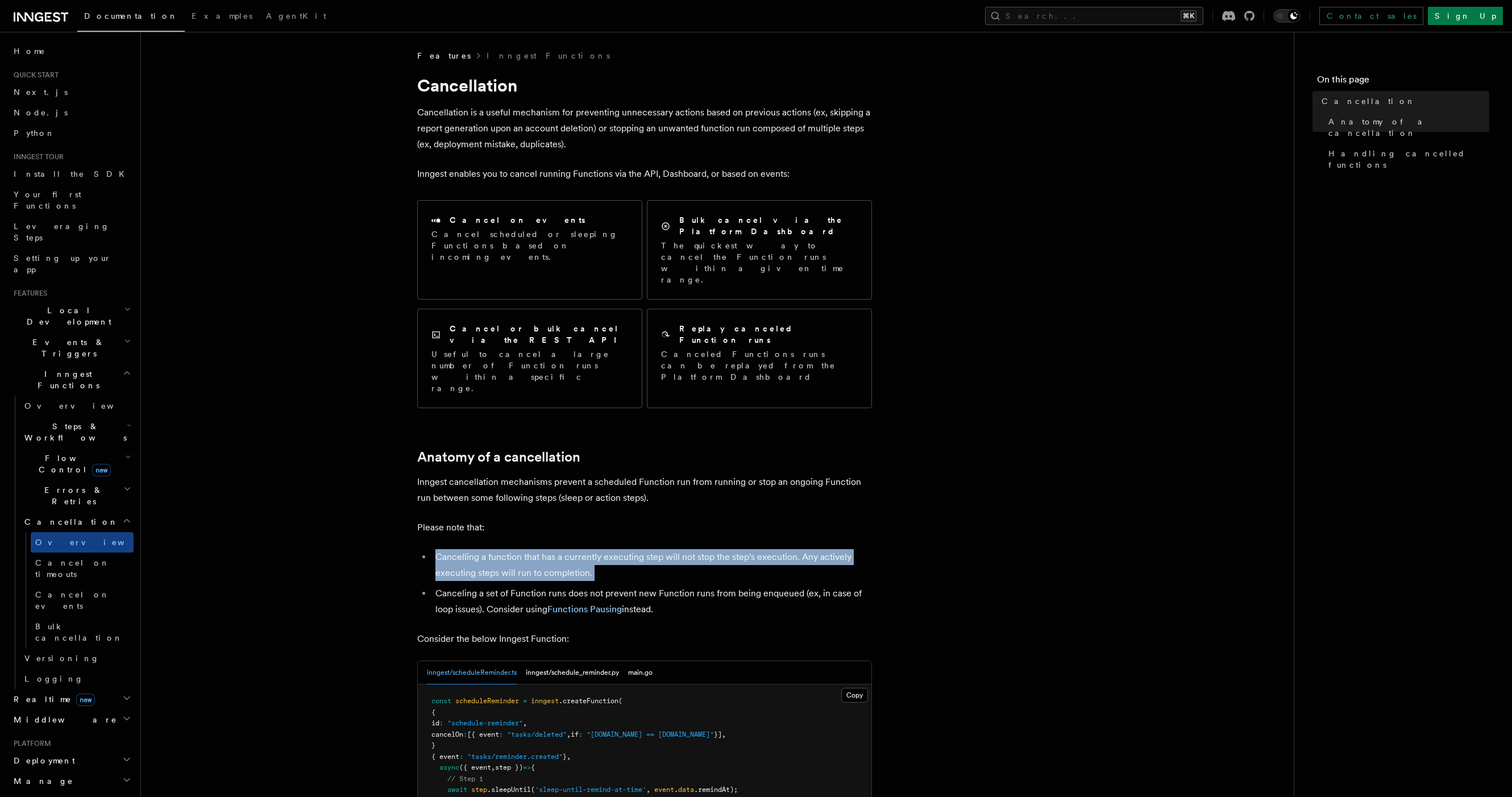
click at [127, 421] on icon "button" at bounding box center [129, 425] width 5 height 9
click at [104, 468] on link "Function steps" at bounding box center [82, 479] width 103 height 21
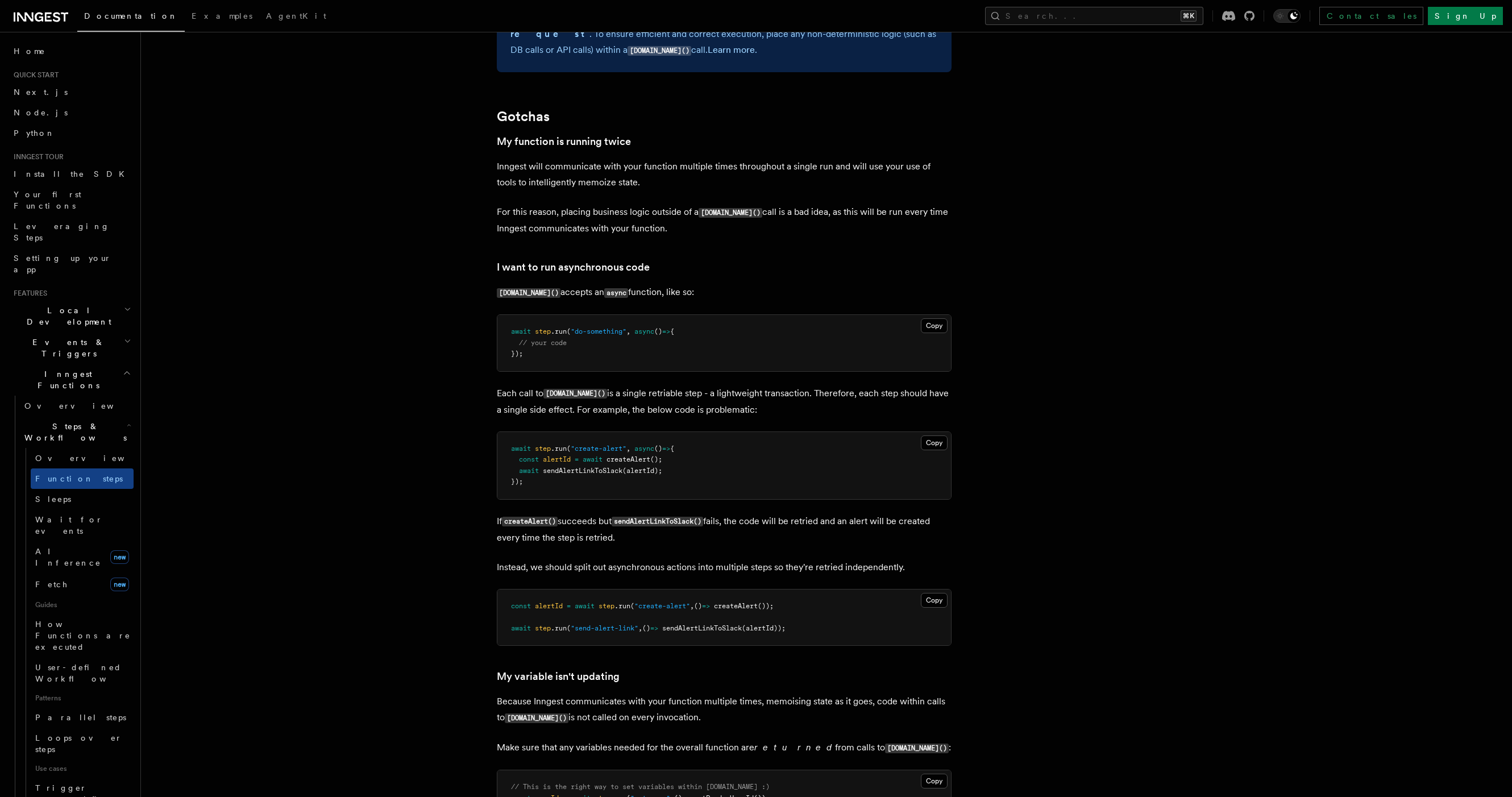
scroll to position [2465, 0]
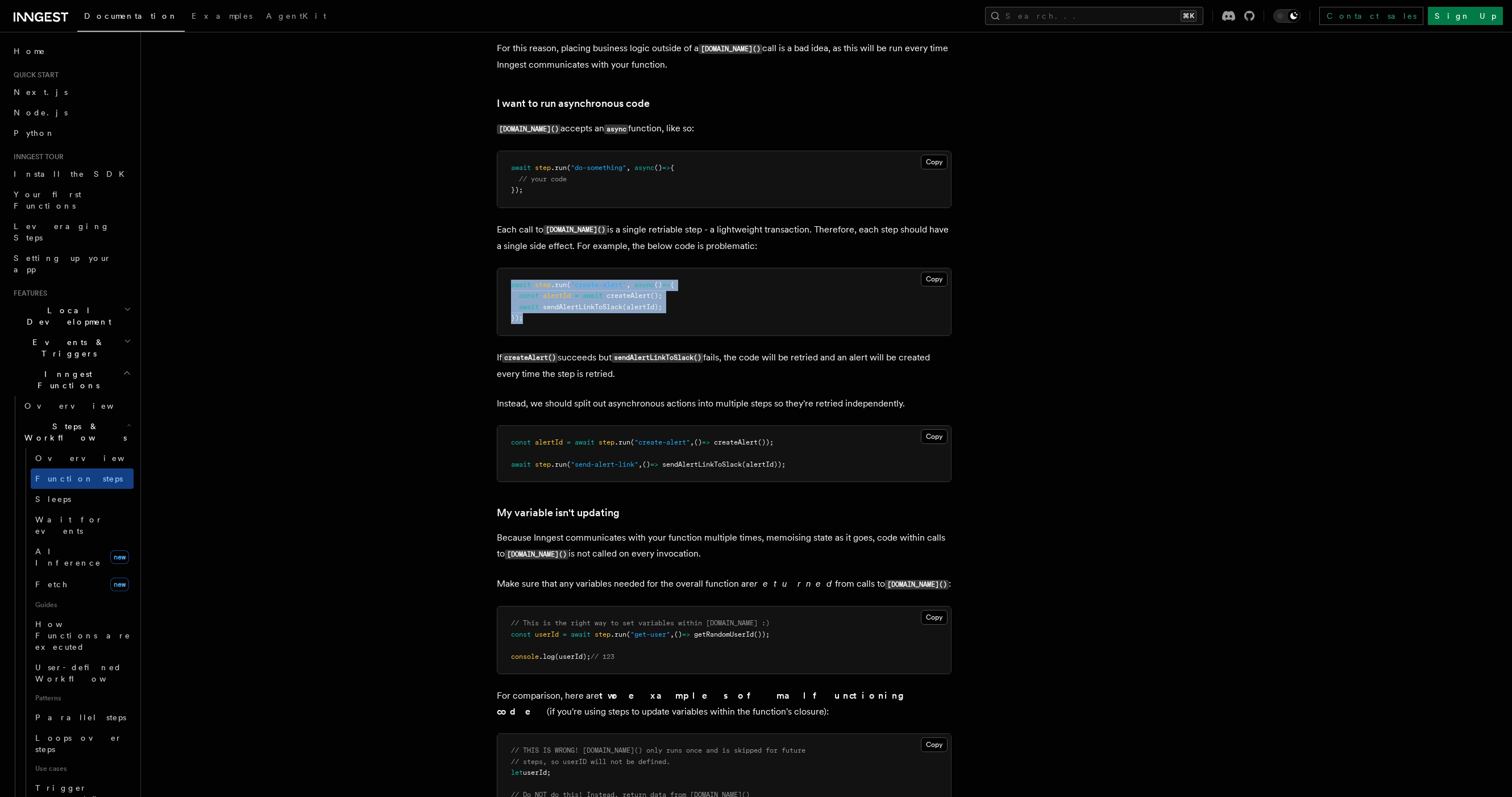
drag, startPoint x: 581, startPoint y: 319, endPoint x: 484, endPoint y: 277, distance: 105.7
